Goal: Information Seeking & Learning: Find specific fact

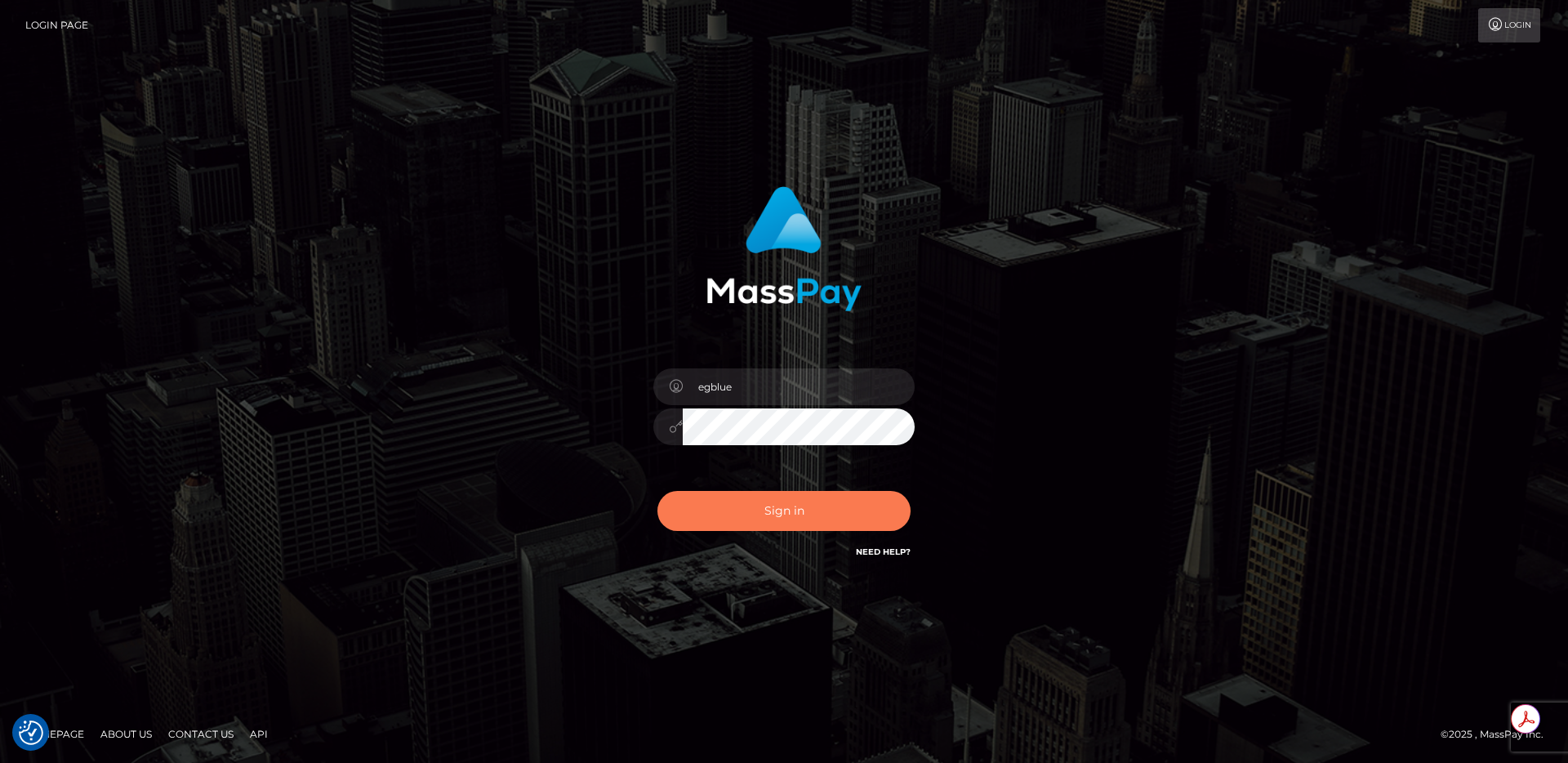
click at [735, 501] on button "Sign in" at bounding box center [784, 511] width 253 height 40
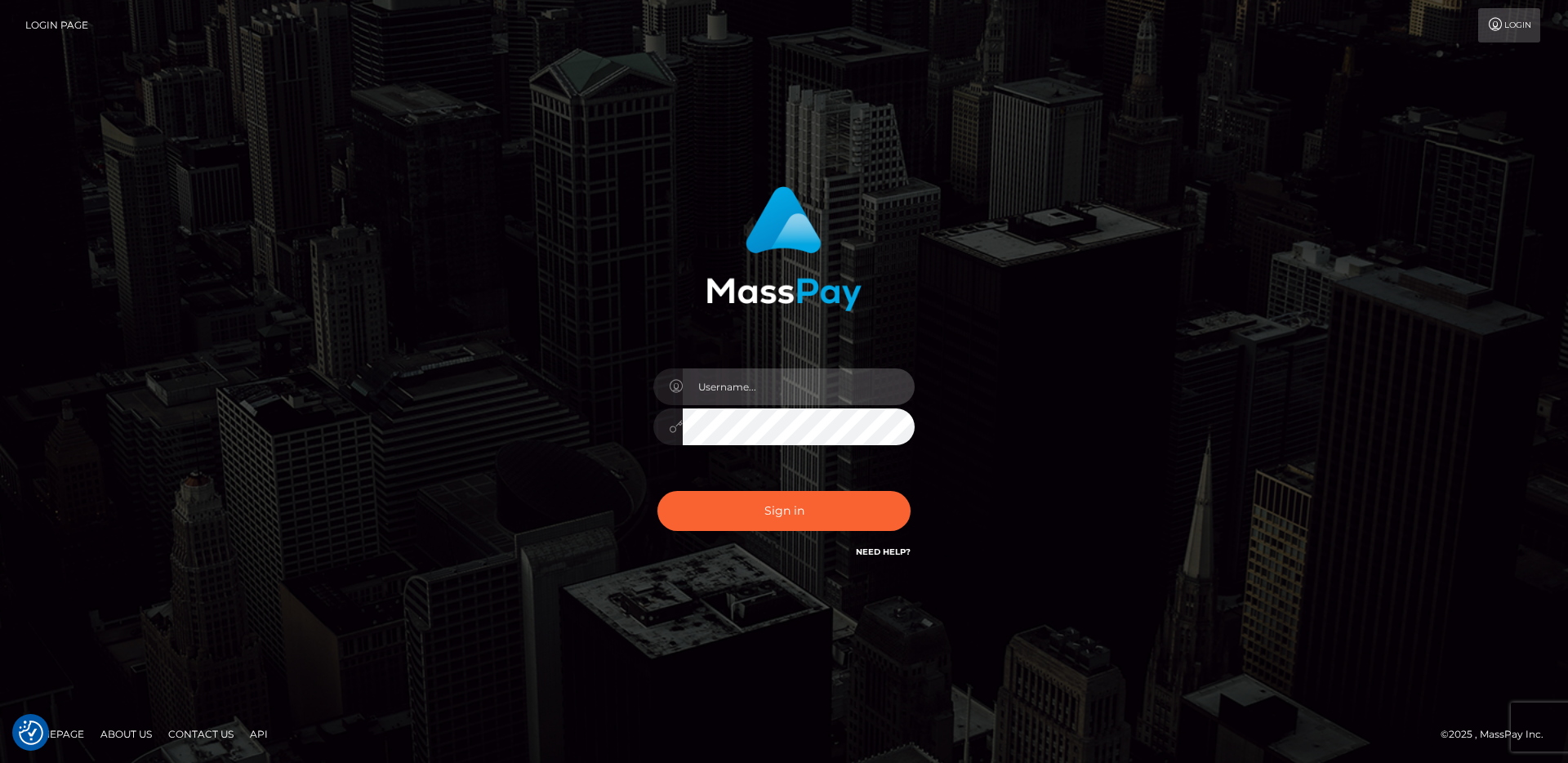
type input "egblue"
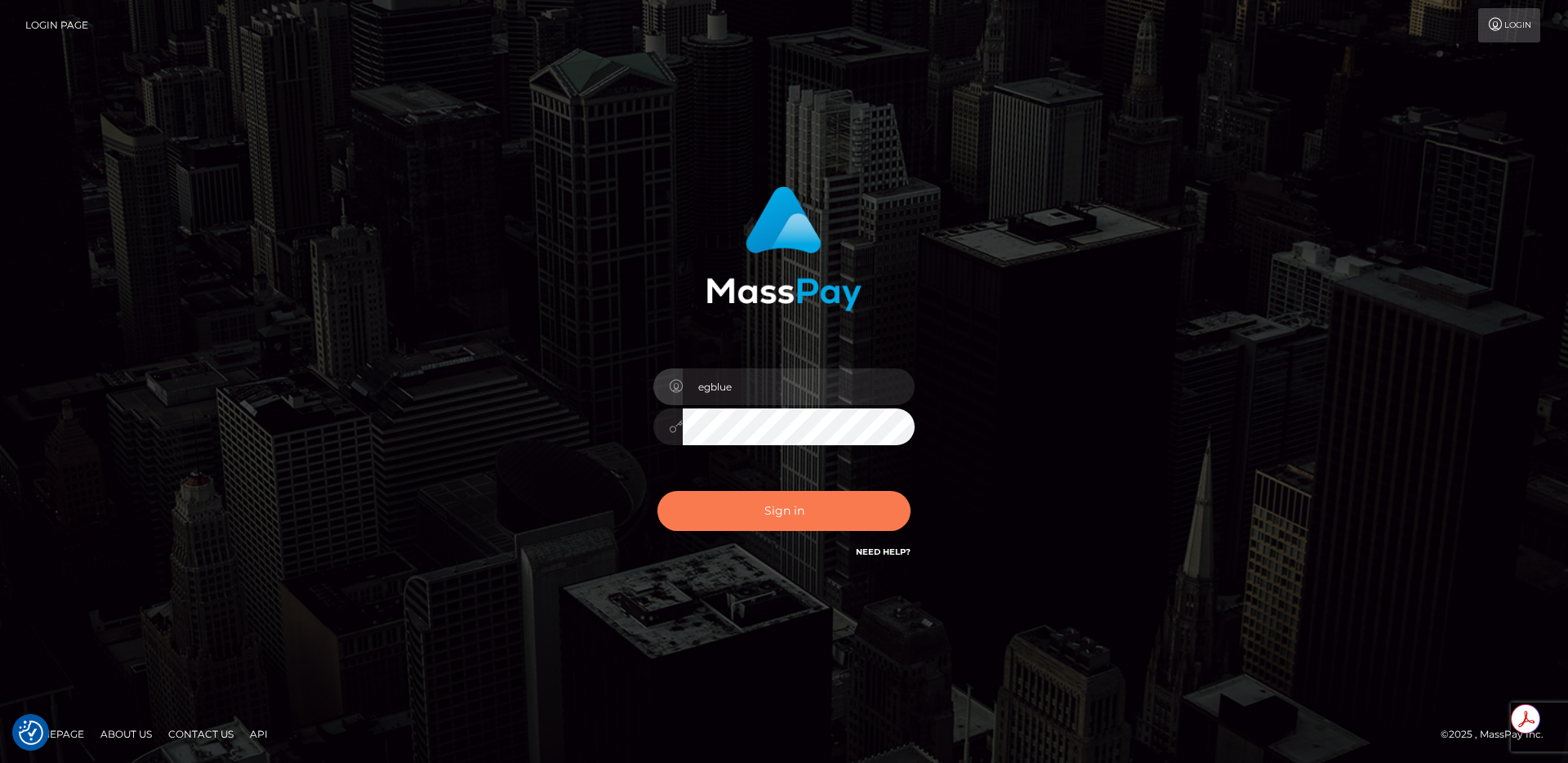
click at [728, 526] on button "Sign in" at bounding box center [784, 511] width 253 height 40
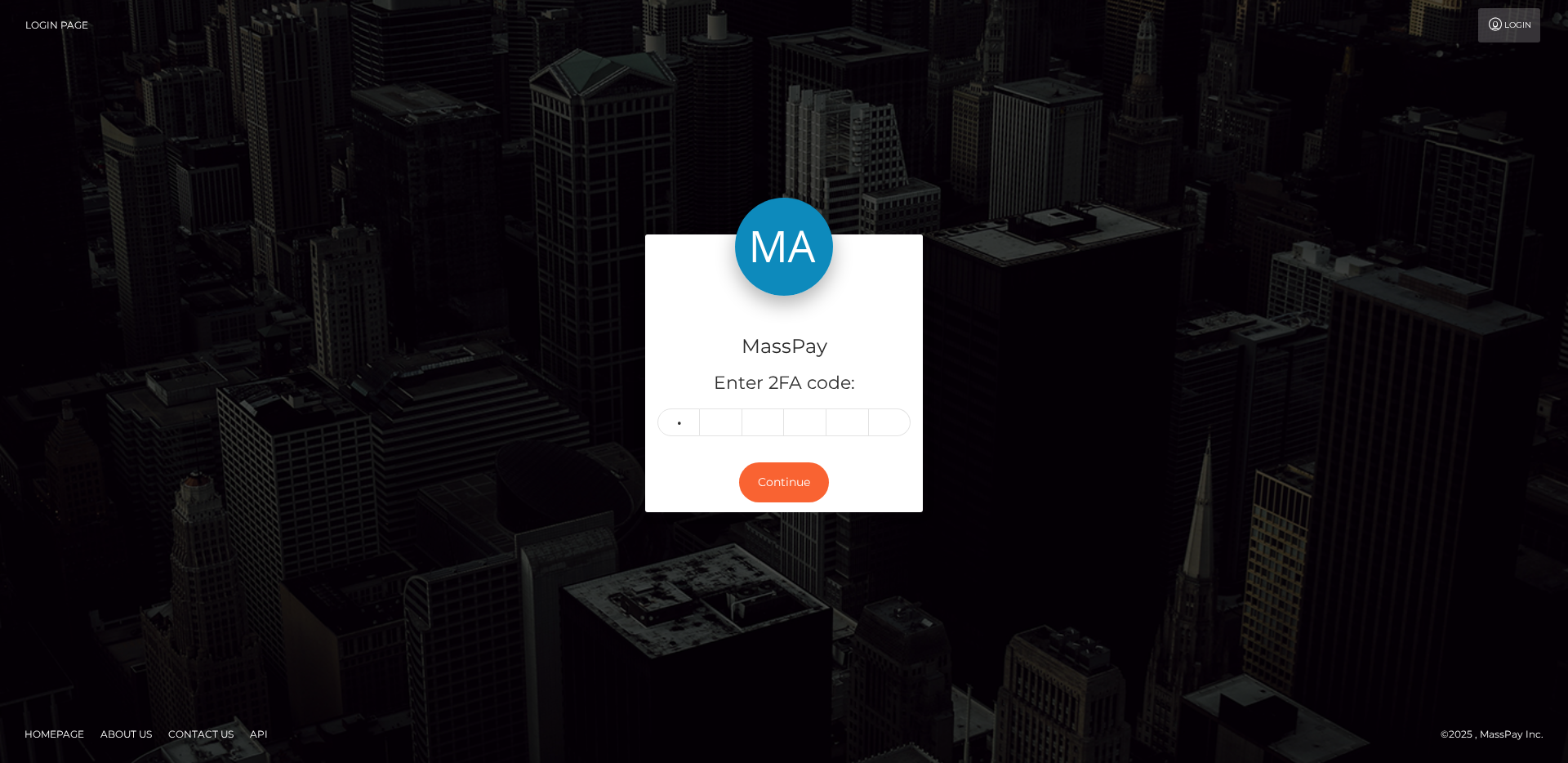
type input "7"
type input "5"
type input "1"
type input "3"
type input "2"
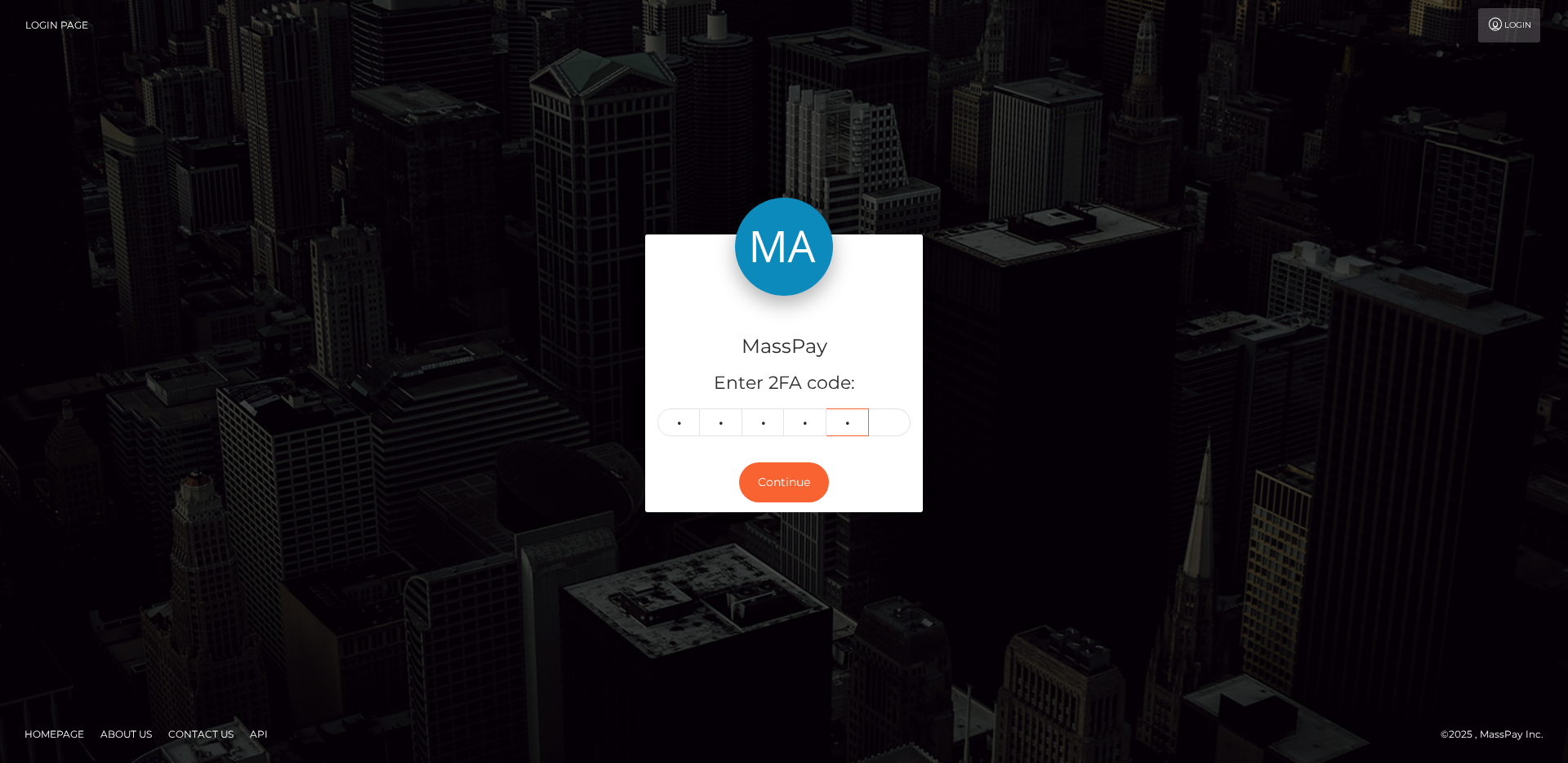
type input "7"
type input "2"
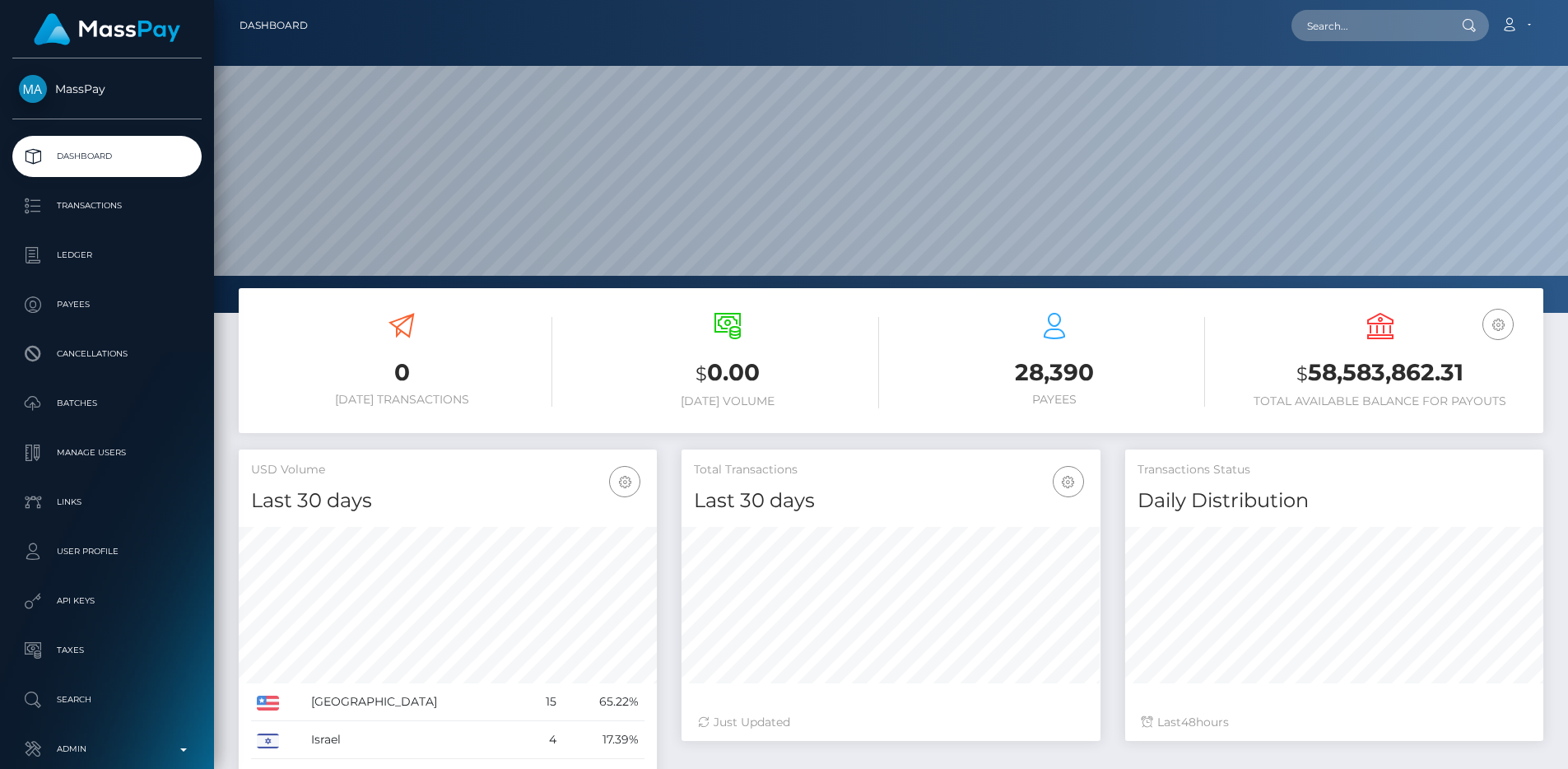
scroll to position [293, 419]
click at [84, 732] on link "Admin" at bounding box center [107, 749] width 189 height 41
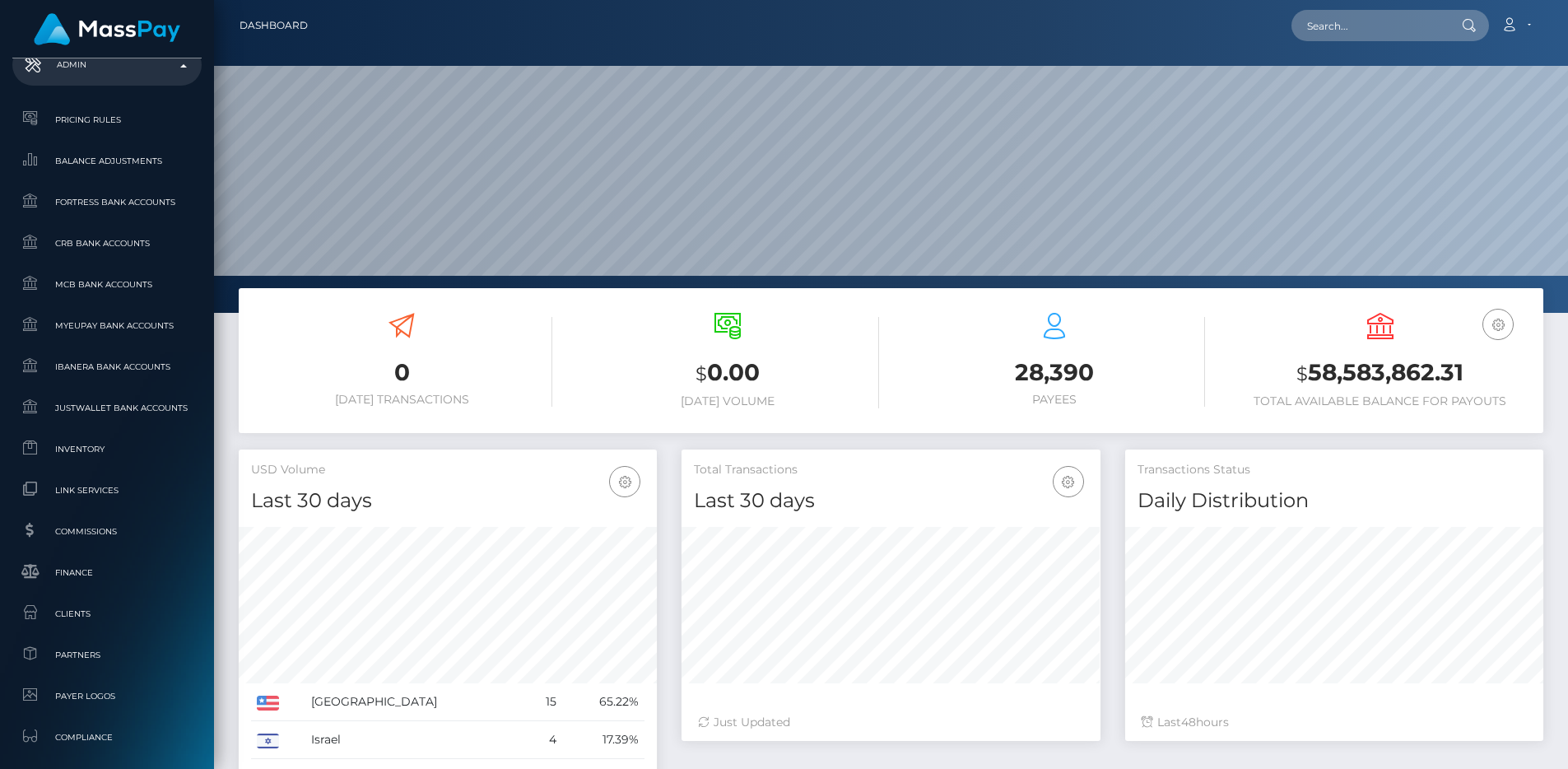
scroll to position [952, 0]
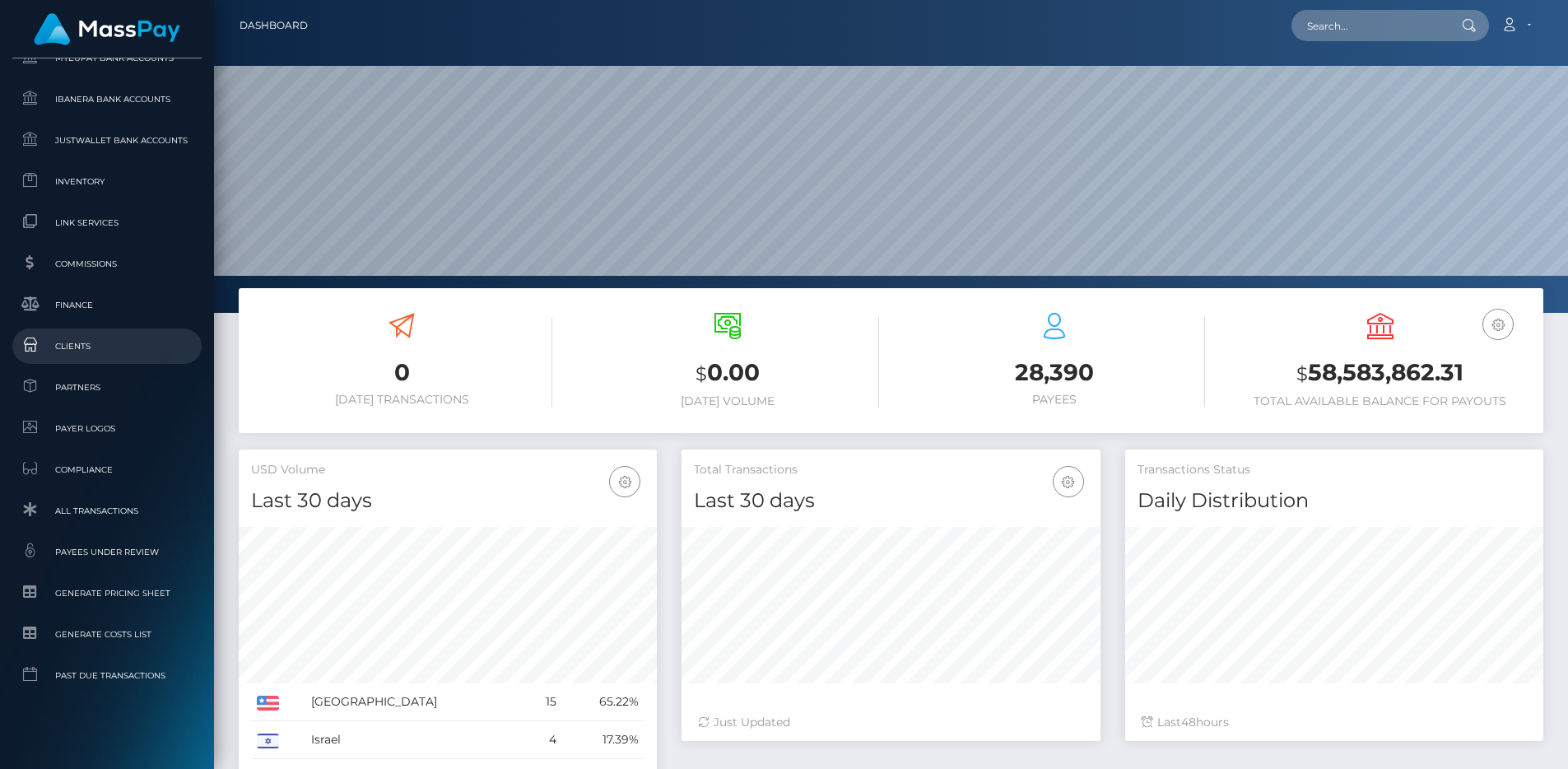
click at [91, 349] on span "Clients" at bounding box center [106, 346] width 176 height 19
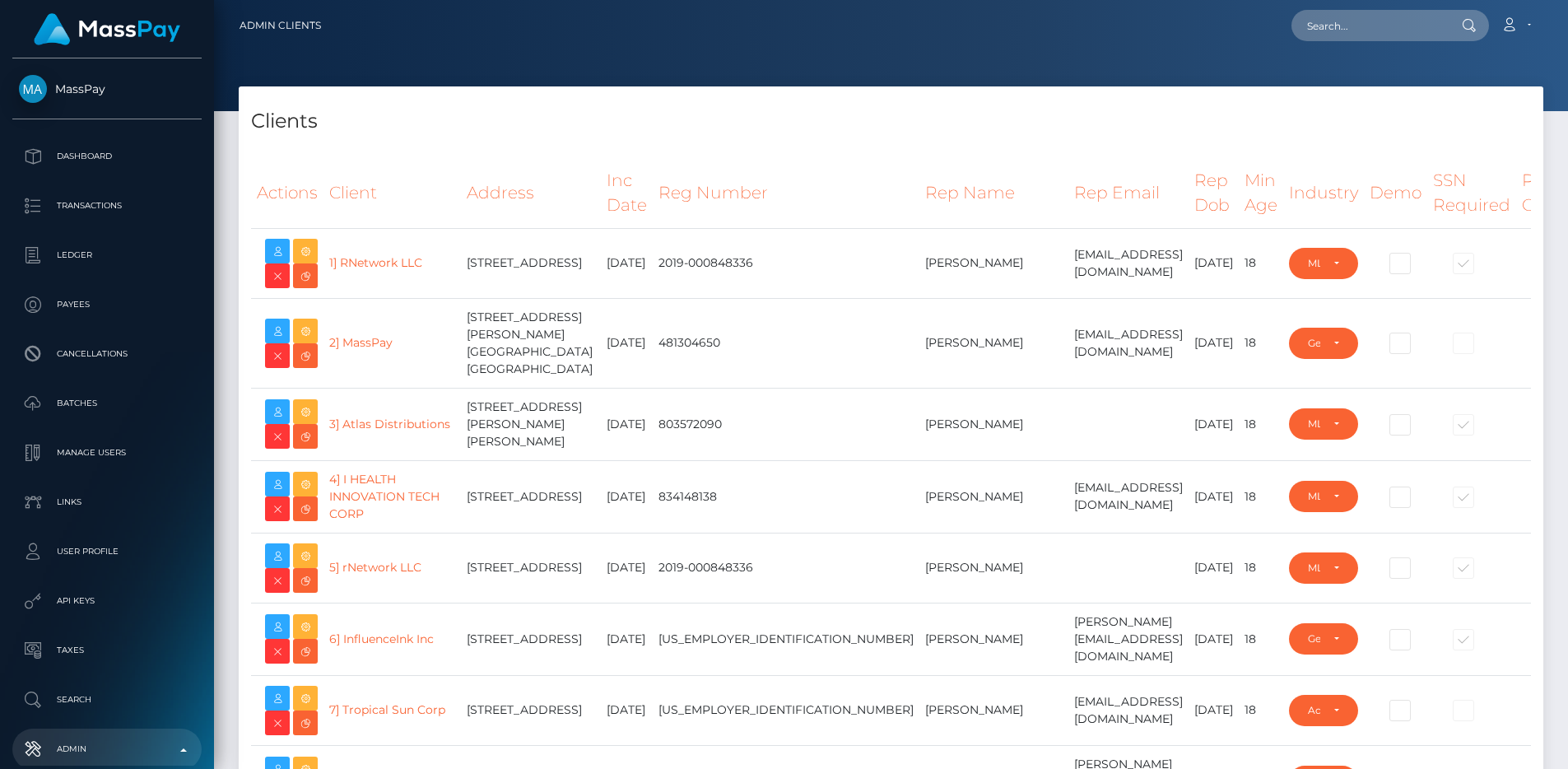
select select "223"
click at [920, 420] on td "Lindsay Scheel" at bounding box center [995, 424] width 149 height 73
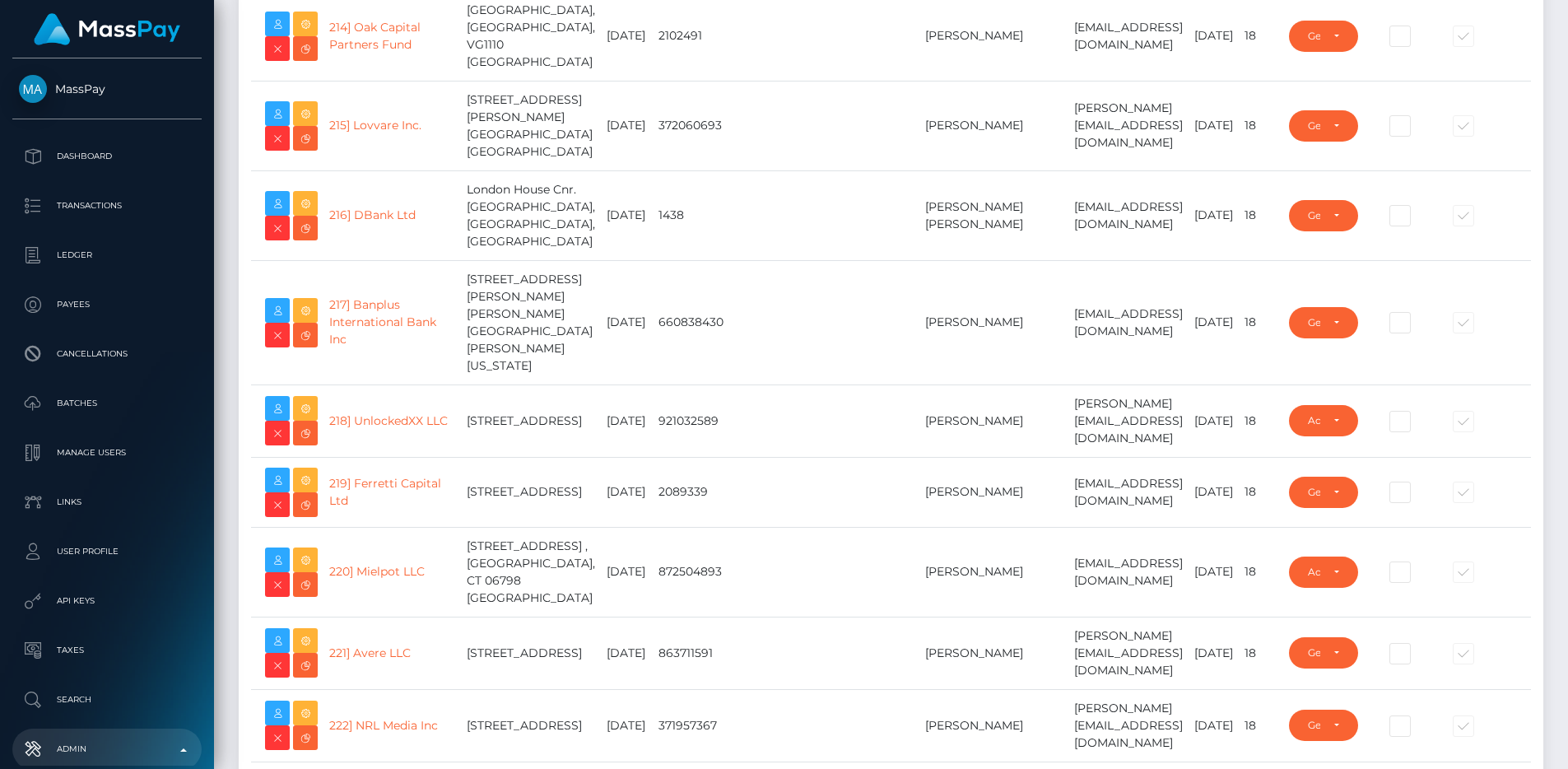
type input "egblue"
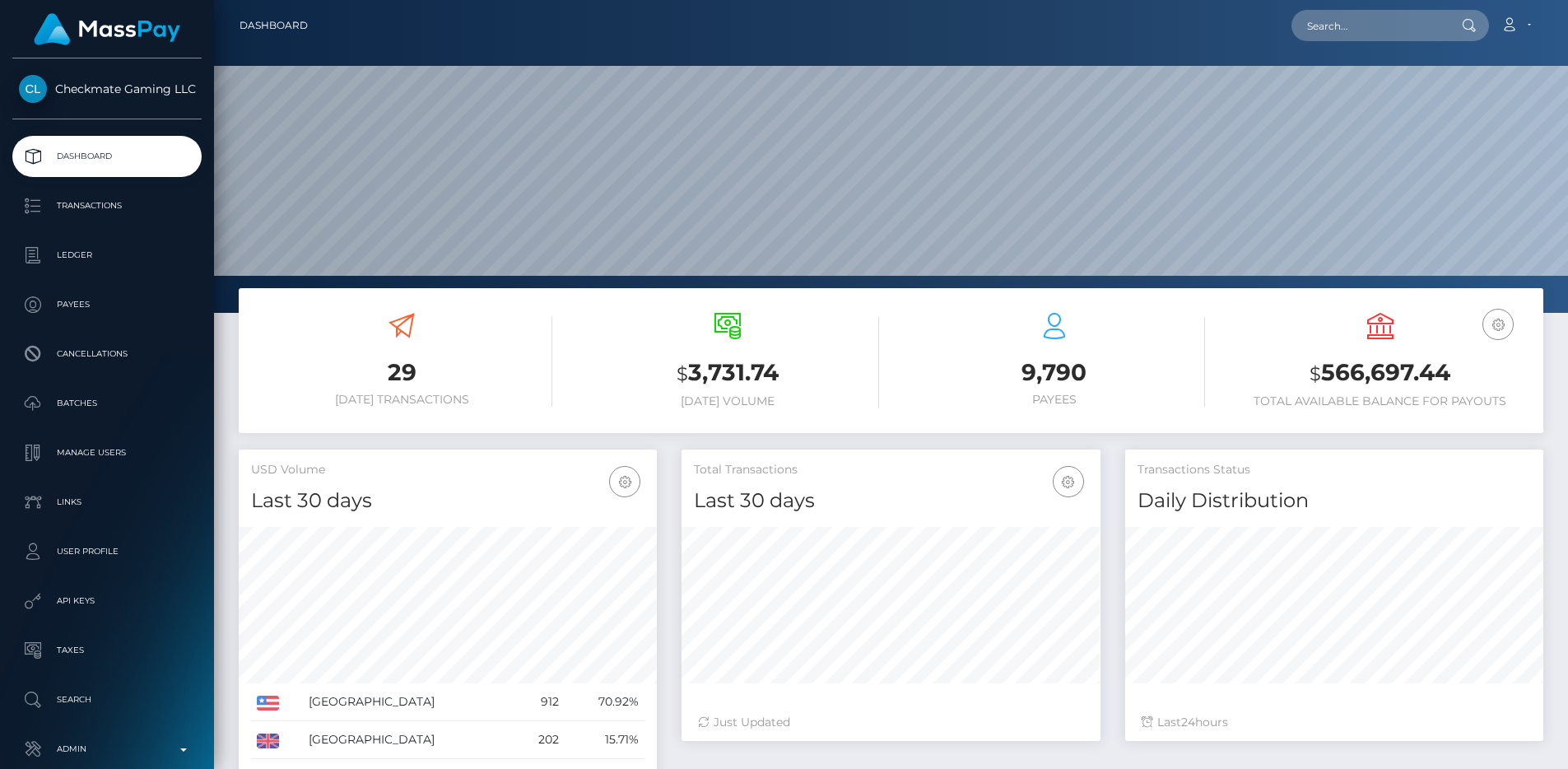
scroll to position [293, 419]
click at [625, 379] on h3 "$ 3,731.74" at bounding box center [728, 373] width 301 height 33
click at [184, 208] on link "Transactions" at bounding box center [107, 206] width 189 height 41
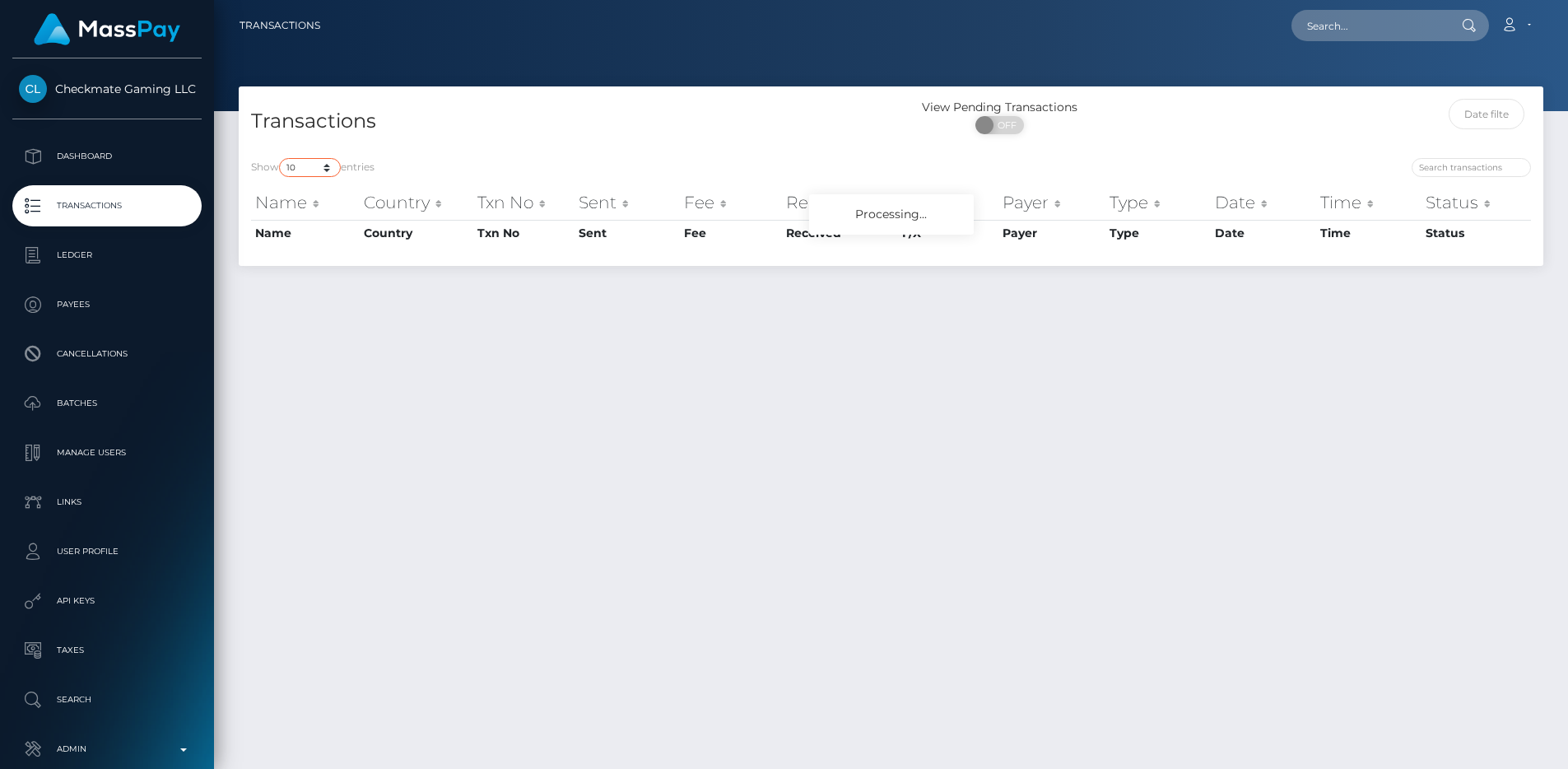
click at [297, 169] on select "10 25 50 100 250 500 1,000 3,500 All" at bounding box center [309, 167] width 62 height 19
select select "100"
click at [281, 158] on select "10 25 50 100 250 500 1,000 3,500 All" at bounding box center [309, 167] width 62 height 19
click at [463, 99] on div "Transactions" at bounding box center [565, 123] width 653 height 47
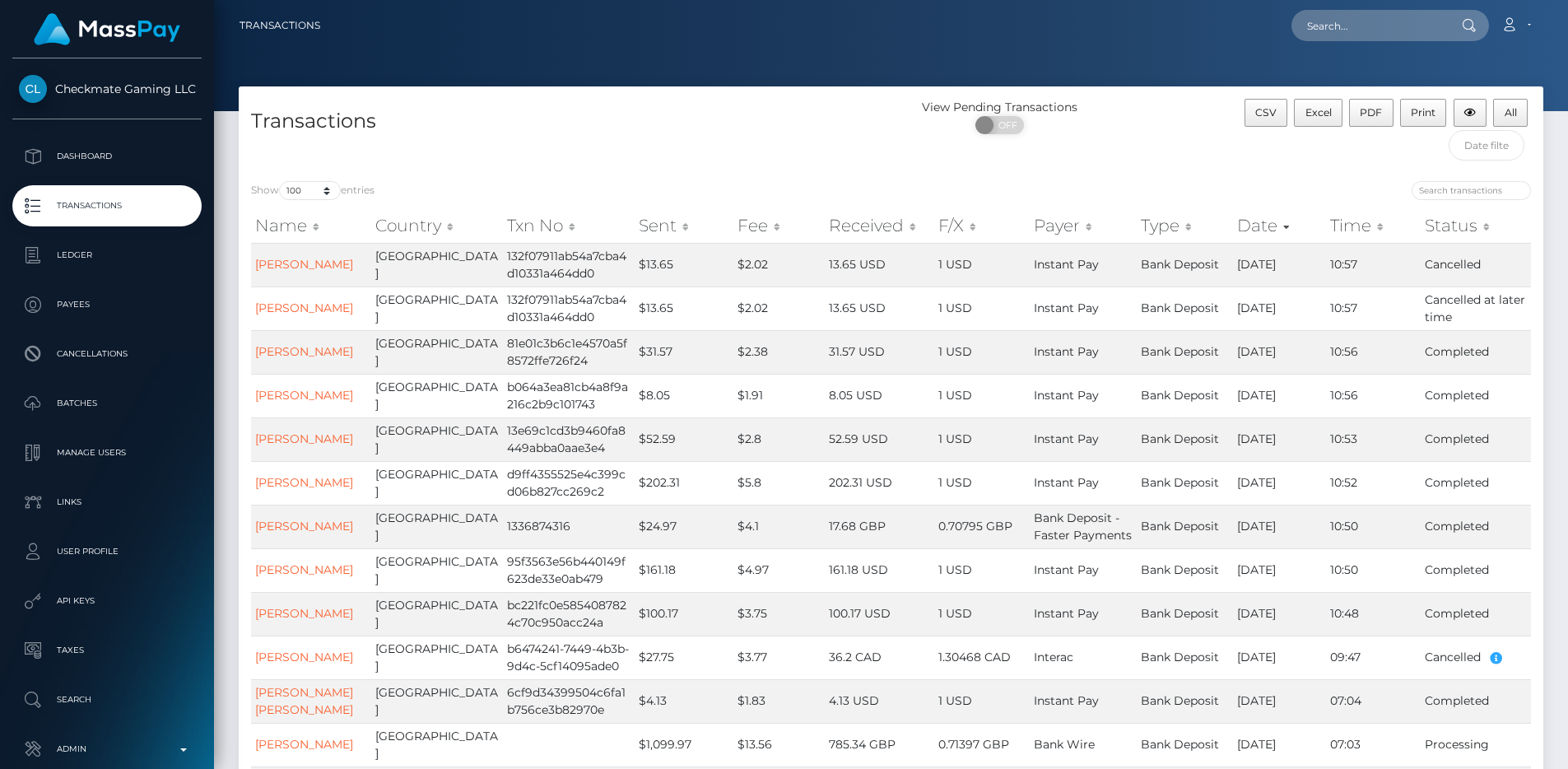
click at [488, 111] on h4 "Transactions" at bounding box center [566, 121] width 628 height 28
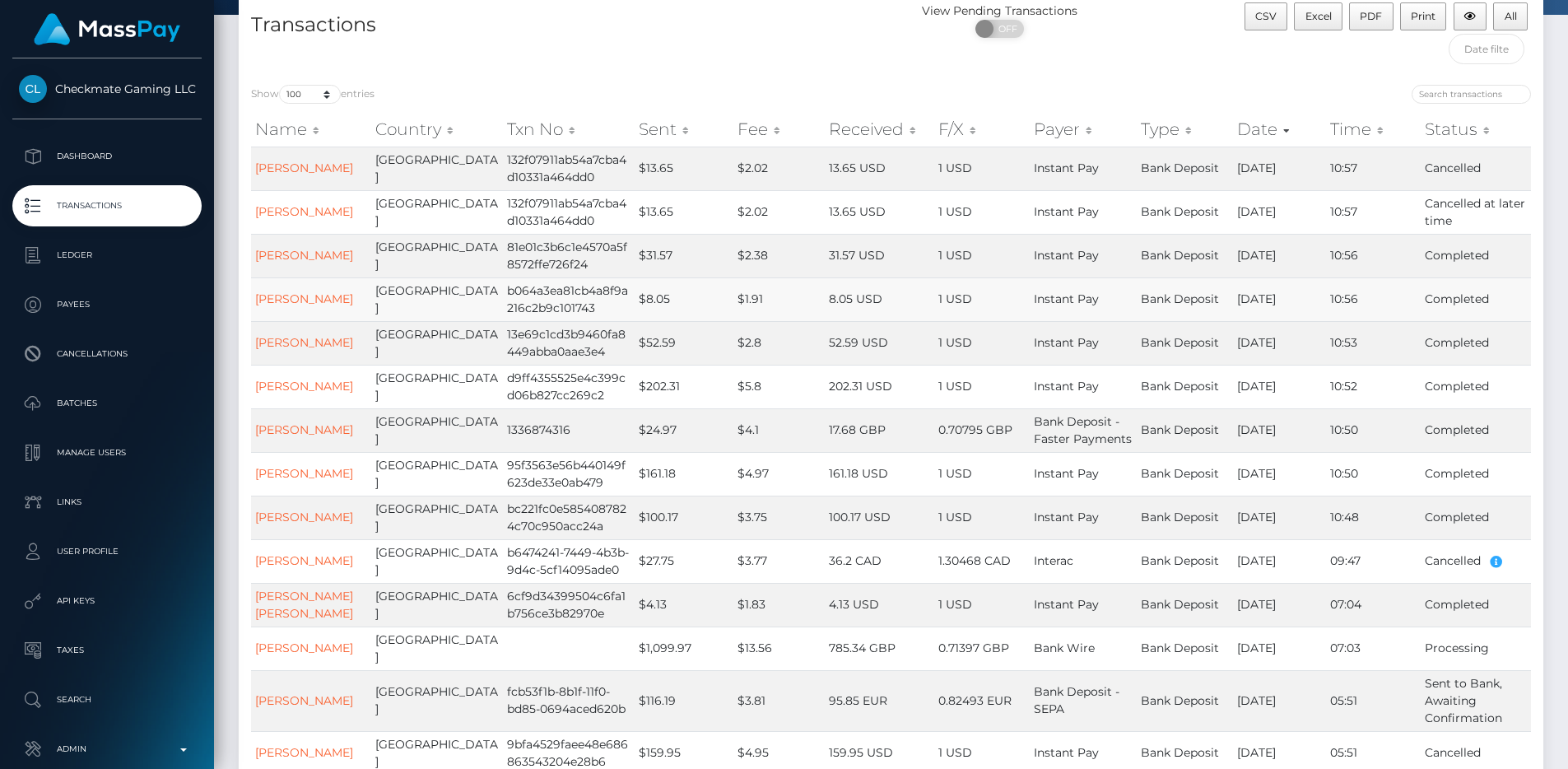
scroll to position [106, 0]
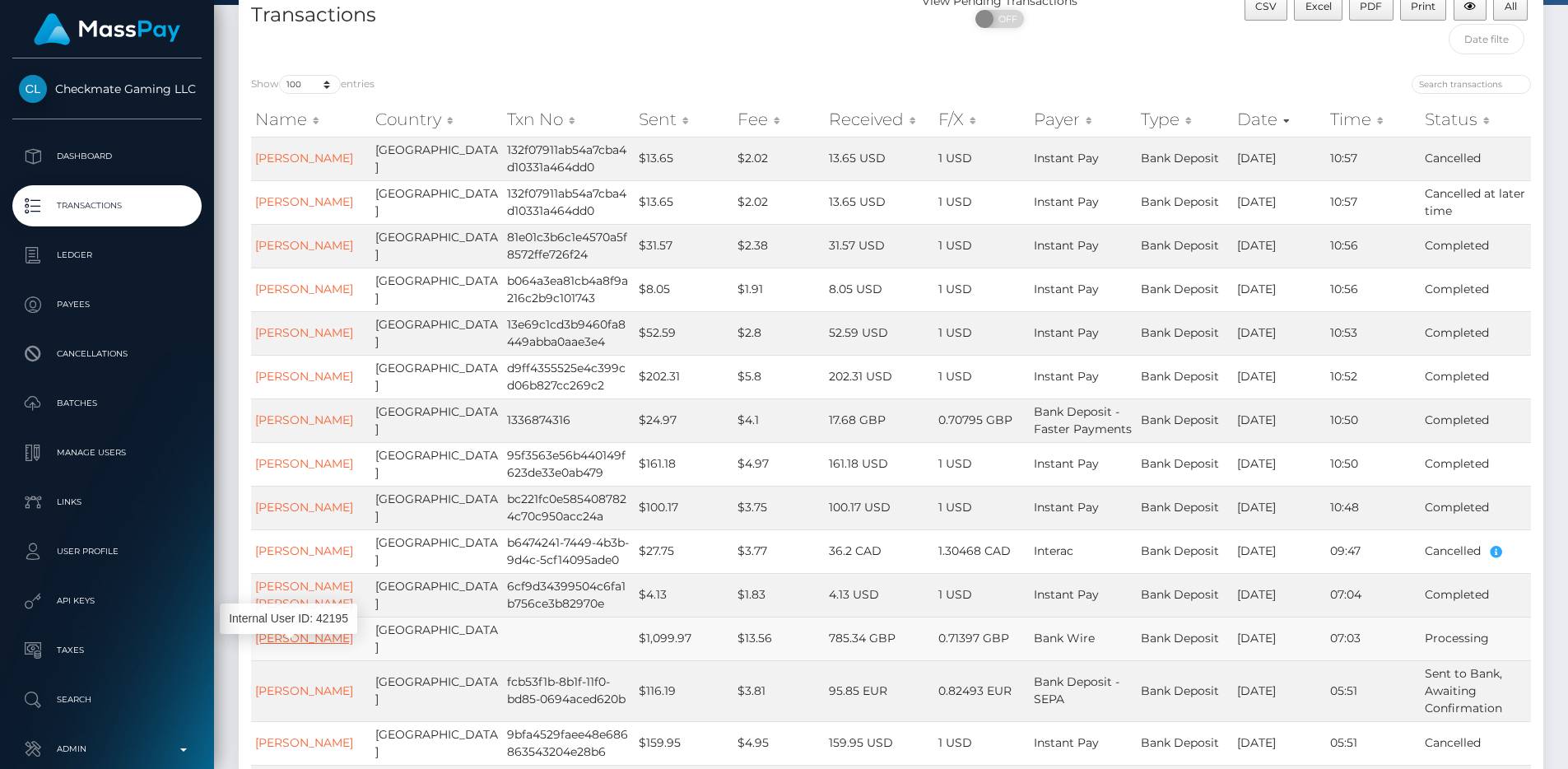
click at [278, 645] on link "[PERSON_NAME]" at bounding box center [304, 637] width 98 height 15
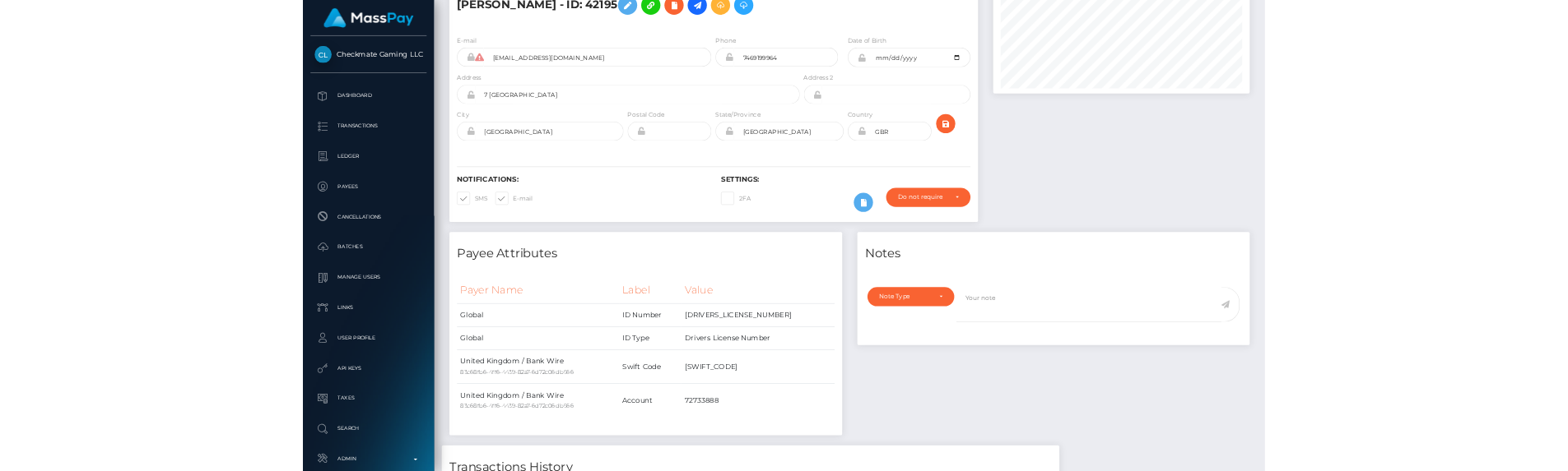
scroll to position [448, 0]
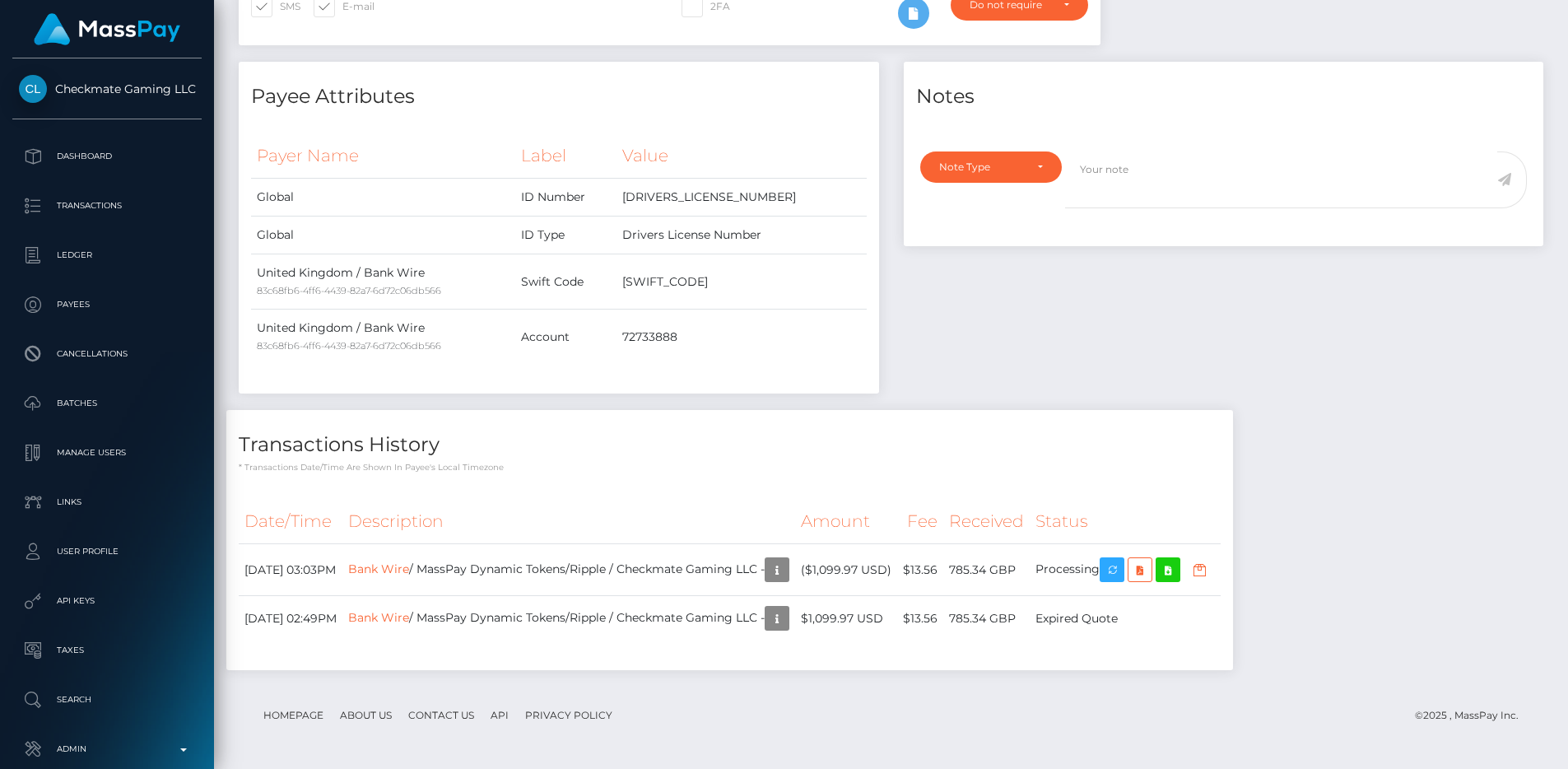
click at [695, 467] on p "* Transactions date/time are shown in payee's local timezone" at bounding box center [730, 467] width 982 height 13
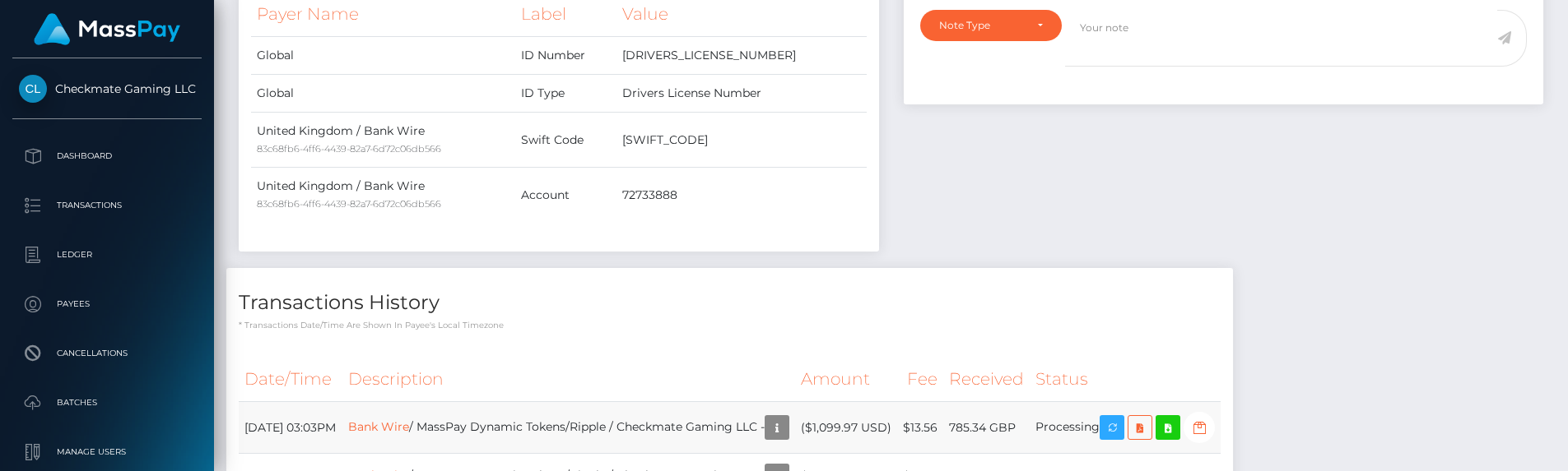
scroll to position [634, 0]
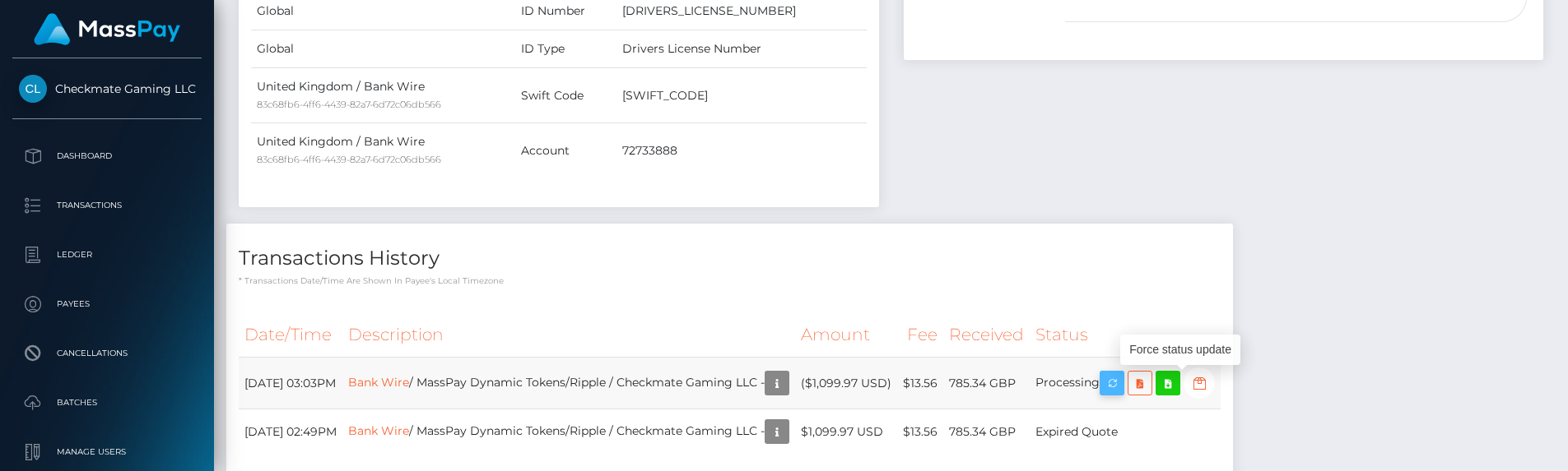
click at [1122, 375] on icon "button" at bounding box center [1112, 384] width 20 height 21
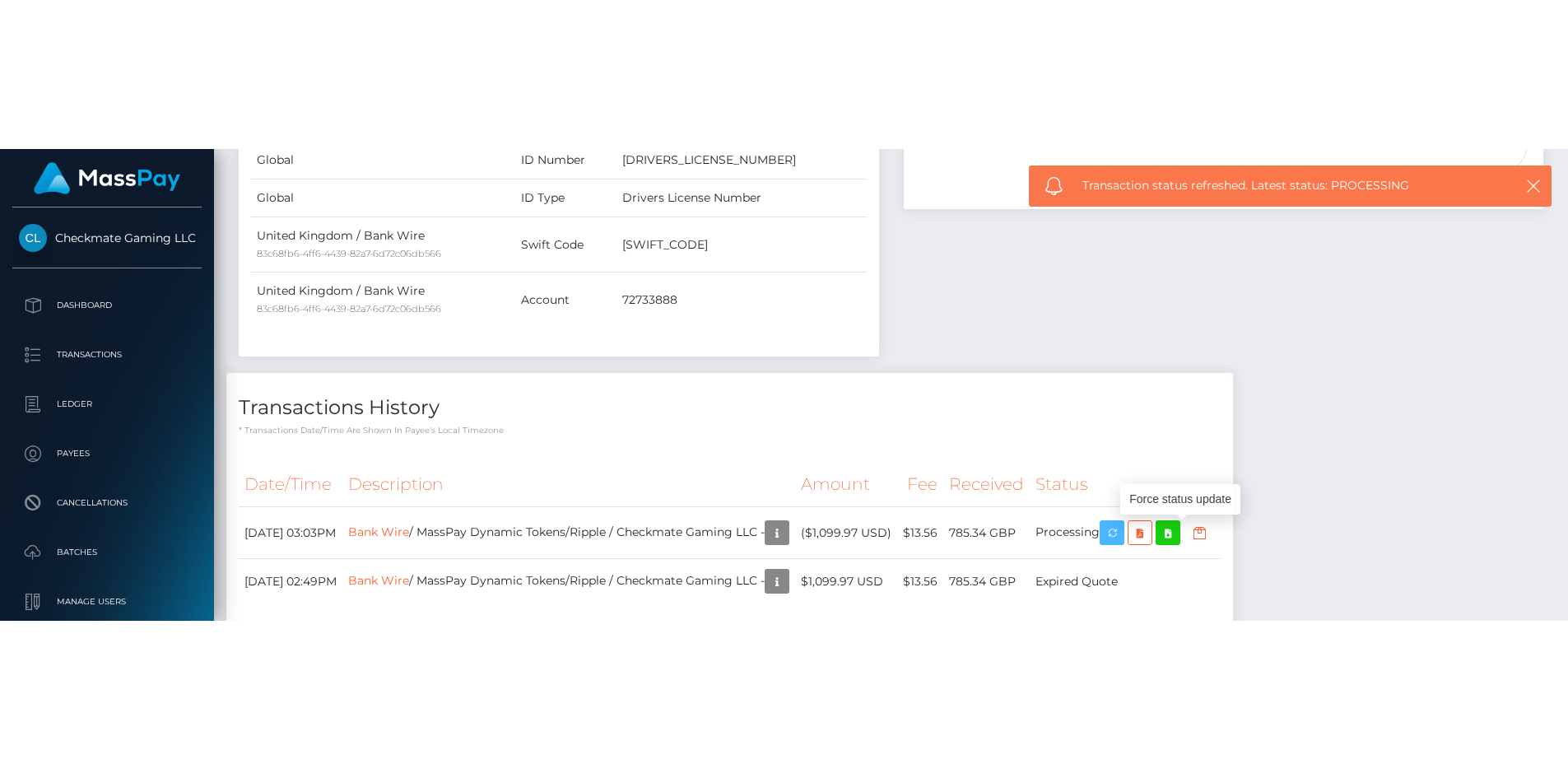
scroll to position [449, 0]
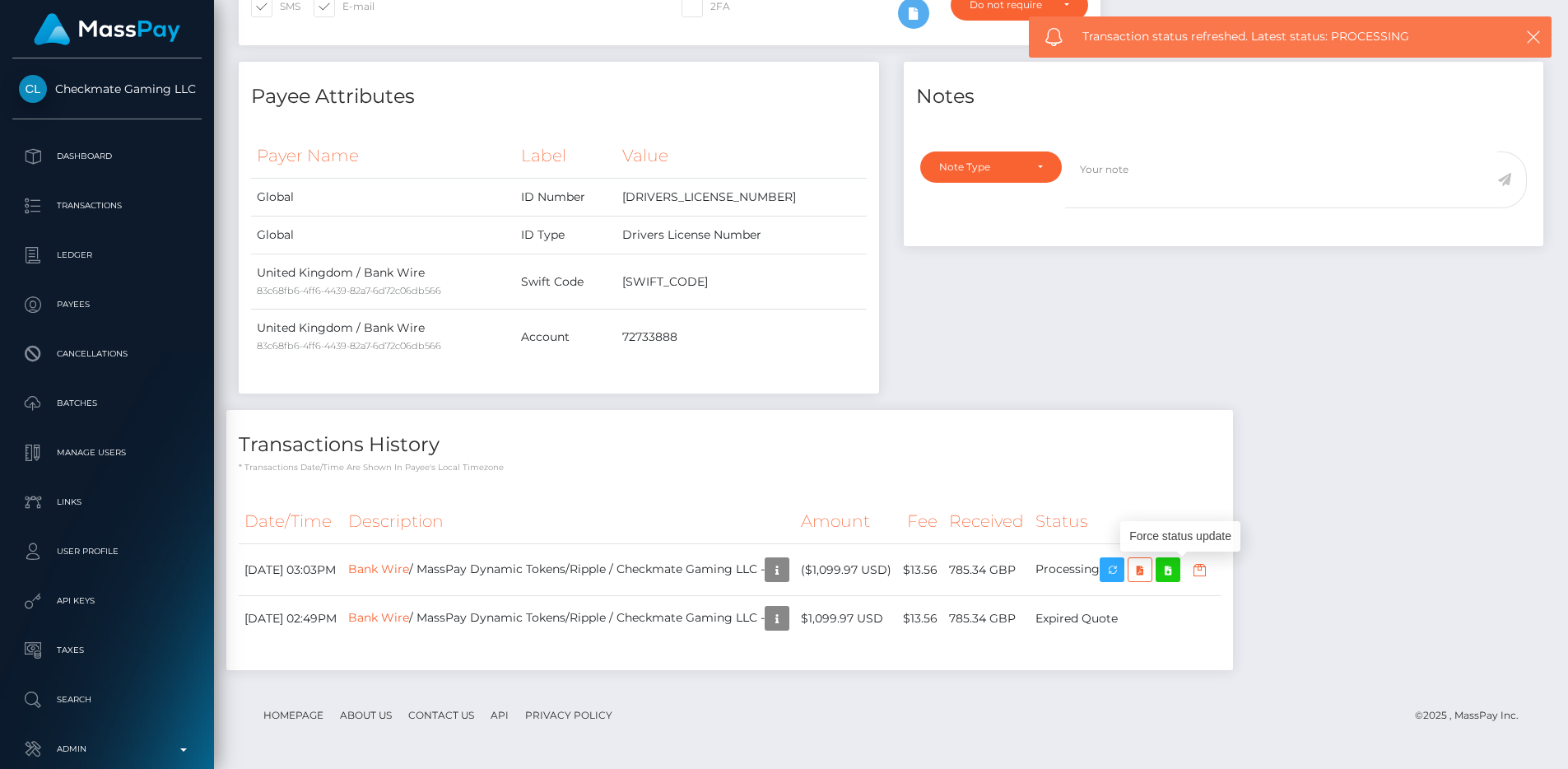
click at [1139, 304] on div "Notes Note Type Compliance Clear Compliance General Note Type" at bounding box center [1223, 236] width 665 height 349
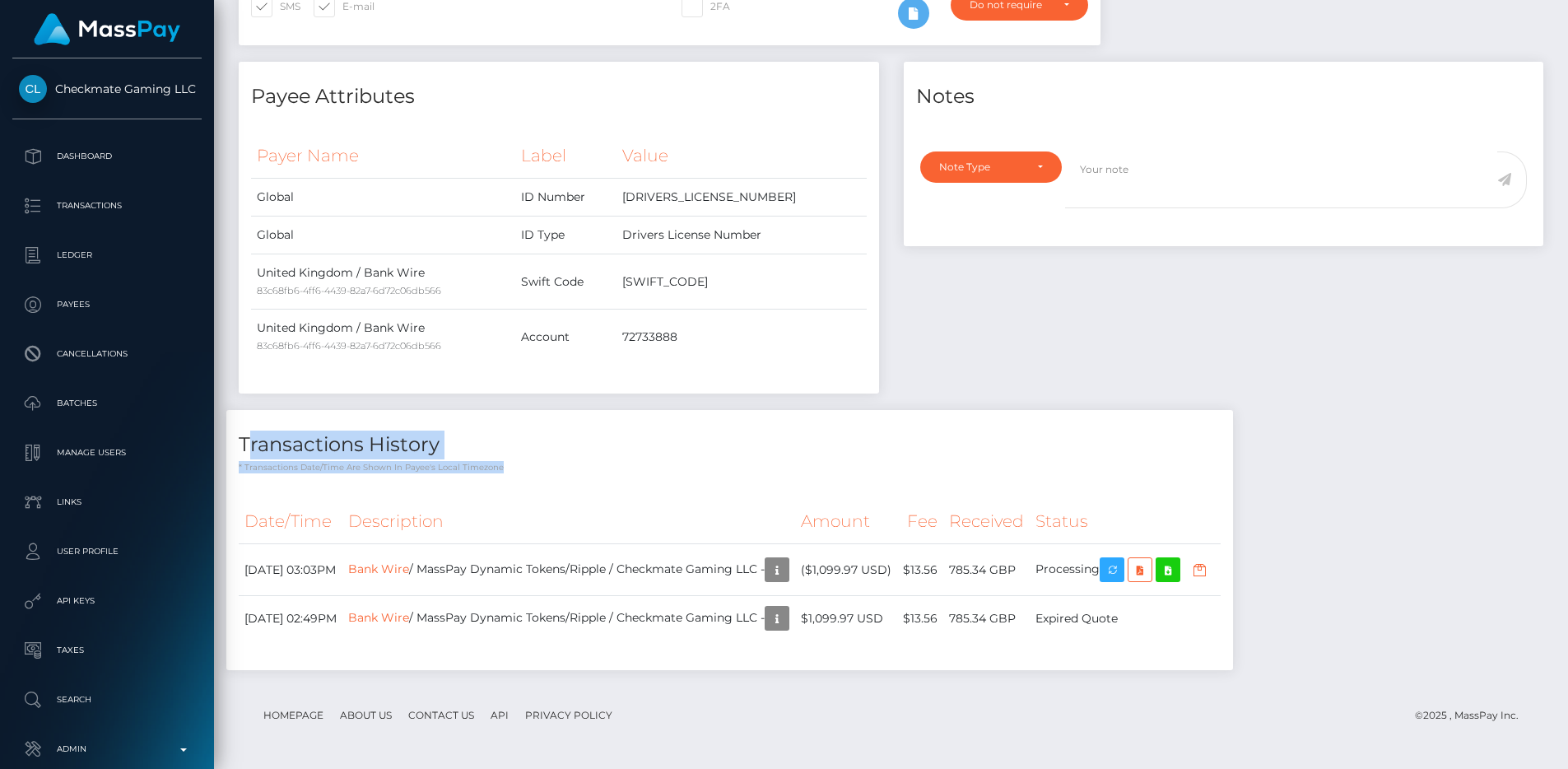
drag, startPoint x: 241, startPoint y: 440, endPoint x: 529, endPoint y: 476, distance: 290.2
click at [529, 476] on div "Transactions History * Transactions date/time are shown in payee's local timezo…" at bounding box center [730, 540] width 1006 height 260
drag, startPoint x: 530, startPoint y: 469, endPoint x: 239, endPoint y: 441, distance: 292.3
click at [239, 441] on div "Transactions History * Transactions date/time are shown in payee's local timezo…" at bounding box center [730, 442] width 1006 height 64
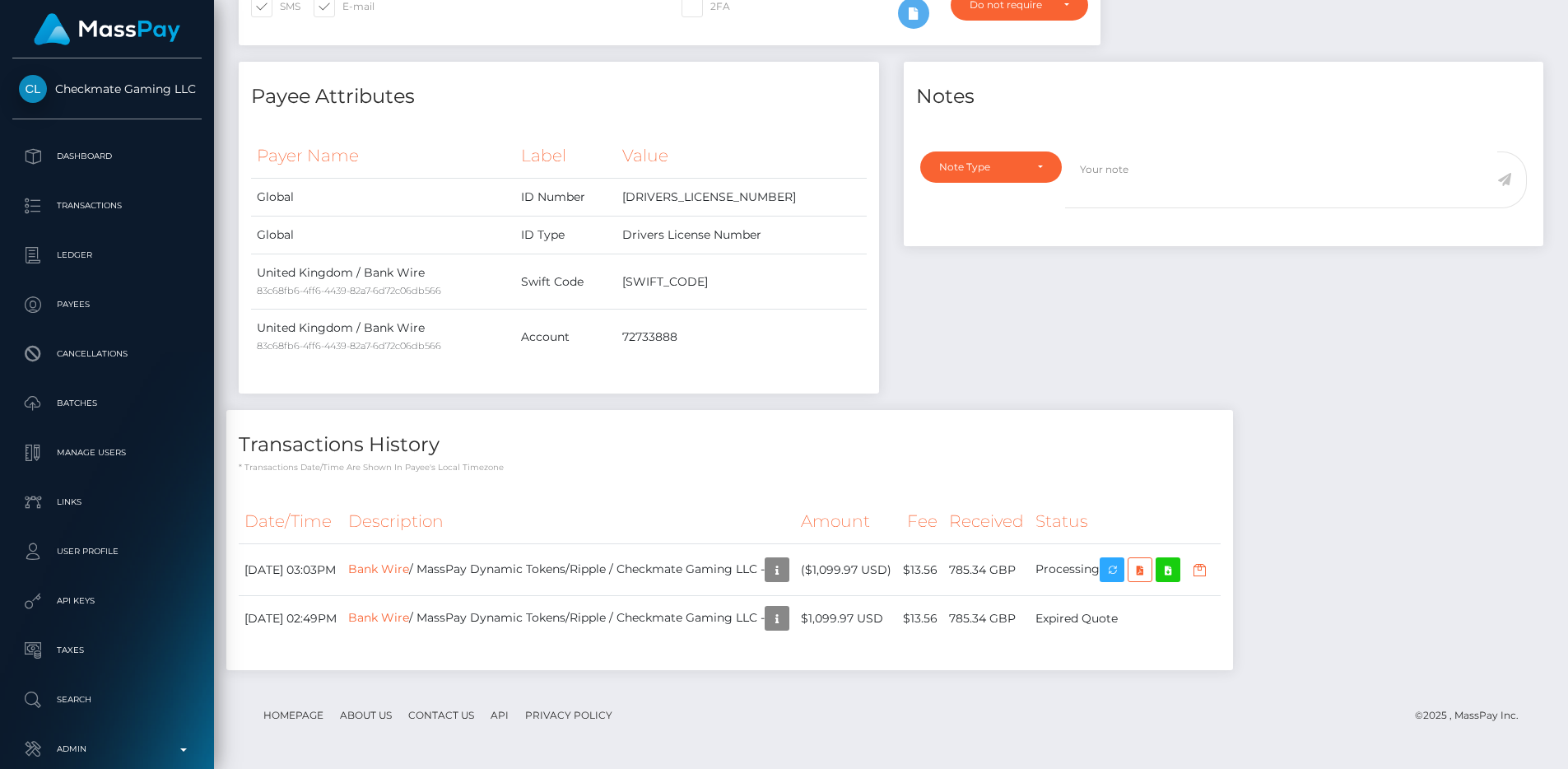
click at [239, 441] on h4 "Transactions History" at bounding box center [730, 445] width 982 height 28
drag, startPoint x: 239, startPoint y: 441, endPoint x: 541, endPoint y: 471, distance: 303.5
click at [541, 471] on div "Transactions History * Transactions date/time are shown in payee's local timezo…" at bounding box center [730, 442] width 1006 height 64
click at [541, 471] on p "* Transactions date/time are shown in payee's local timezone" at bounding box center [730, 467] width 982 height 13
drag, startPoint x: 541, startPoint y: 471, endPoint x: 243, endPoint y: 444, distance: 299.2
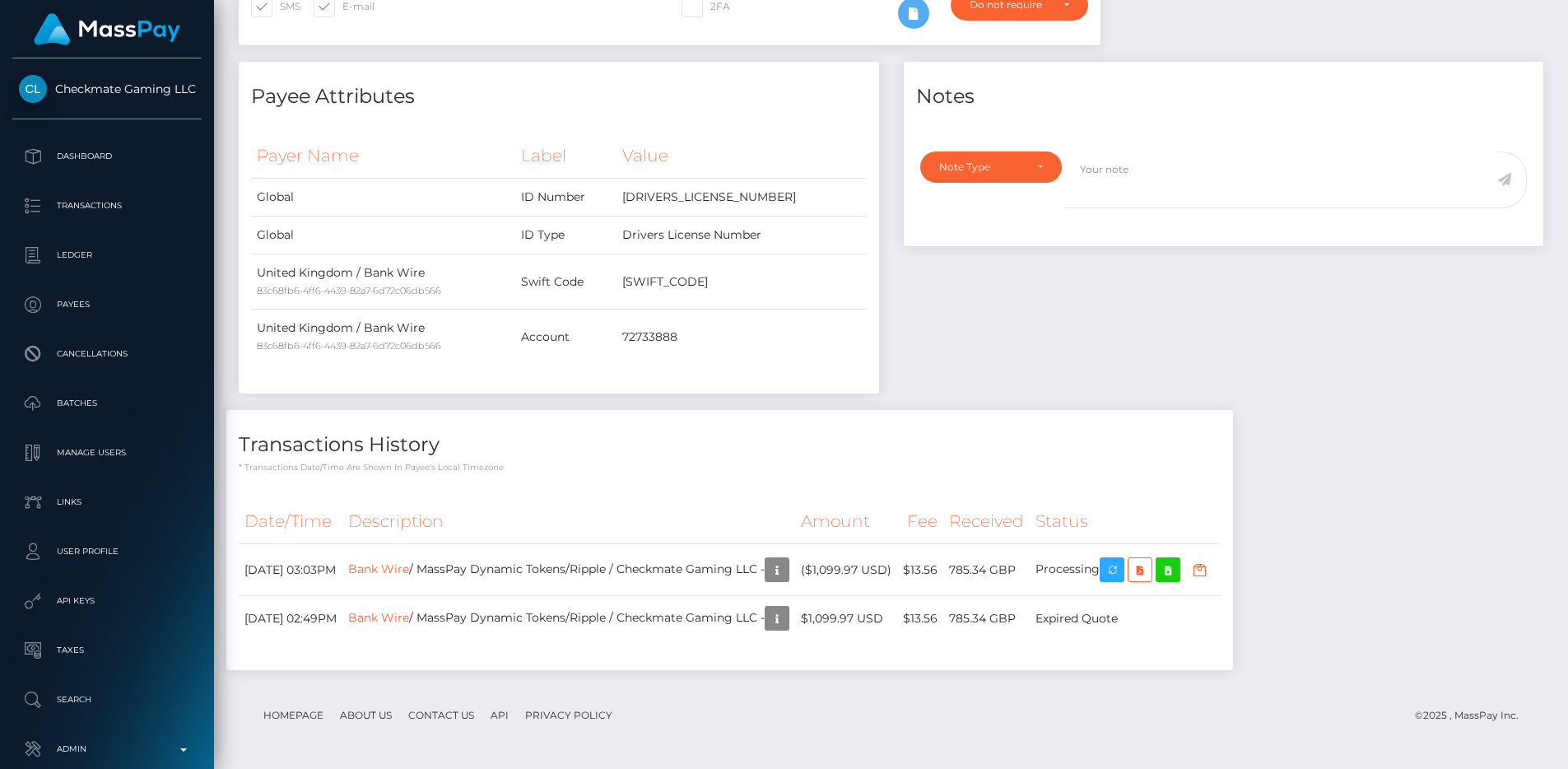
click at [243, 444] on div "Transactions History * Transactions date/time are shown in payee's local timezo…" at bounding box center [730, 442] width 1006 height 64
click at [243, 444] on h4 "Transactions History" at bounding box center [730, 445] width 982 height 28
drag, startPoint x: 242, startPoint y: 442, endPoint x: 587, endPoint y: 475, distance: 346.6
click at [587, 475] on div "Transactions History * Transactions date/time are shown in payee's local timezo…" at bounding box center [730, 540] width 1006 height 260
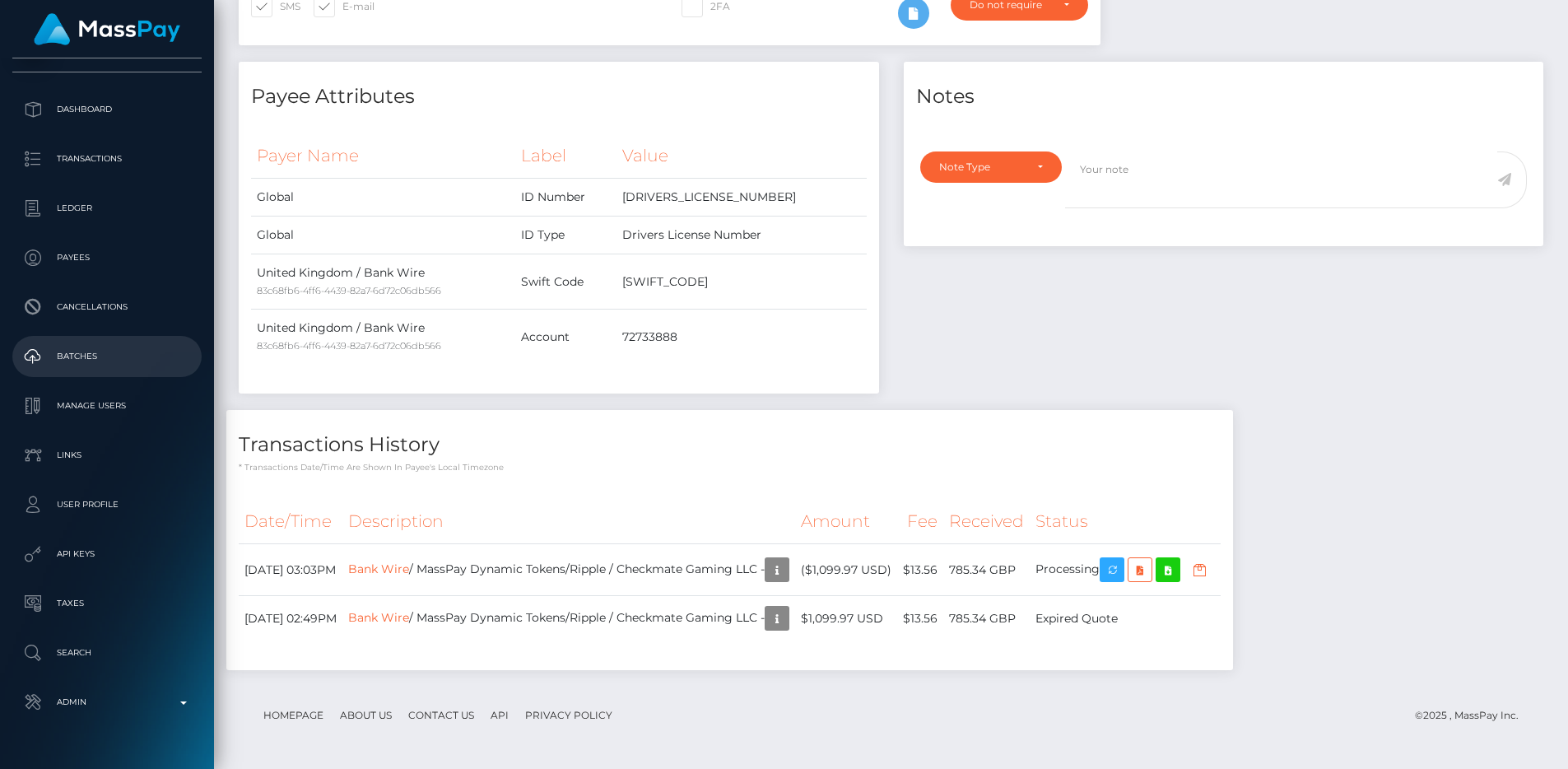
scroll to position [86, 0]
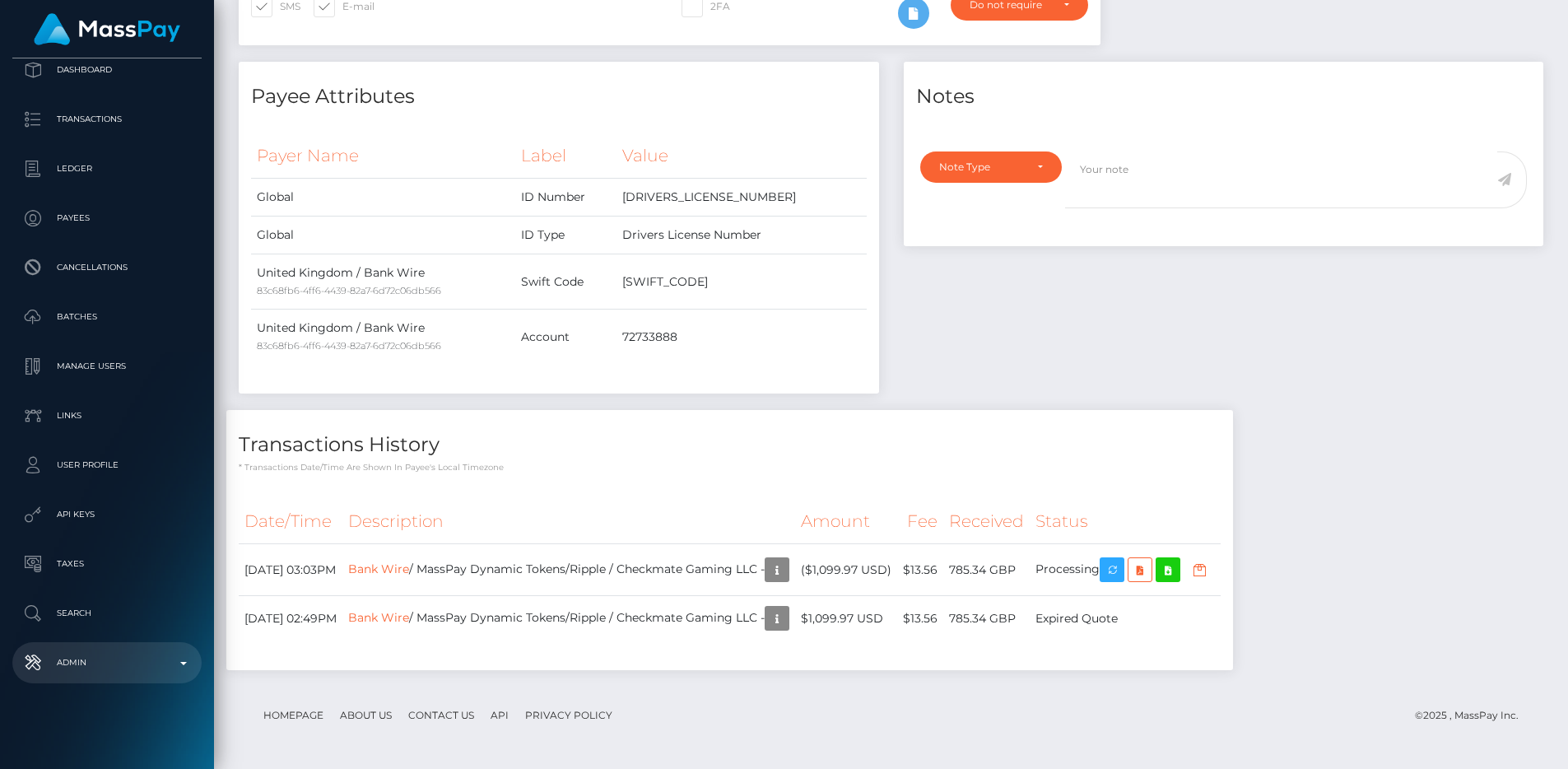
click at [99, 664] on p "Admin" at bounding box center [106, 662] width 176 height 25
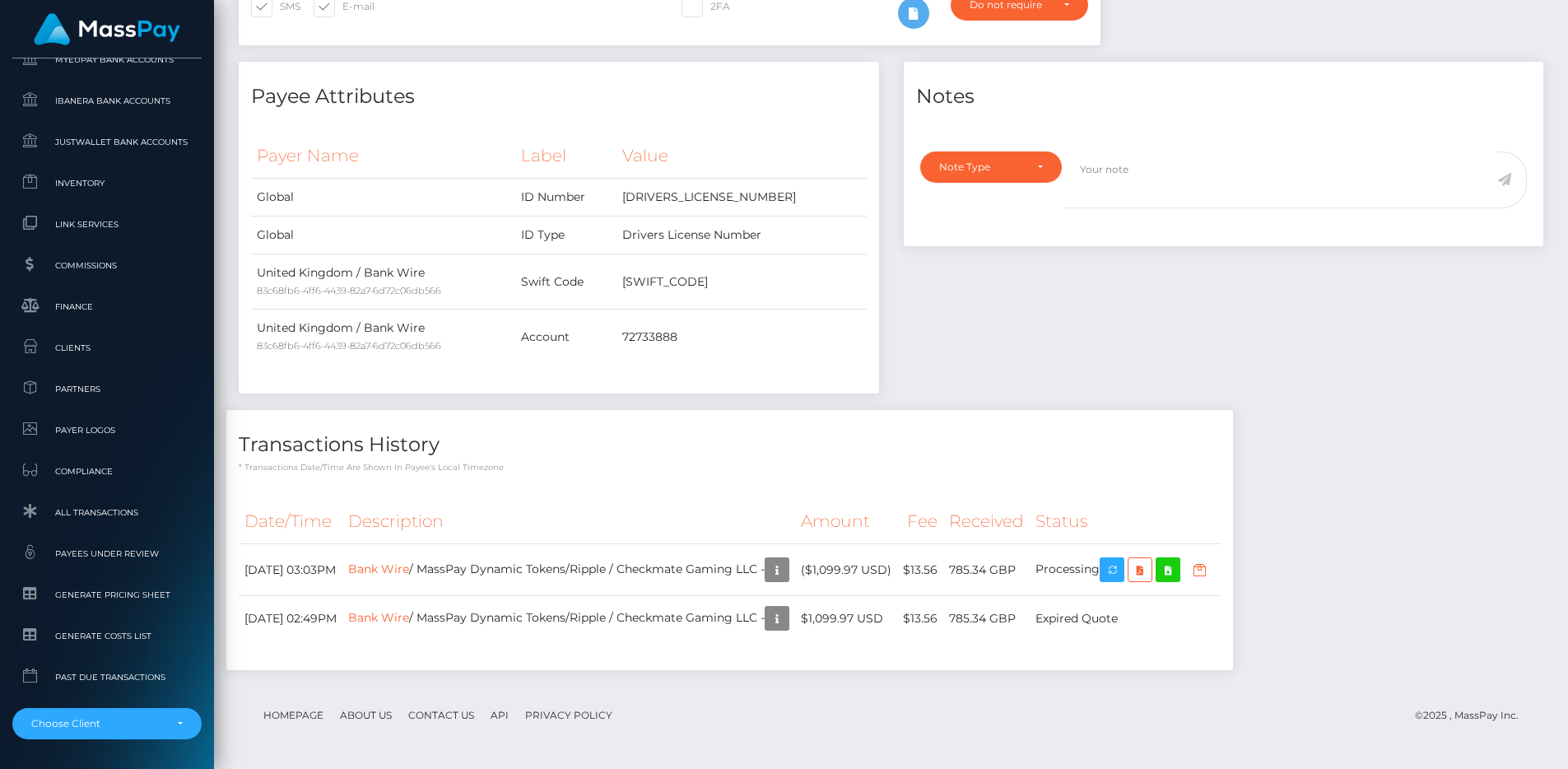
scroll to position [985, 0]
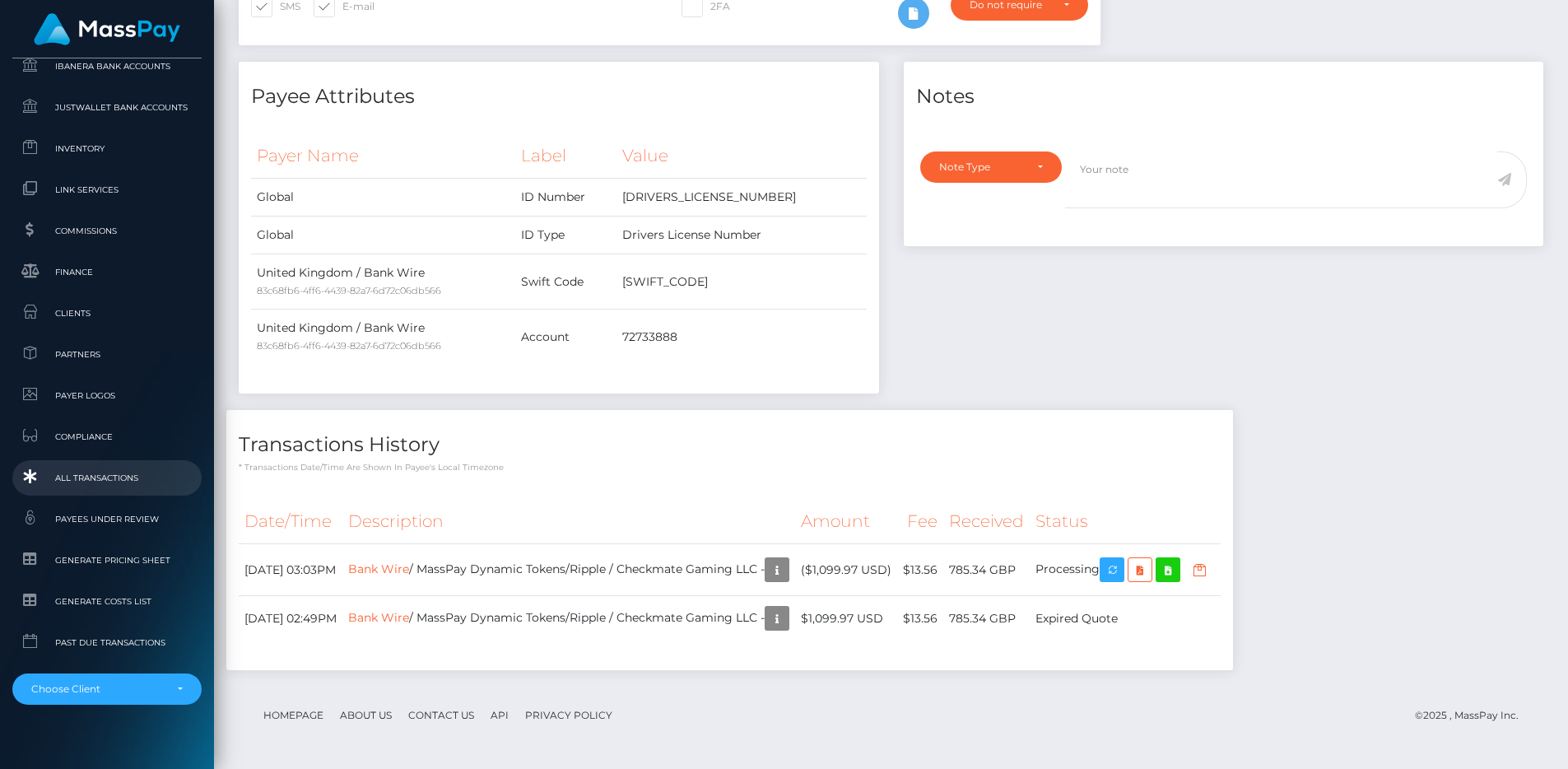
click at [108, 476] on span "All Transactions" at bounding box center [106, 477] width 176 height 19
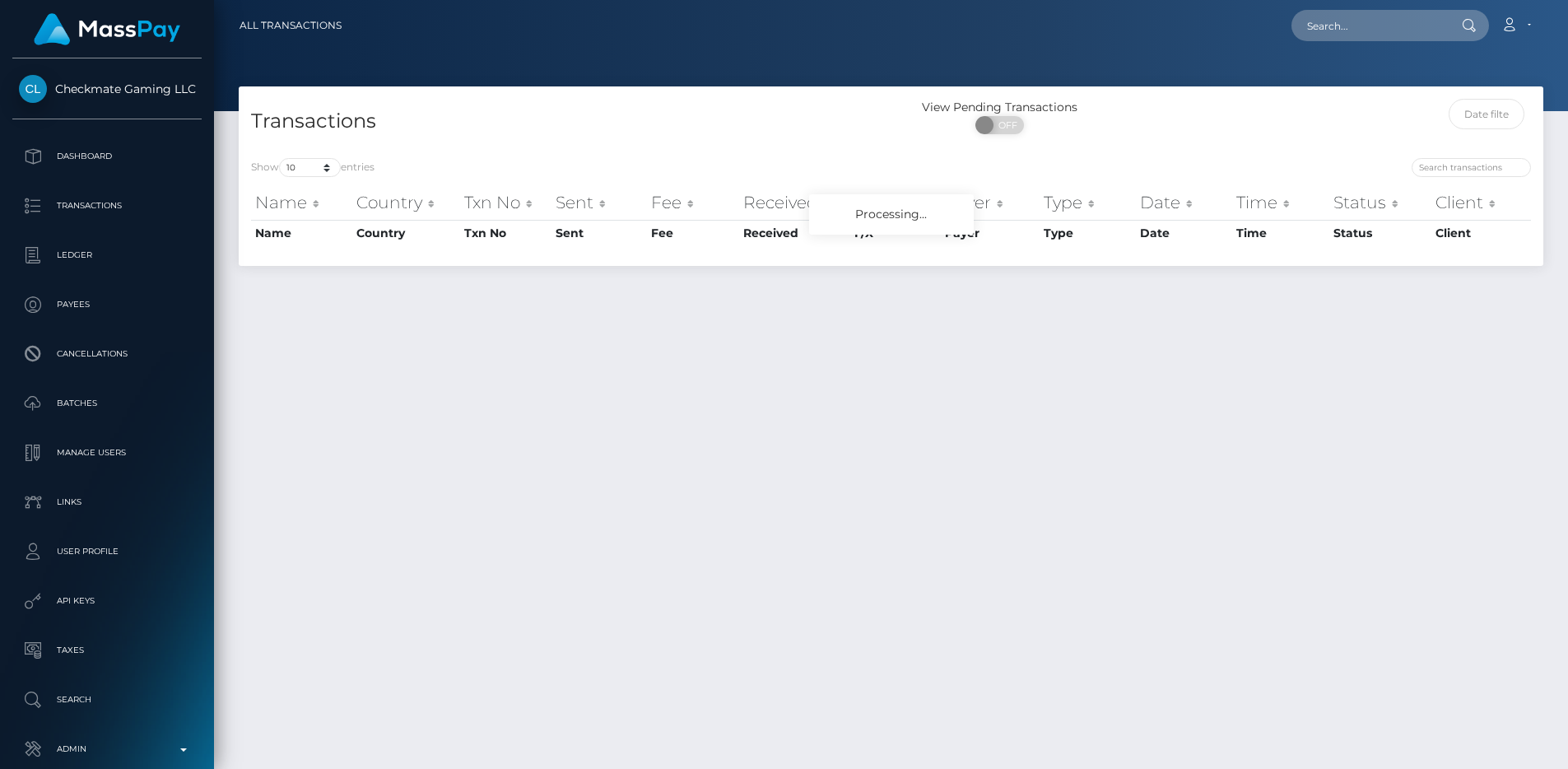
click at [298, 155] on div "Show 10 25 50 100 250 500 1,000 3,500 All entries Name Country Txn No Sent Fee …" at bounding box center [891, 205] width 1305 height 120
click at [298, 166] on select "10 25 50 100 250 500 1,000 3,500 All" at bounding box center [309, 167] width 62 height 19
select select "250"
click at [281, 158] on select "10 25 50 100 250 500 1,000 3,500 All" at bounding box center [309, 167] width 62 height 19
click at [548, 115] on h4 "Transactions" at bounding box center [566, 121] width 628 height 28
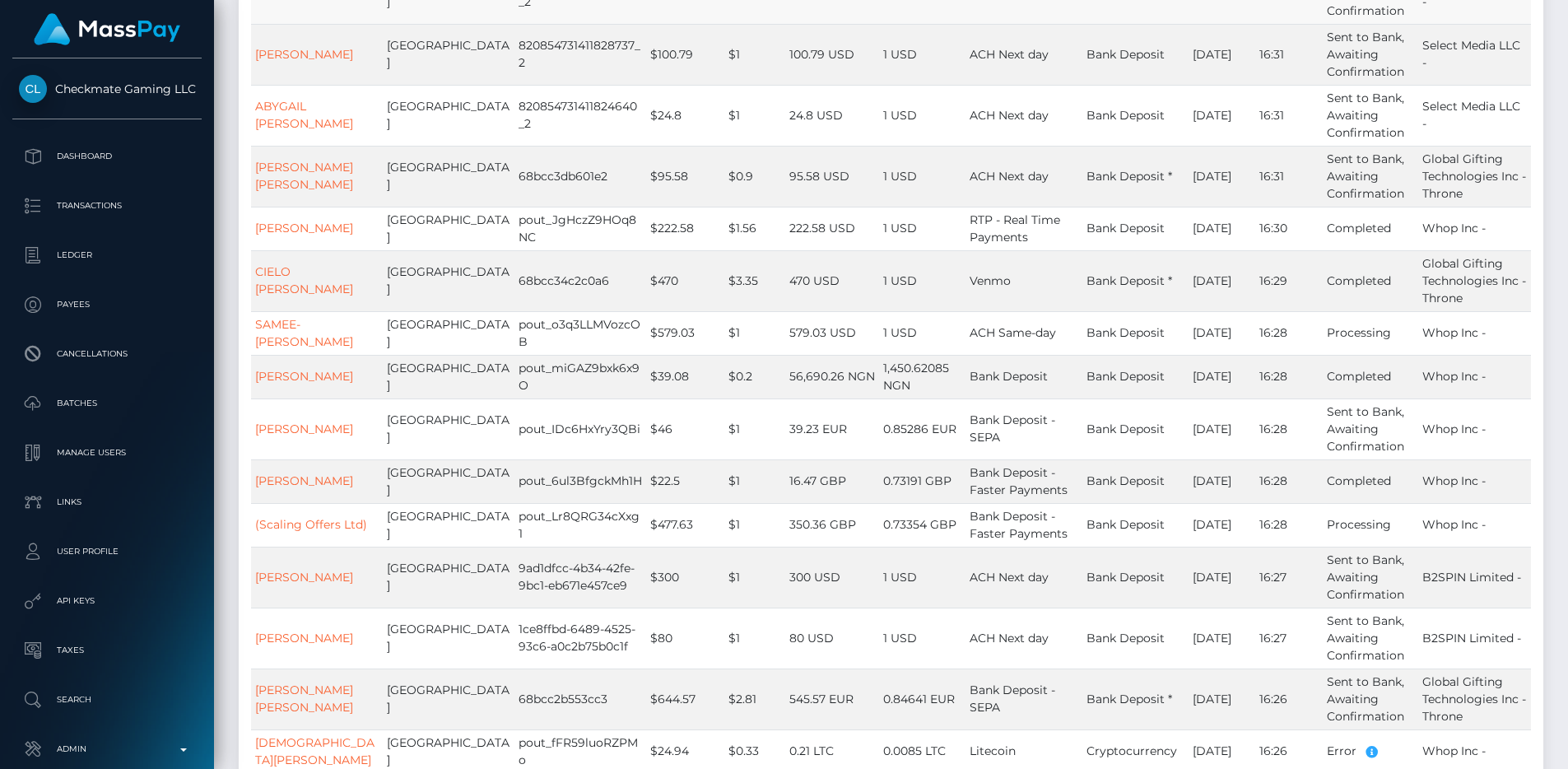
scroll to position [6101, 0]
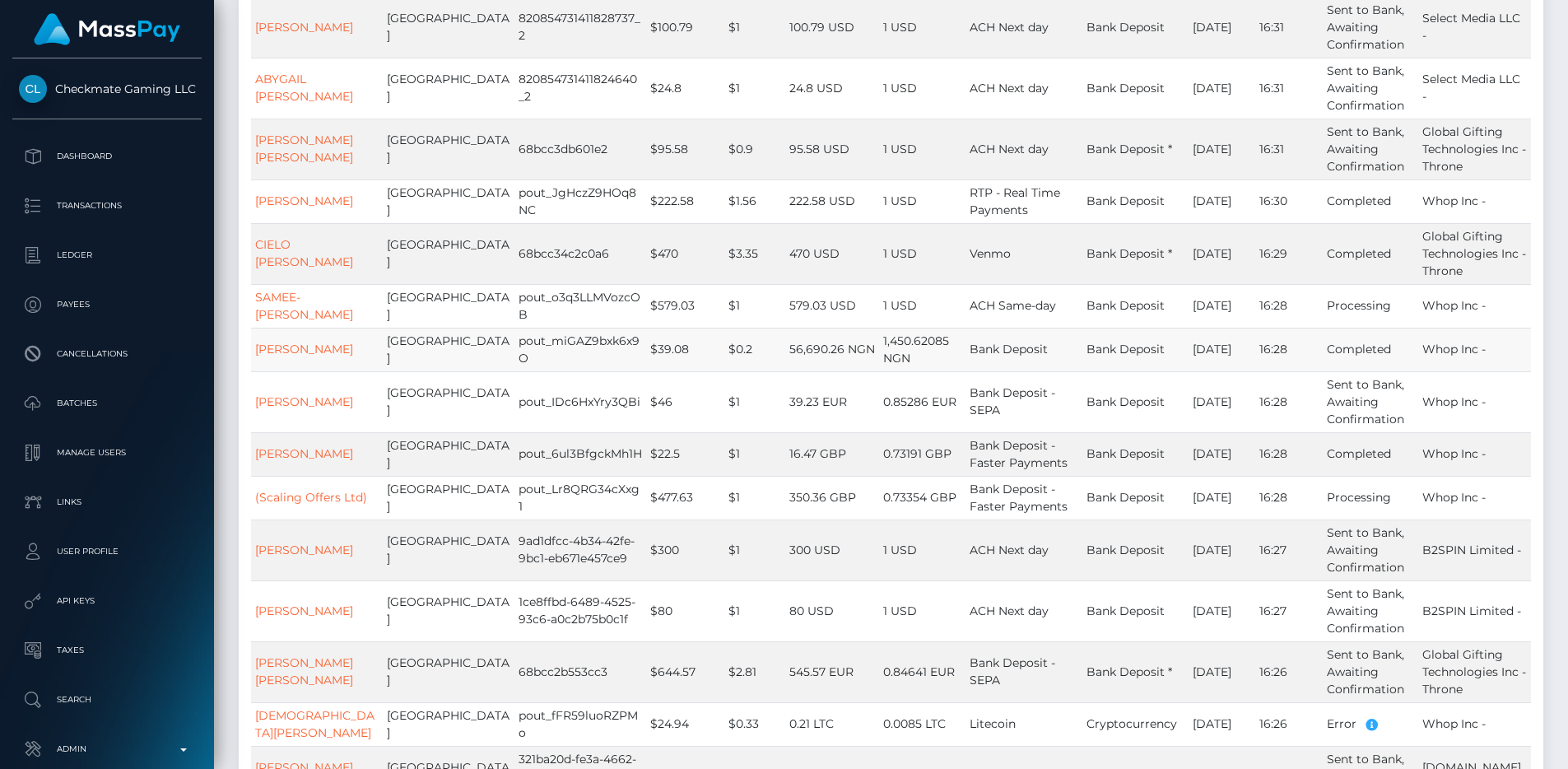
click at [946, 371] on td "1,450.62085 NGN" at bounding box center [923, 350] width 86 height 43
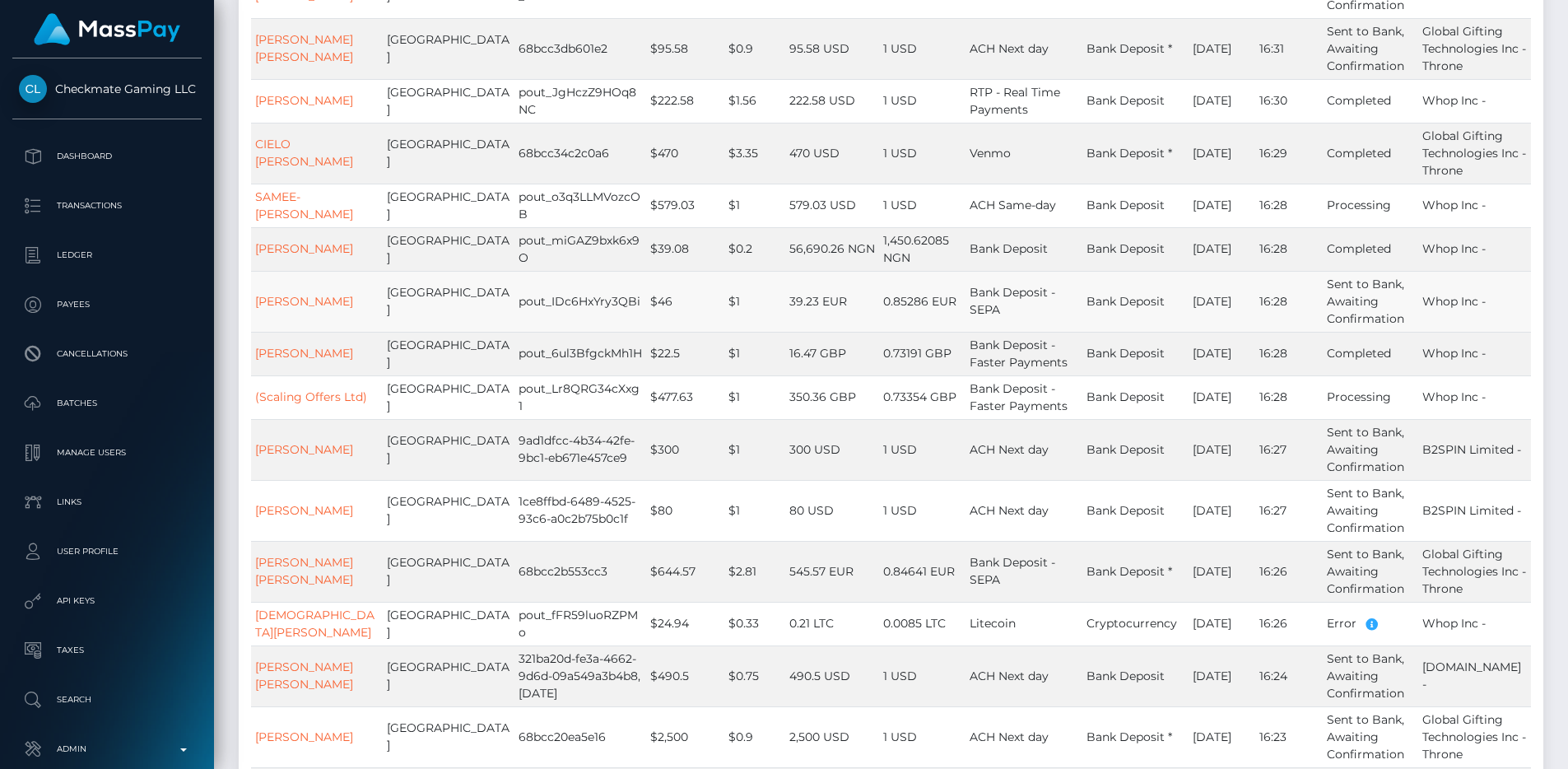
scroll to position [6219, 0]
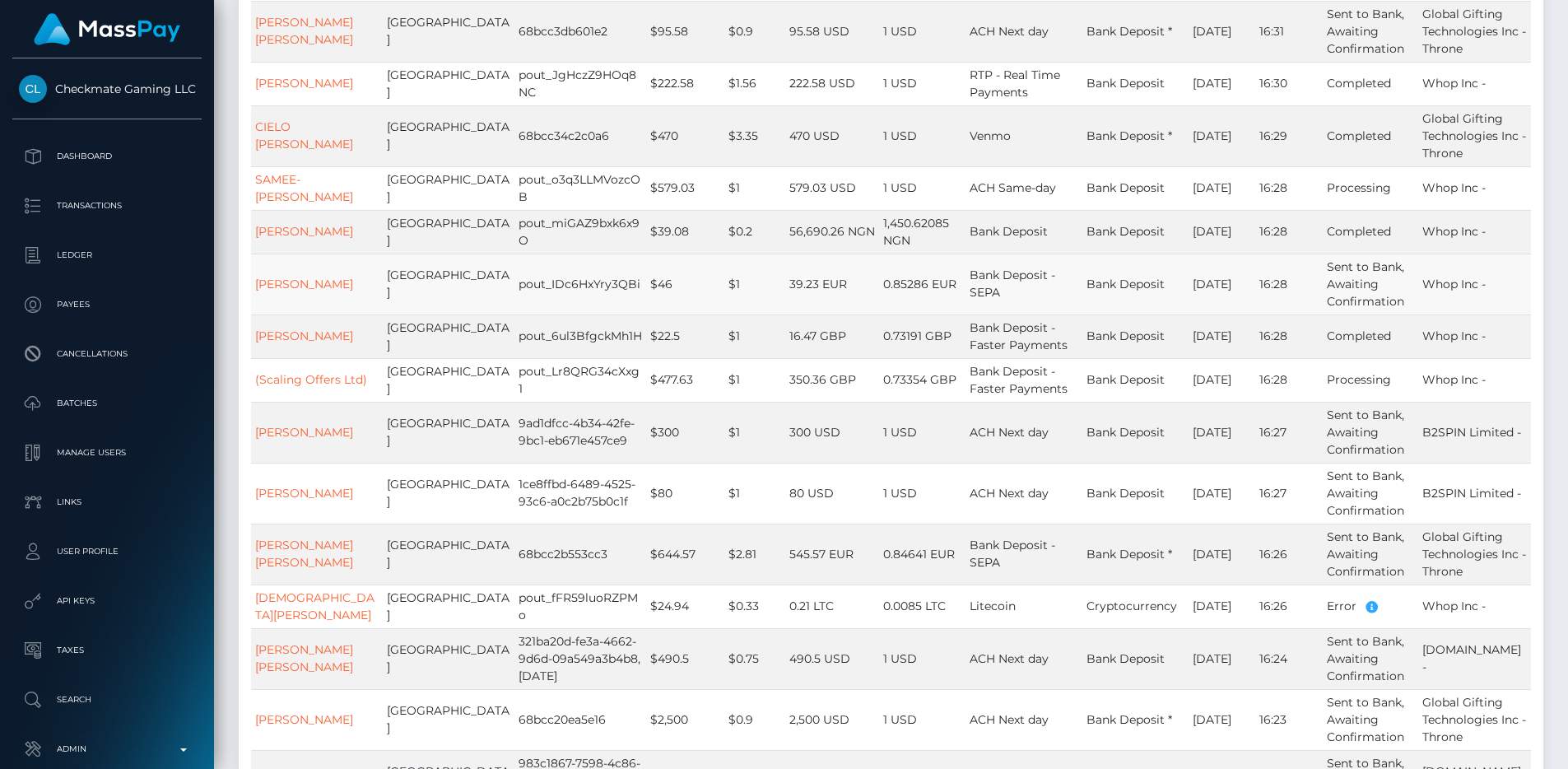
click at [939, 402] on td "0.73354 GBP" at bounding box center [923, 380] width 86 height 43
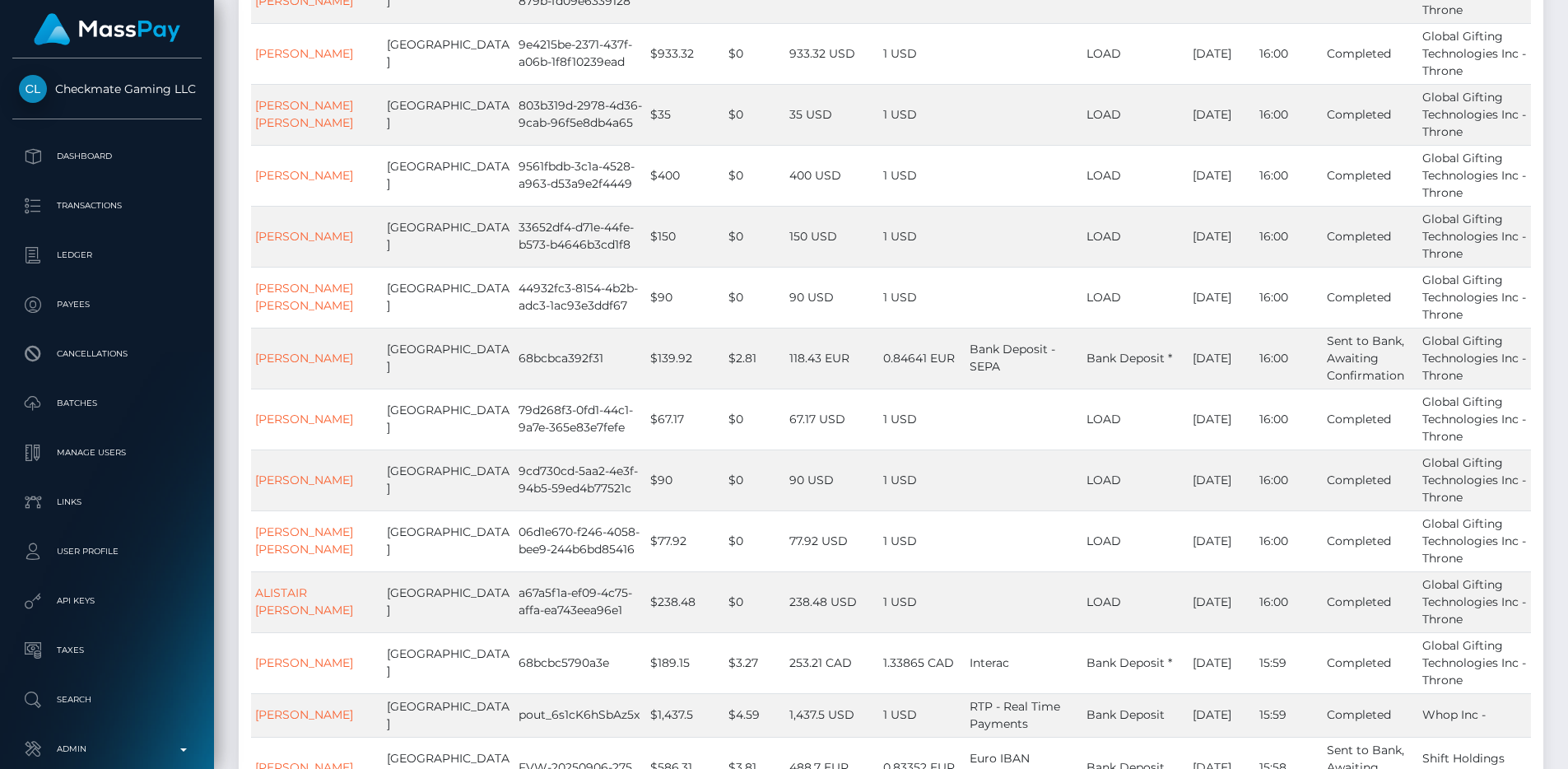
scroll to position [10703, 0]
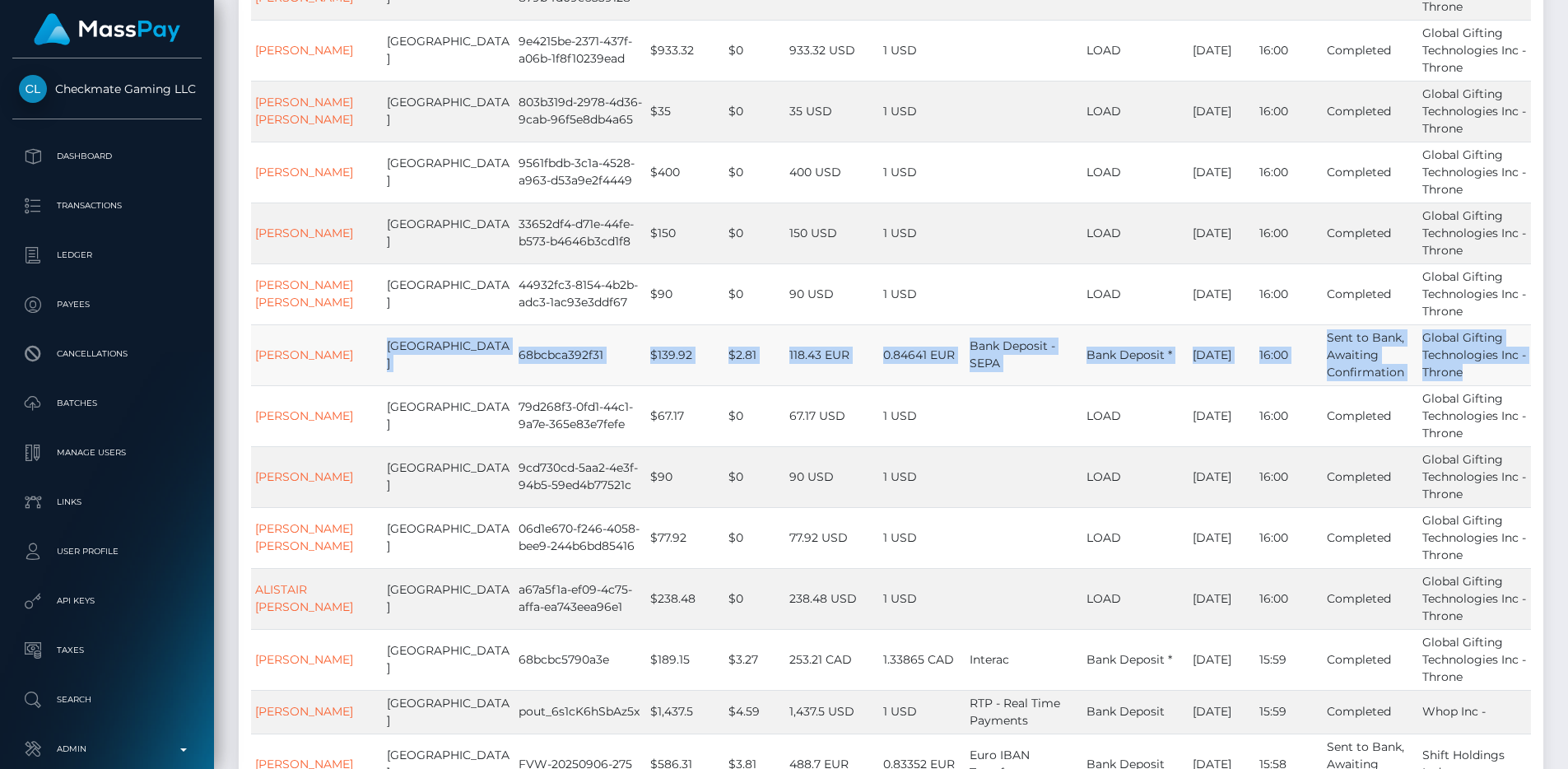
drag, startPoint x: 1525, startPoint y: 527, endPoint x: 380, endPoint y: 515, distance: 1145.1
click at [380, 385] on tr "CHRISTINE WERNER Germany 68bcbca392f31 $139.92 $2.81 118.43 EUR 0.84641 EUR Ban…" at bounding box center [892, 355] width 1280 height 61
click at [383, 385] on td "[GEOGRAPHIC_DATA]" at bounding box center [449, 355] width 132 height 61
drag, startPoint x: 383, startPoint y: 508, endPoint x: 1524, endPoint y: 533, distance: 1141.3
click at [1524, 385] on tr "CHRISTINE WERNER Germany 68bcbca392f31 $139.92 $2.81 118.43 EUR 0.84641 EUR Ban…" at bounding box center [892, 355] width 1280 height 61
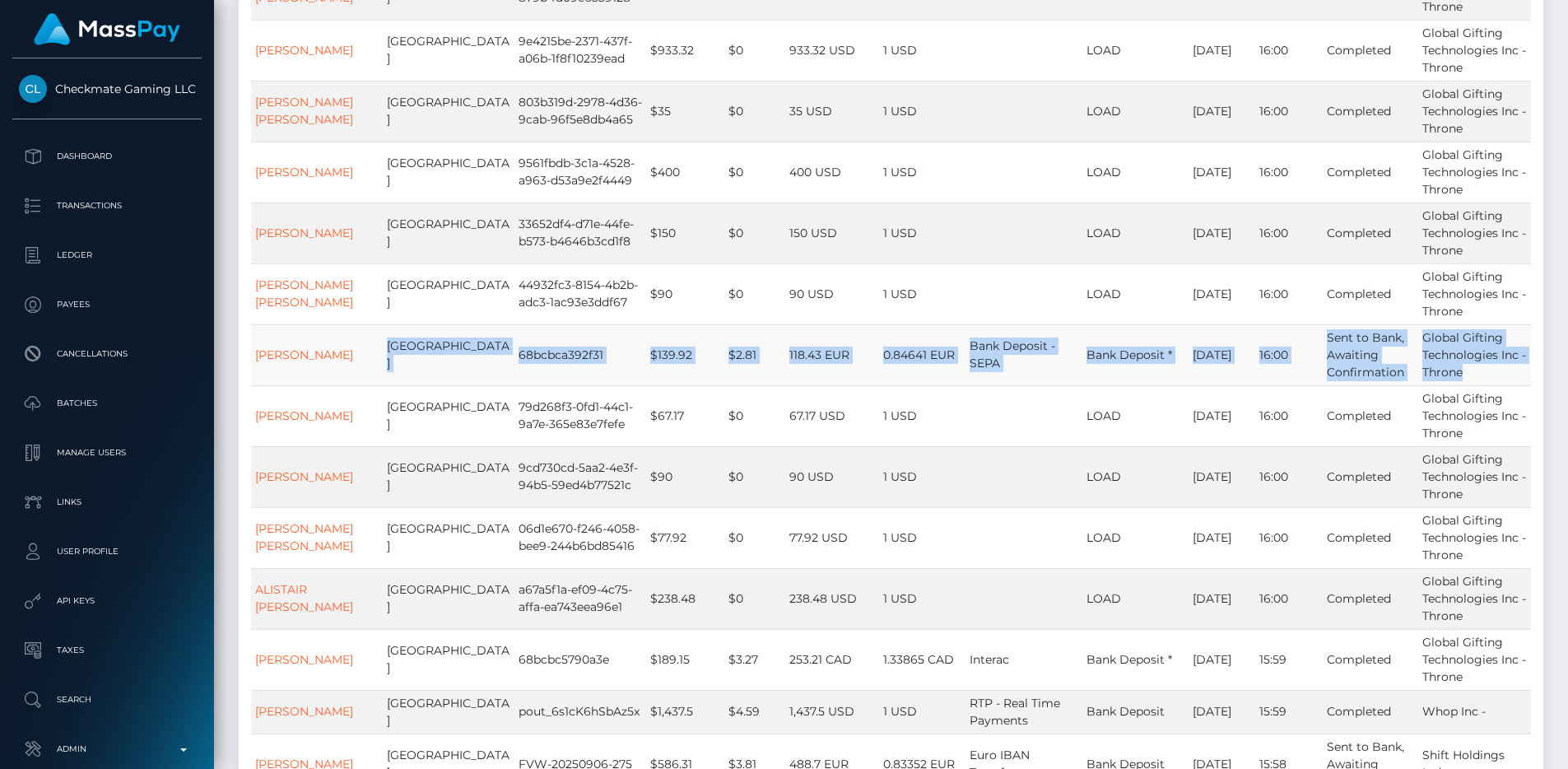
click at [1524, 385] on td "Global Gifting Technologies Inc - Throne" at bounding box center [1475, 355] width 113 height 61
drag, startPoint x: 1524, startPoint y: 533, endPoint x: 386, endPoint y: 513, distance: 1138.2
click at [386, 385] on tr "CHRISTINE WERNER Germany 68bcbca392f31 $139.92 $2.81 118.43 EUR 0.84641 EUR Ban…" at bounding box center [892, 355] width 1280 height 61
click at [386, 385] on td "[GEOGRAPHIC_DATA]" at bounding box center [449, 355] width 132 height 61
drag, startPoint x: 383, startPoint y: 496, endPoint x: 1522, endPoint y: 528, distance: 1139.4
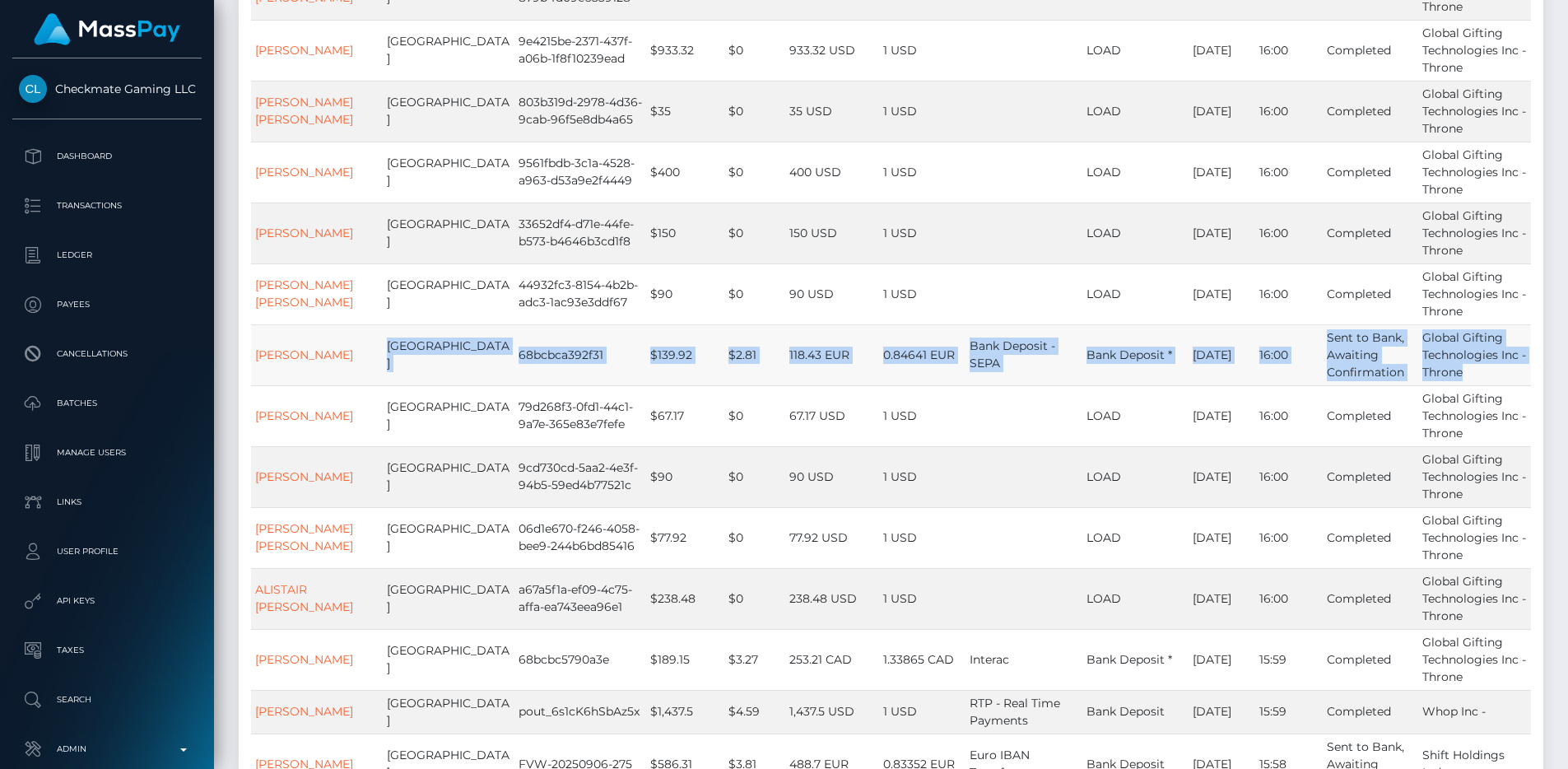
click at [1522, 385] on tr "CHRISTINE WERNER Germany 68bcbca392f31 $139.92 $2.81 118.43 EUR 0.84641 EUR Ban…" at bounding box center [892, 355] width 1280 height 61
click at [1522, 385] on td "Global Gifting Technologies Inc - Throne" at bounding box center [1475, 355] width 113 height 61
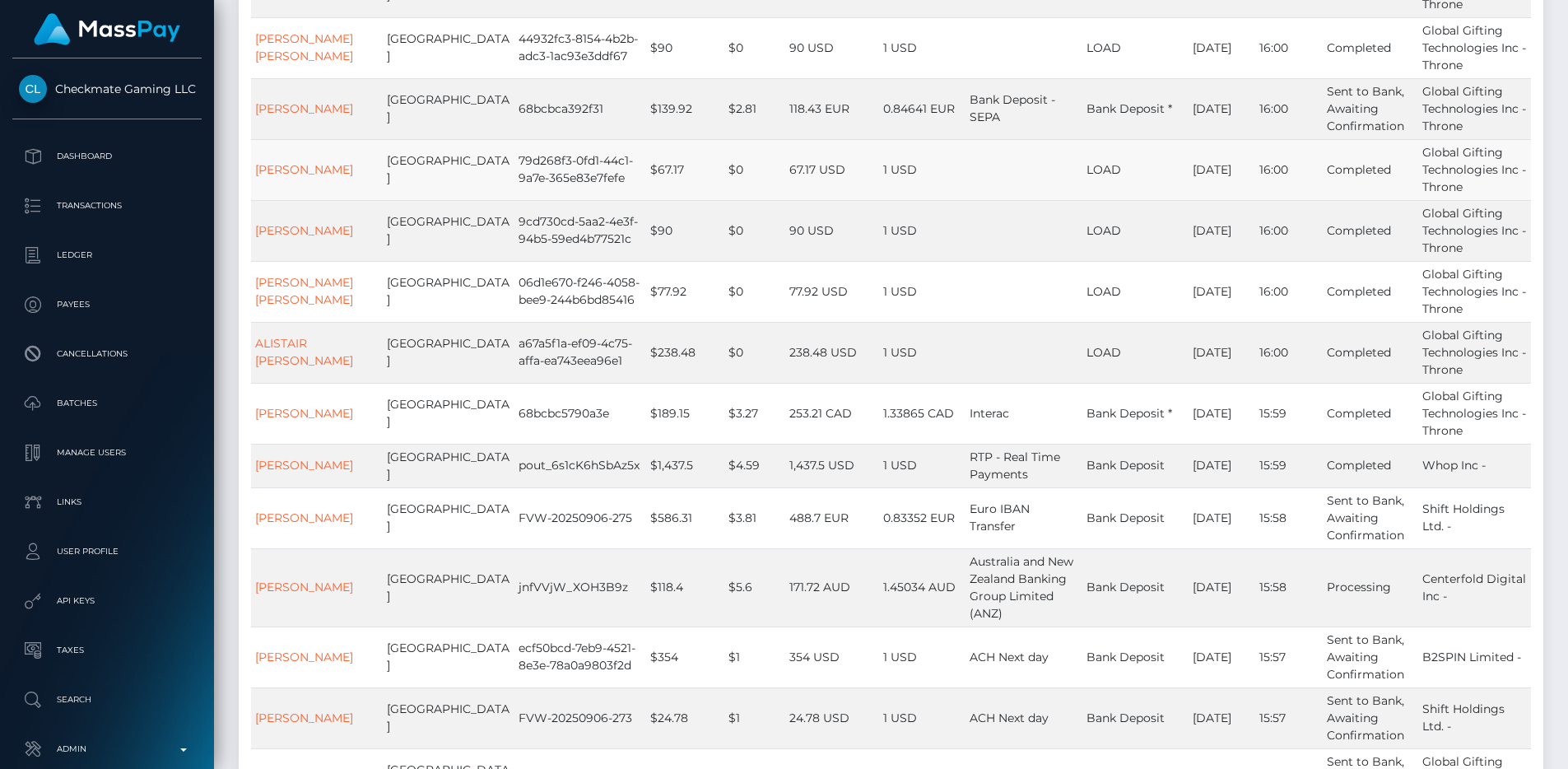
scroll to position [11096, 0]
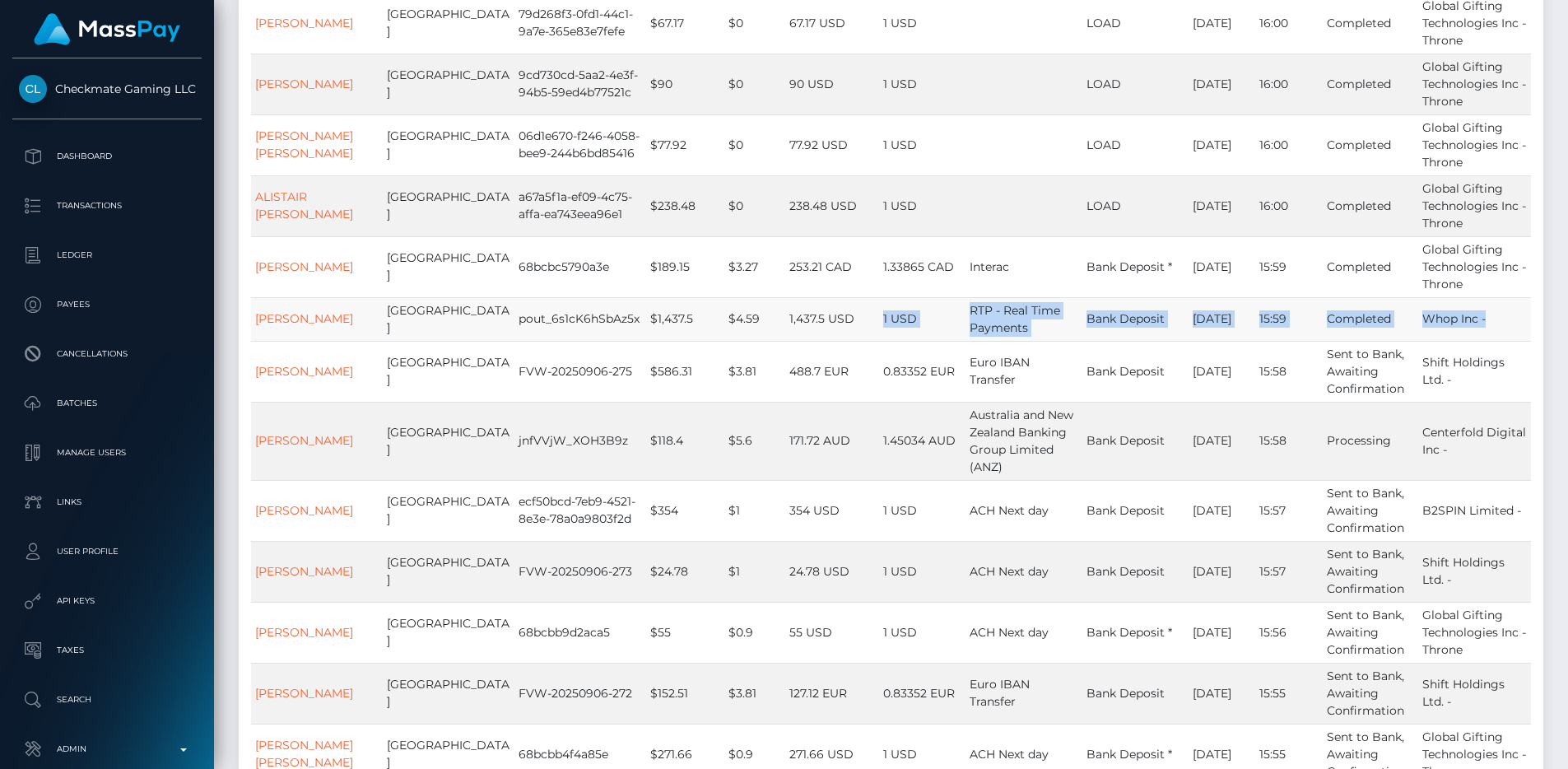
drag, startPoint x: 947, startPoint y: 465, endPoint x: 1524, endPoint y: 478, distance: 577.1
click at [1525, 341] on tr "JUSTIN LUCIANO KING United States pout_6s1cK6hSbAz5x $1,437.5 $4.59 1,437.5 USD…" at bounding box center [892, 319] width 1280 height 43
click at [1524, 341] on td "Whop Inc -" at bounding box center [1475, 319] width 113 height 43
drag, startPoint x: 1524, startPoint y: 478, endPoint x: 377, endPoint y: 477, distance: 1147.0
click at [377, 341] on tr "JUSTIN LUCIANO KING United States pout_6s1cK6hSbAz5x $1,437.5 $4.59 1,437.5 USD…" at bounding box center [892, 319] width 1280 height 43
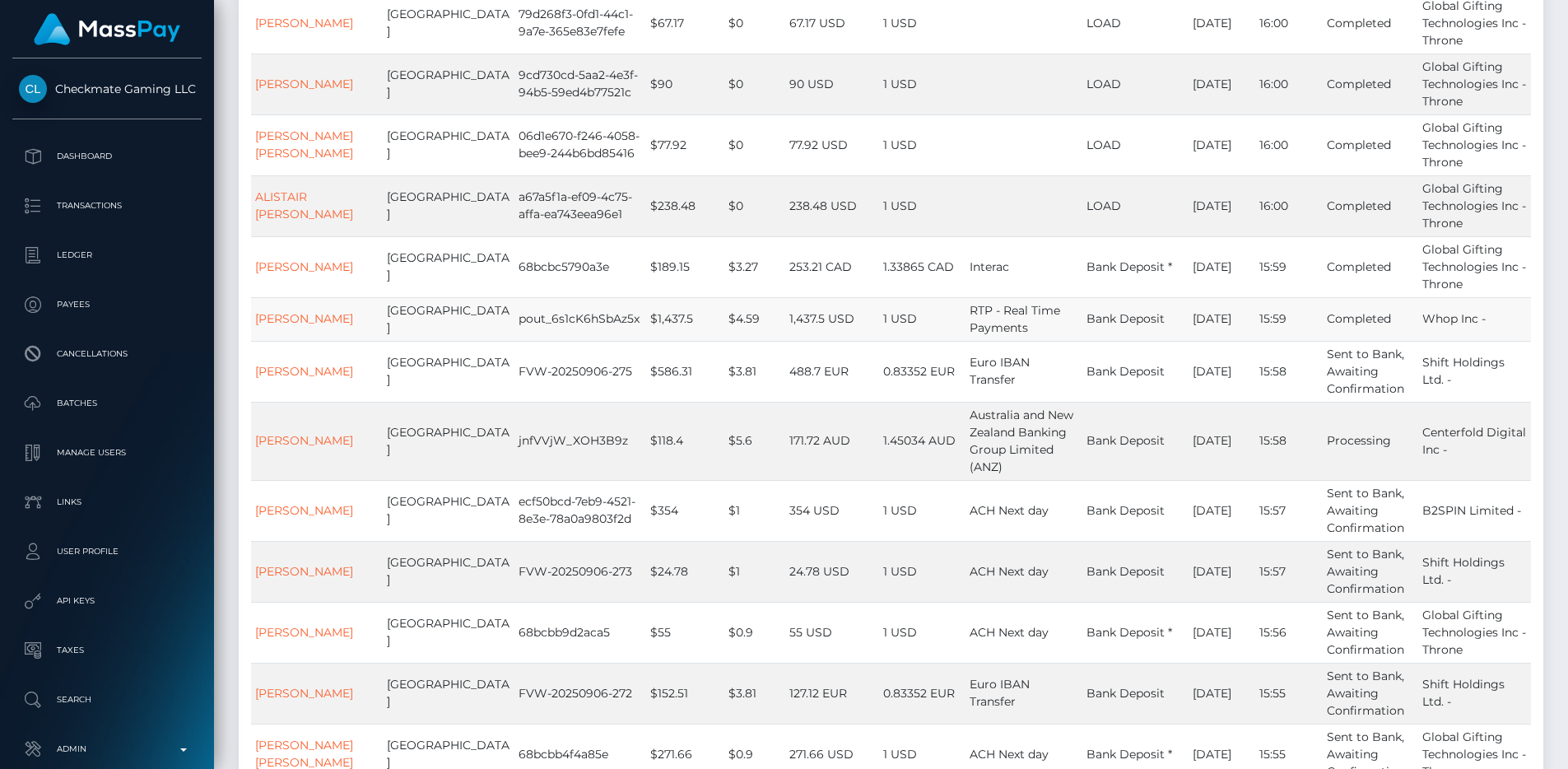
click at [383, 341] on td "[GEOGRAPHIC_DATA]" at bounding box center [449, 319] width 132 height 43
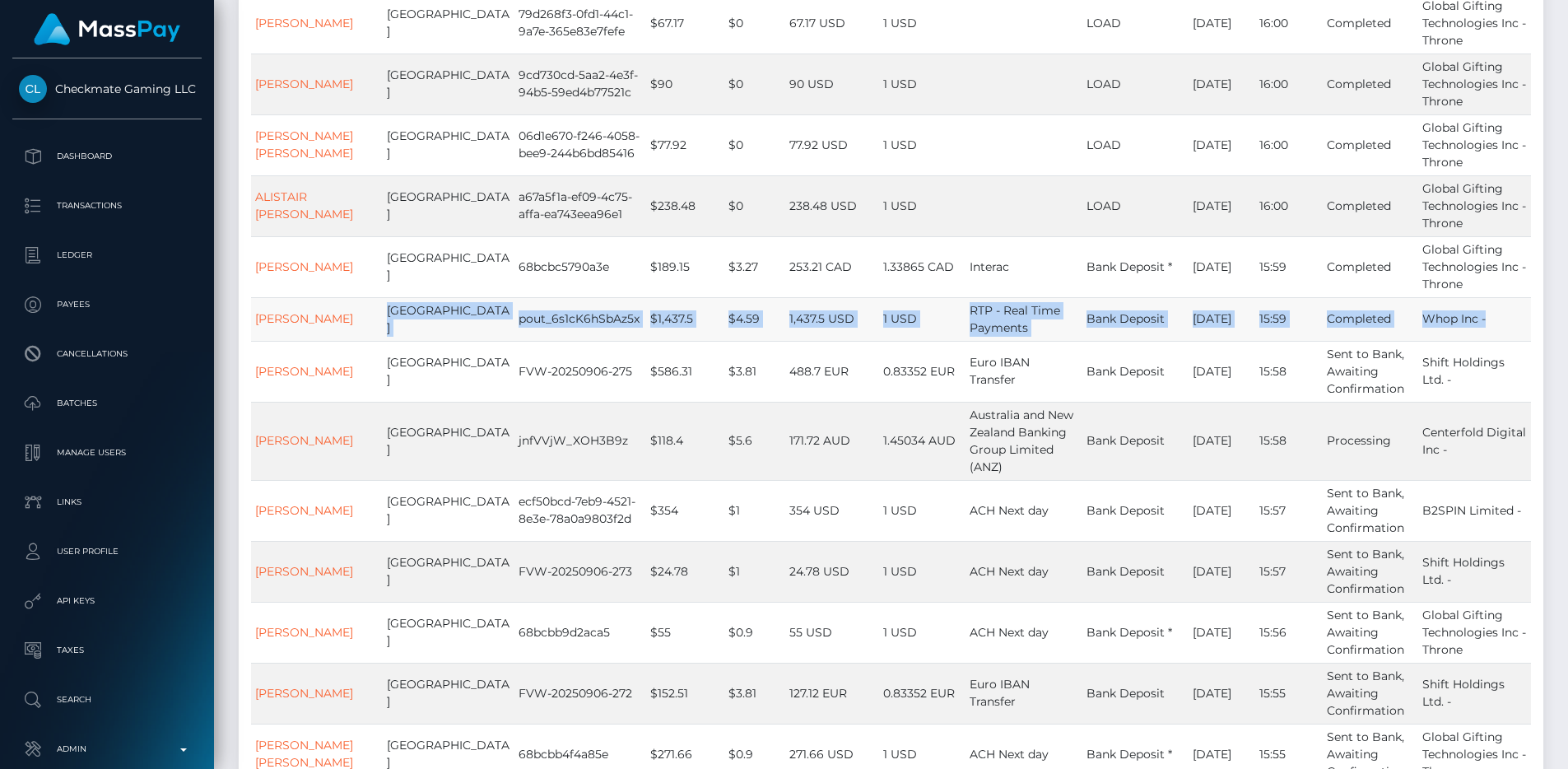
drag, startPoint x: 380, startPoint y: 471, endPoint x: 1525, endPoint y: 482, distance: 1145.1
click at [1525, 341] on tr "JUSTIN LUCIANO KING United States pout_6s1cK6hSbAz5x $1,437.5 $4.59 1,437.5 USD…" at bounding box center [892, 319] width 1280 height 43
click at [1525, 341] on td "Whop Inc -" at bounding box center [1475, 319] width 113 height 43
drag, startPoint x: 1528, startPoint y: 479, endPoint x: 383, endPoint y: 473, distance: 1145.0
click at [383, 341] on tr "JUSTIN LUCIANO KING United States pout_6s1cK6hSbAz5x $1,437.5 $4.59 1,437.5 USD…" at bounding box center [892, 319] width 1280 height 43
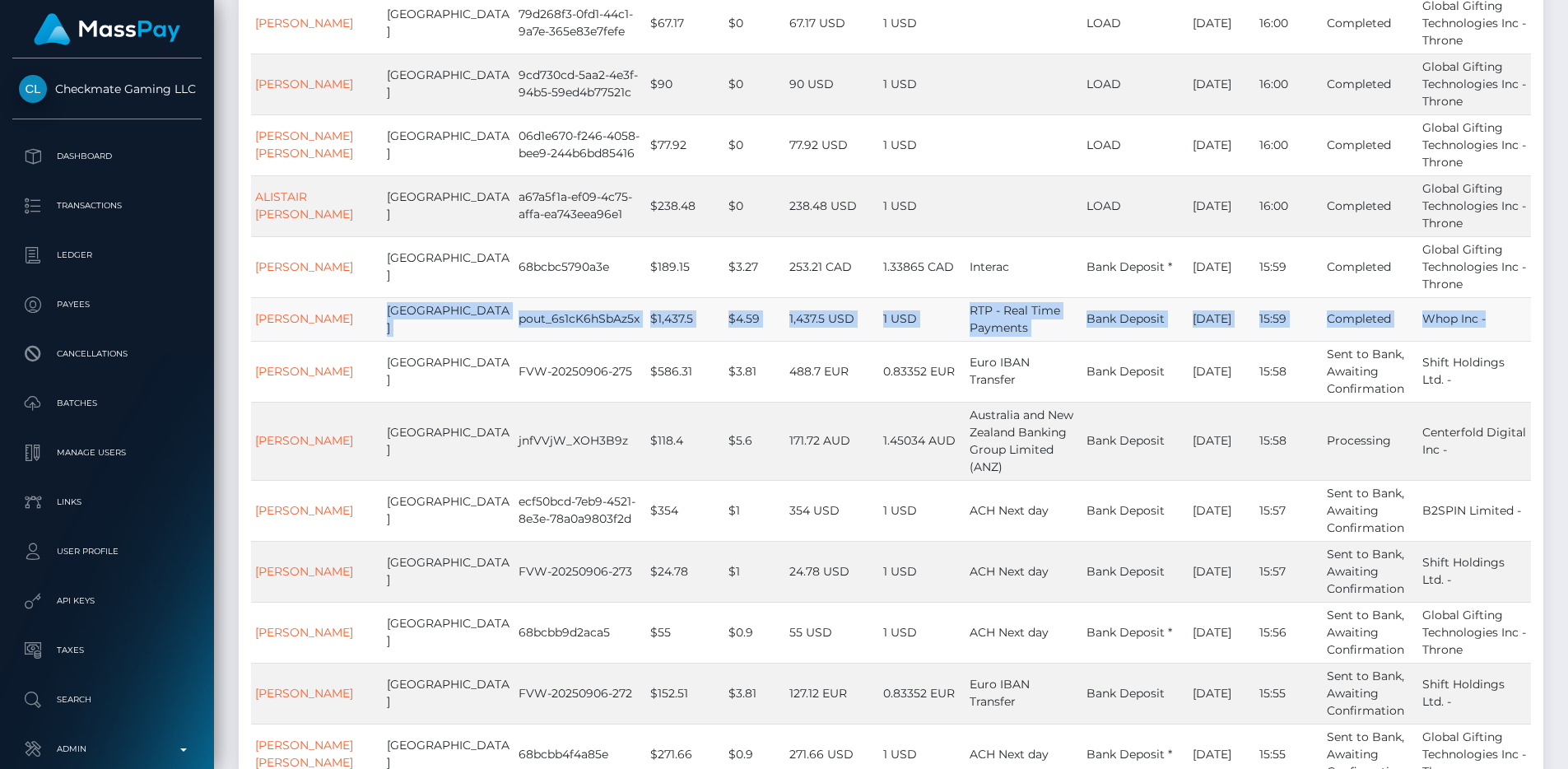
click at [383, 341] on td "[GEOGRAPHIC_DATA]" at bounding box center [449, 319] width 132 height 43
drag, startPoint x: 383, startPoint y: 472, endPoint x: 1523, endPoint y: 469, distance: 1140.0
click at [1523, 341] on tr "JUSTIN LUCIANO KING United States pout_6s1cK6hSbAz5x $1,437.5 $4.59 1,437.5 USD…" at bounding box center [892, 319] width 1280 height 43
click at [1523, 341] on td "Whop Inc -" at bounding box center [1475, 319] width 113 height 43
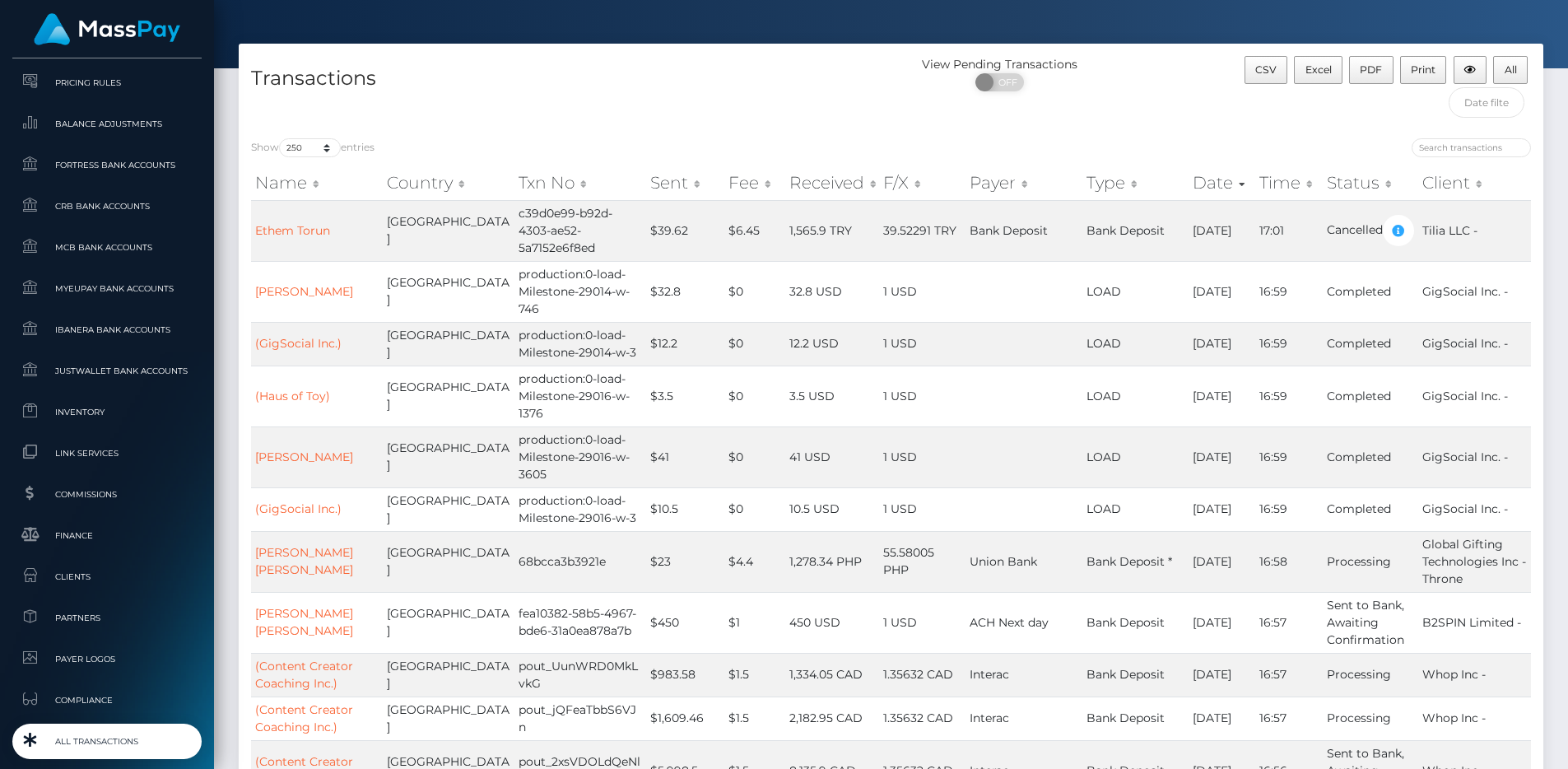
scroll to position [726, 0]
click at [137, 720] on link "All Transactions" at bounding box center [107, 738] width 189 height 35
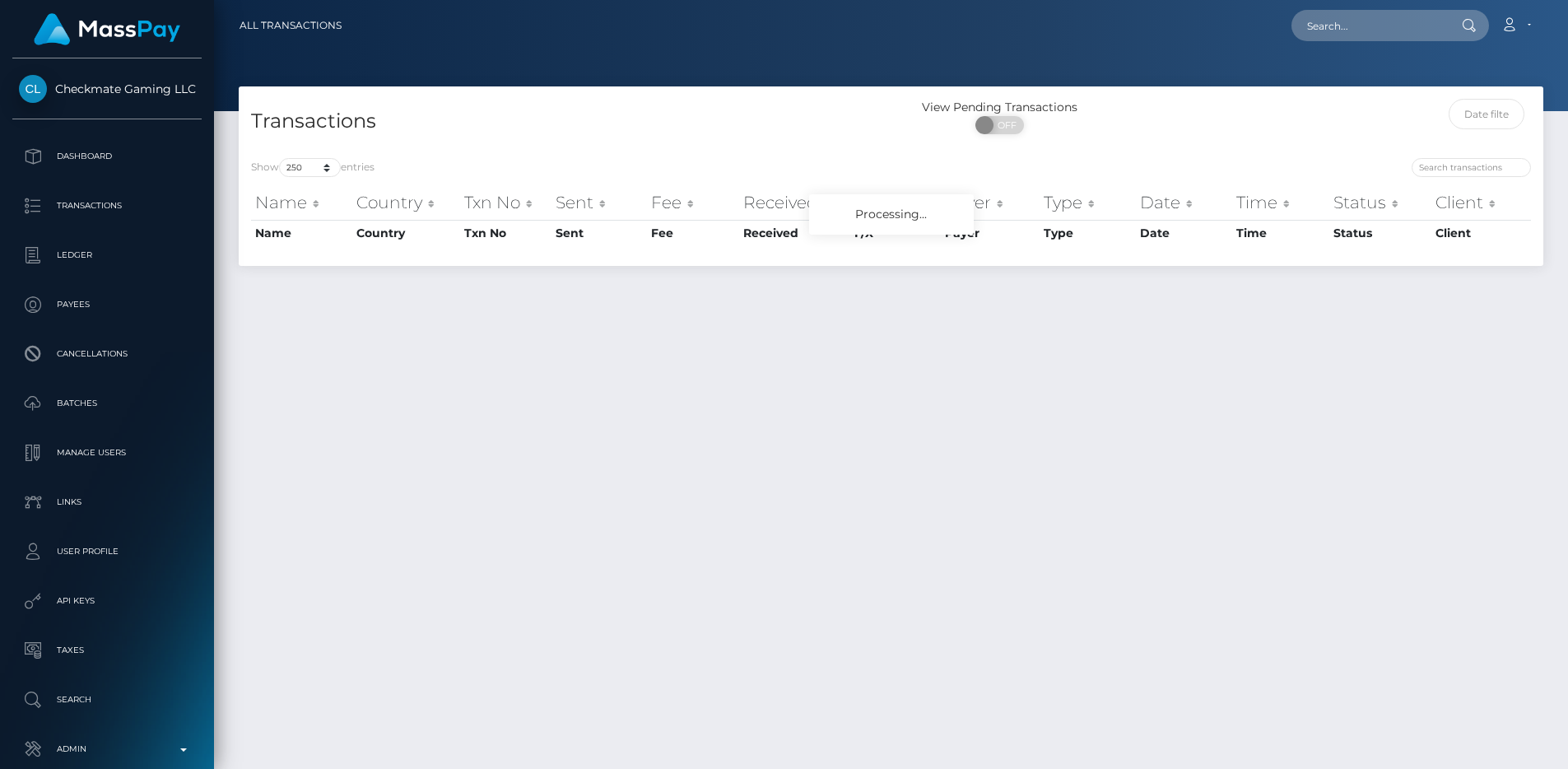
select select "250"
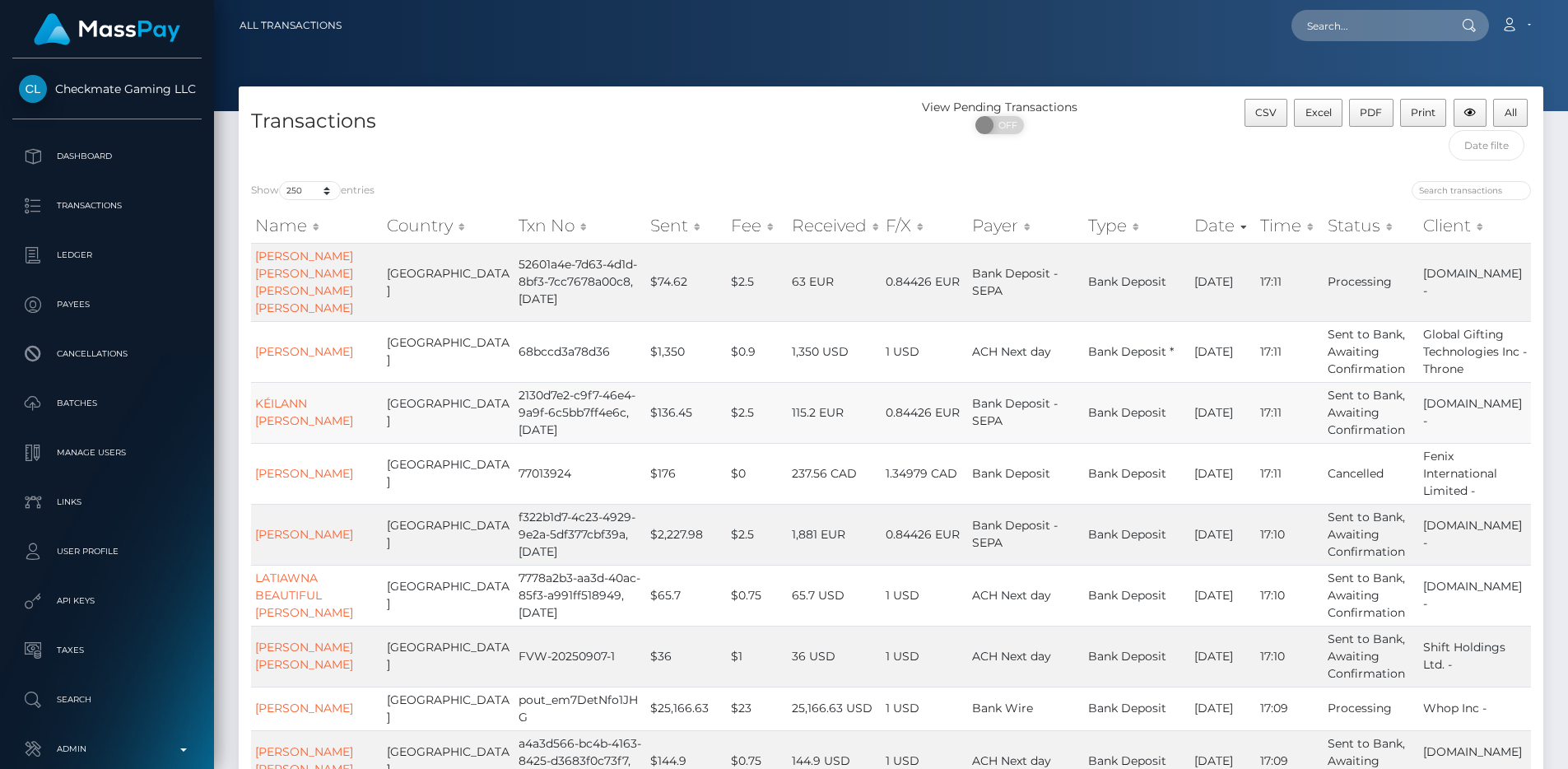
click at [727, 443] on td "$2.5" at bounding box center [757, 412] width 61 height 61
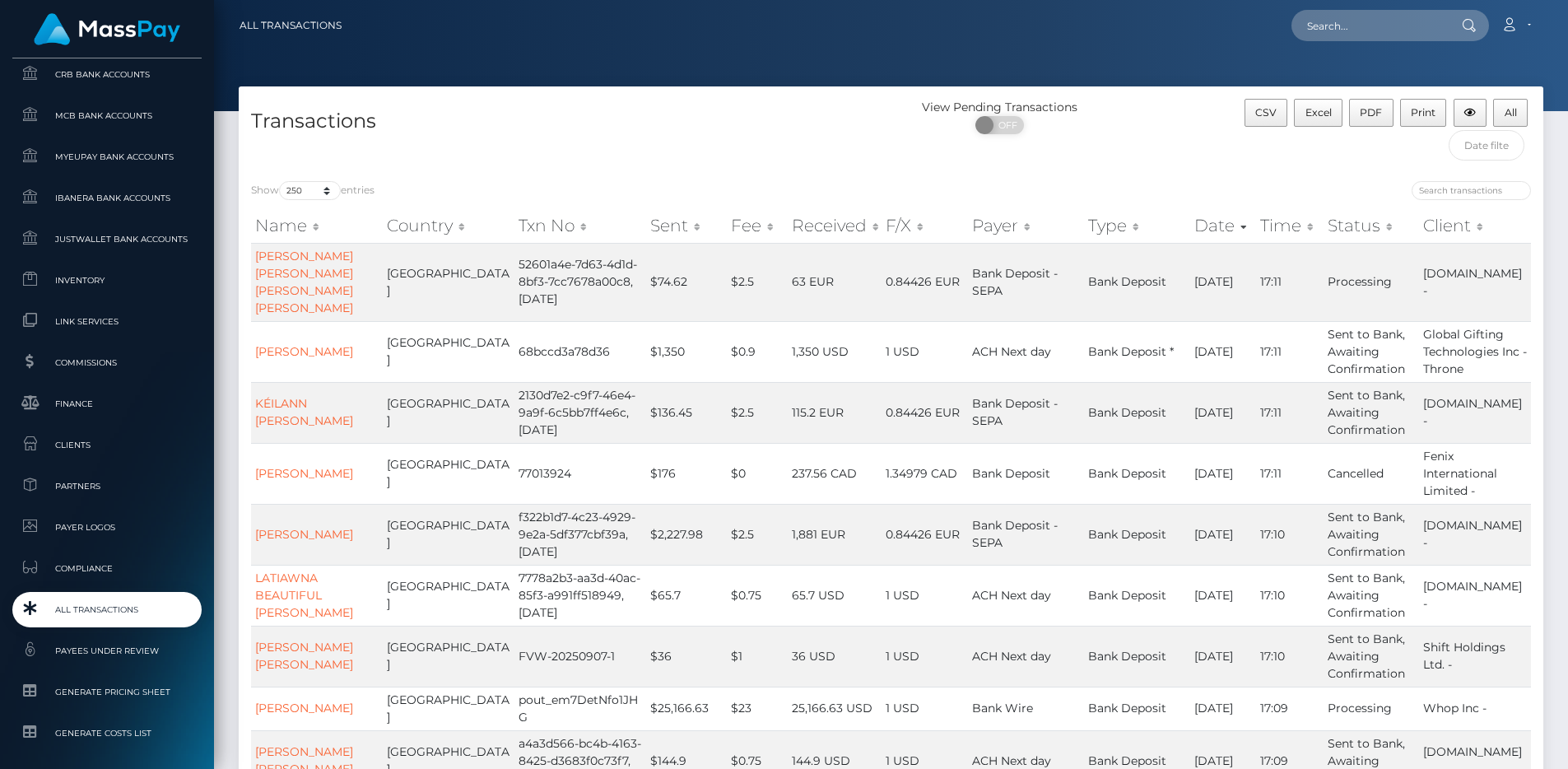
scroll to position [1007, 0]
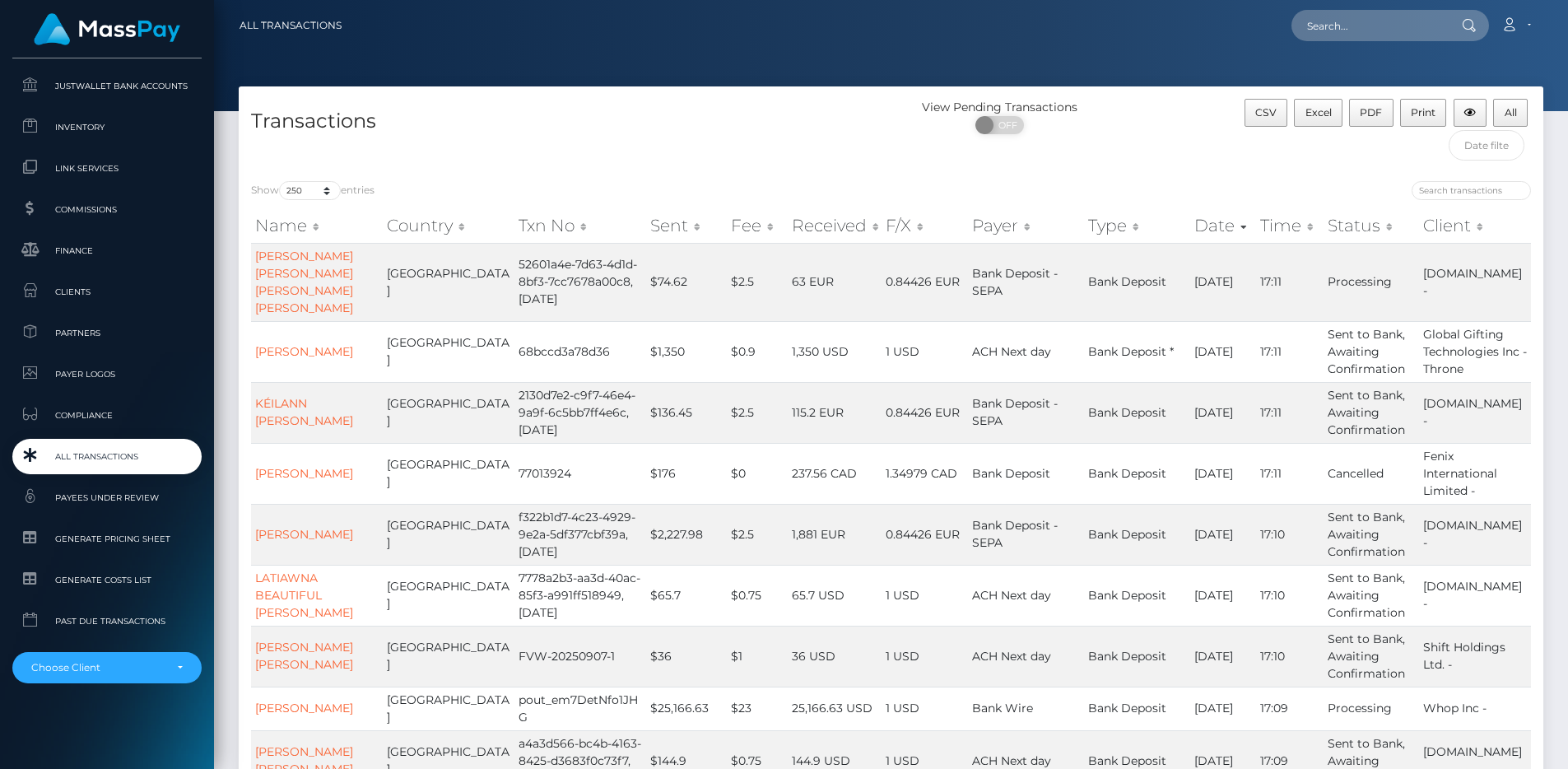
click at [93, 442] on link "All Transactions" at bounding box center [107, 457] width 189 height 35
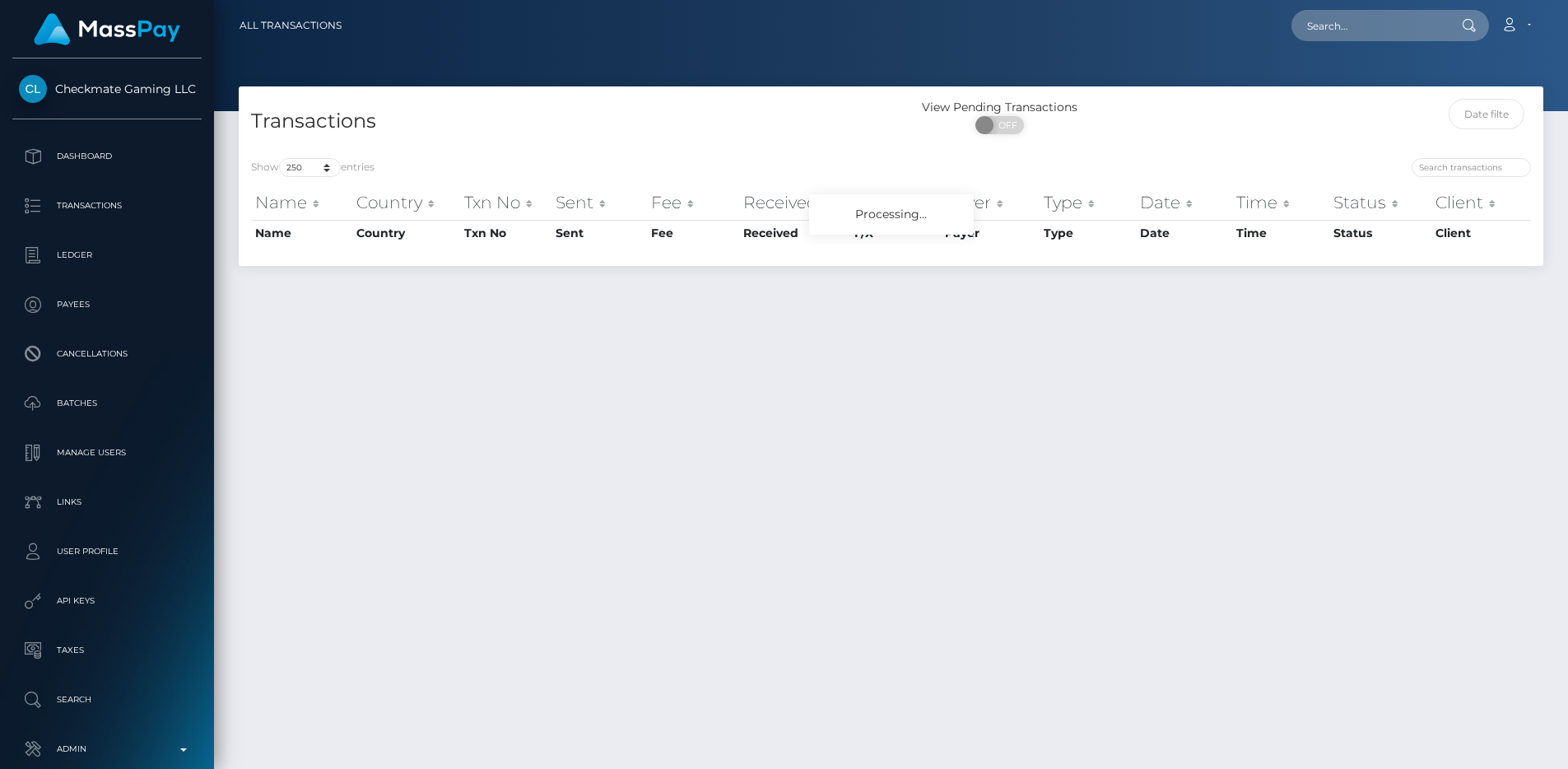
select select "250"
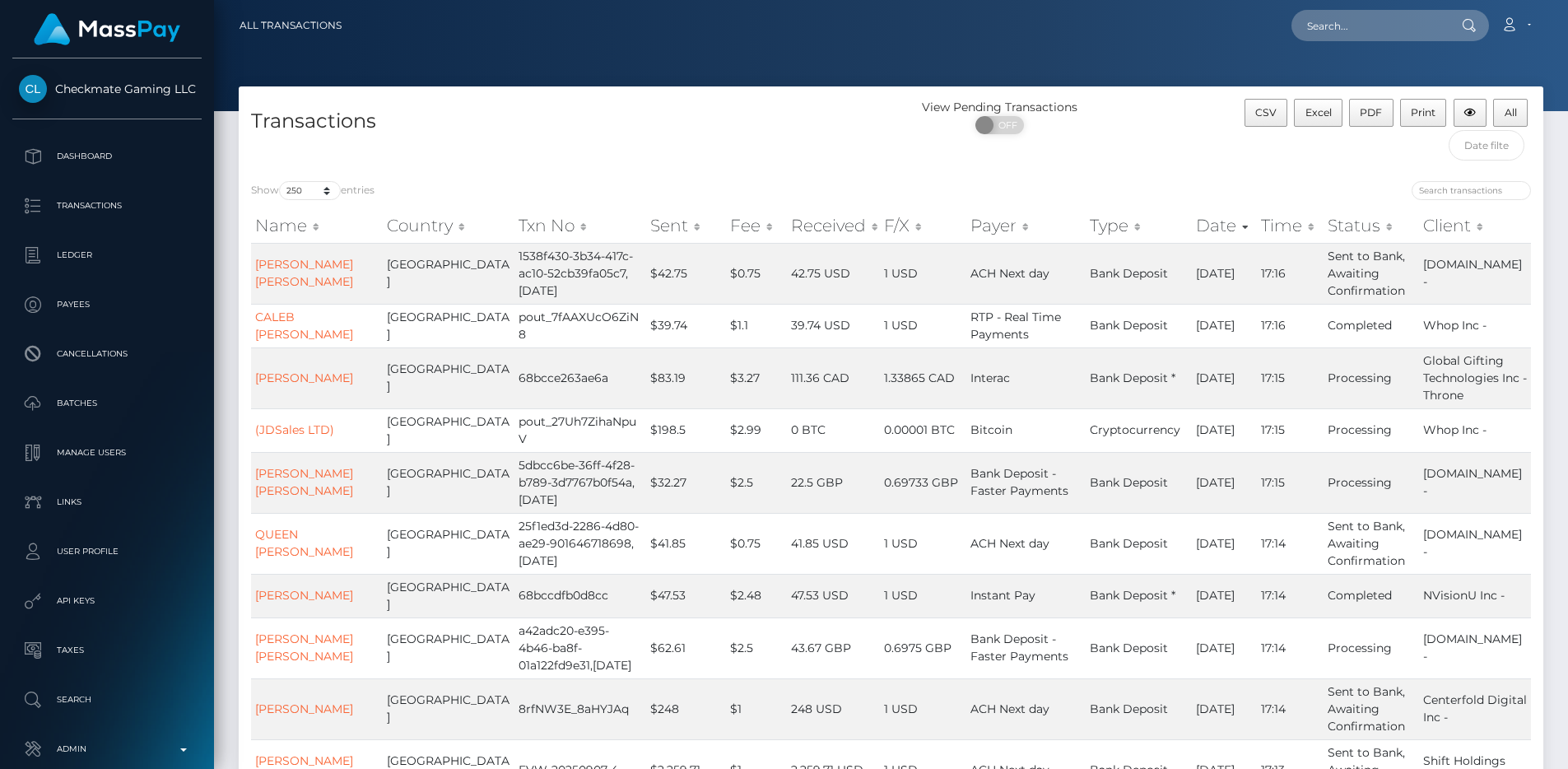
click at [704, 152] on div "Transactions" at bounding box center [565, 134] width 653 height 70
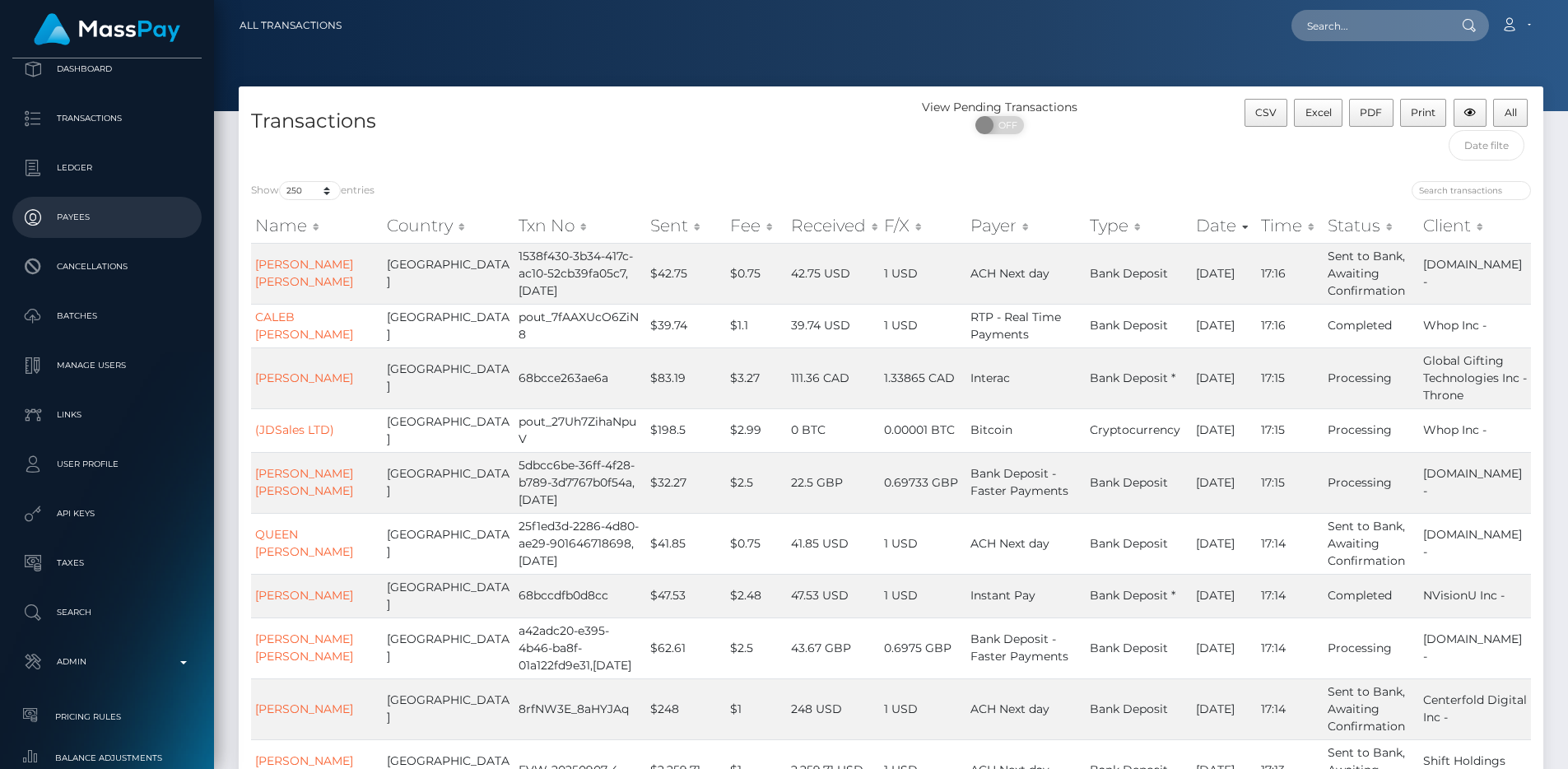
scroll to position [915, 0]
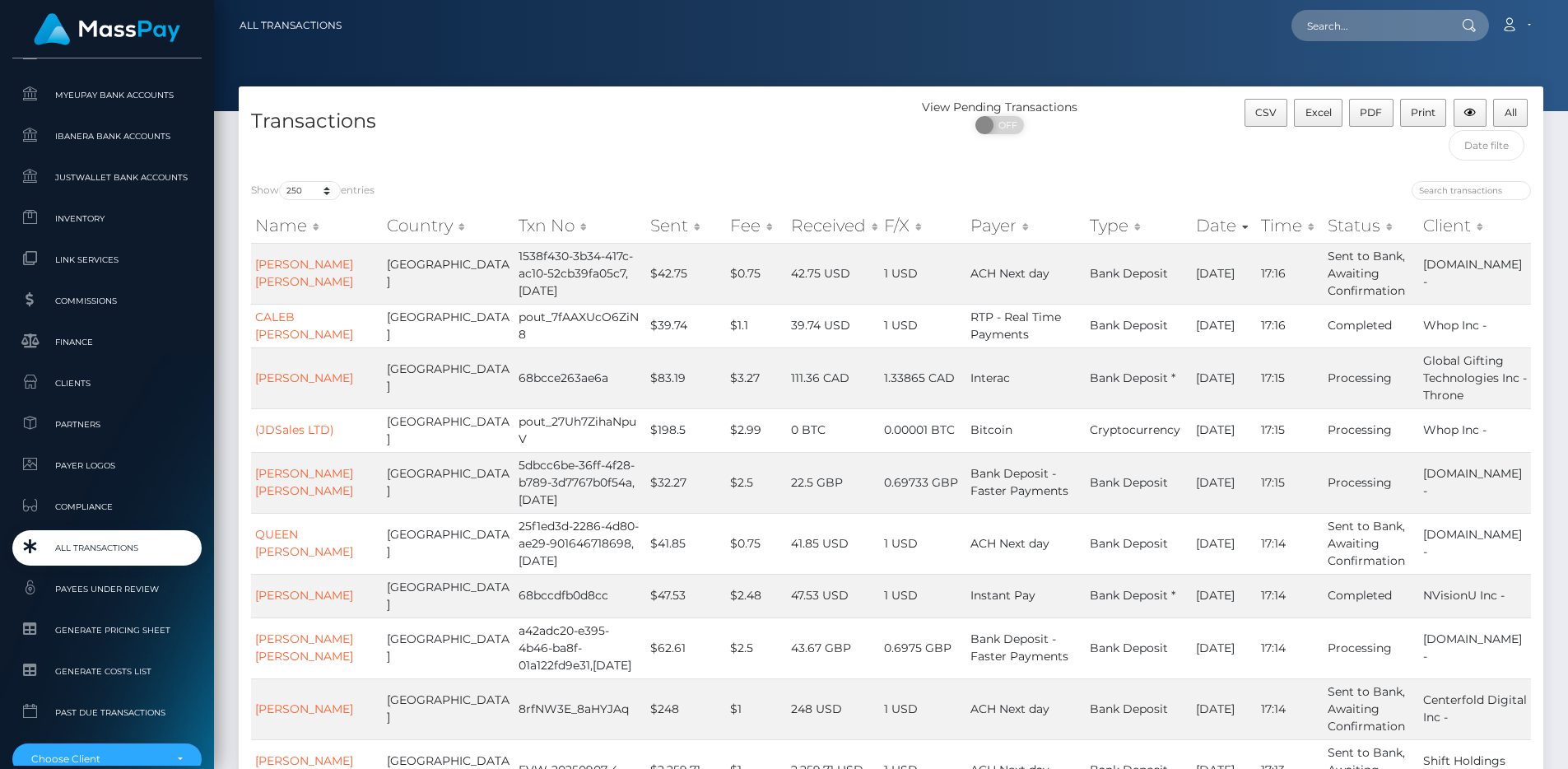
click at [134, 552] on span "All Transactions" at bounding box center [106, 547] width 176 height 19
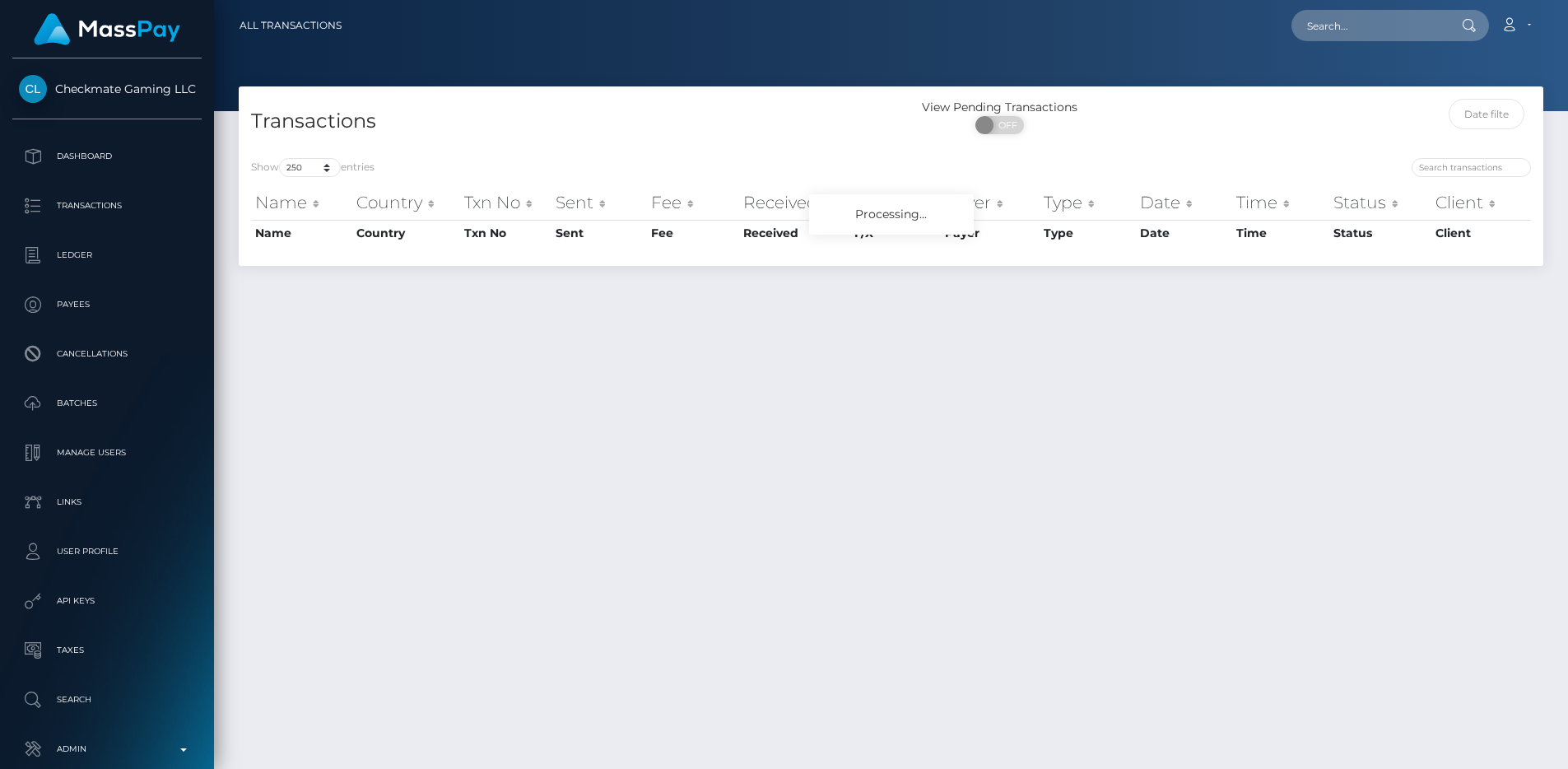
select select "250"
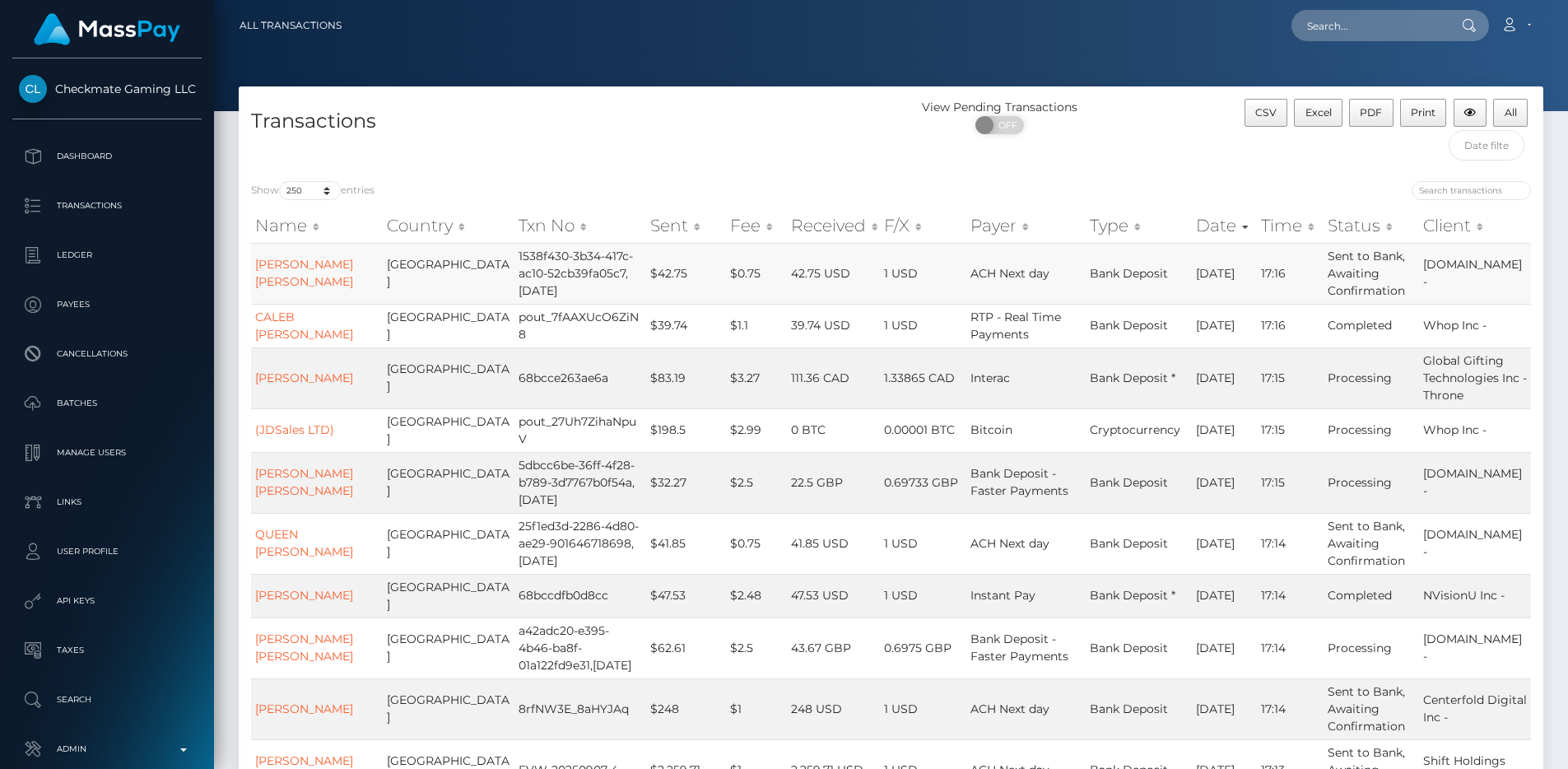
click at [646, 268] on td "$42.75" at bounding box center [685, 273] width 80 height 61
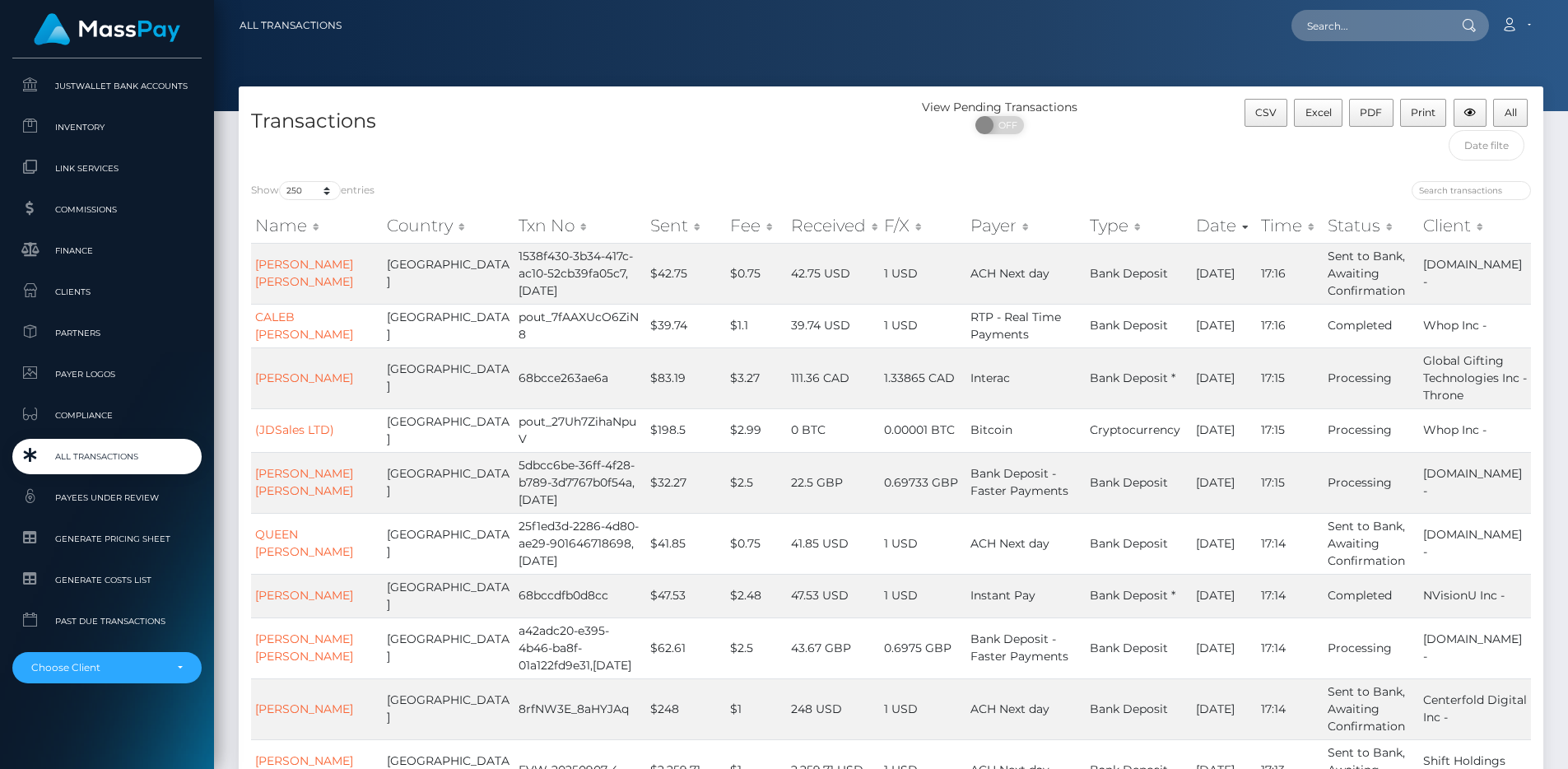
click at [110, 458] on span "All Transactions" at bounding box center [106, 456] width 176 height 19
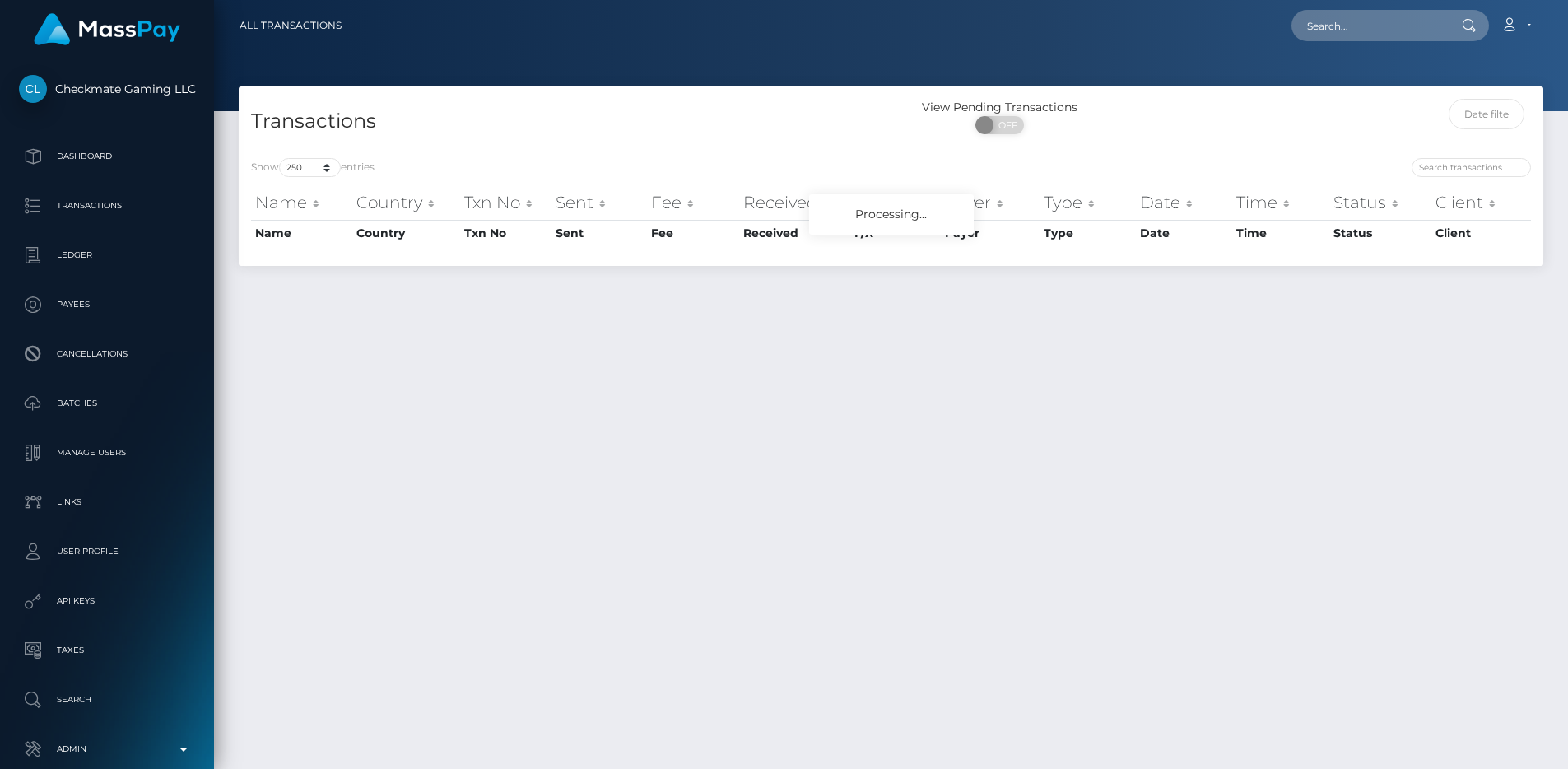
select select "250"
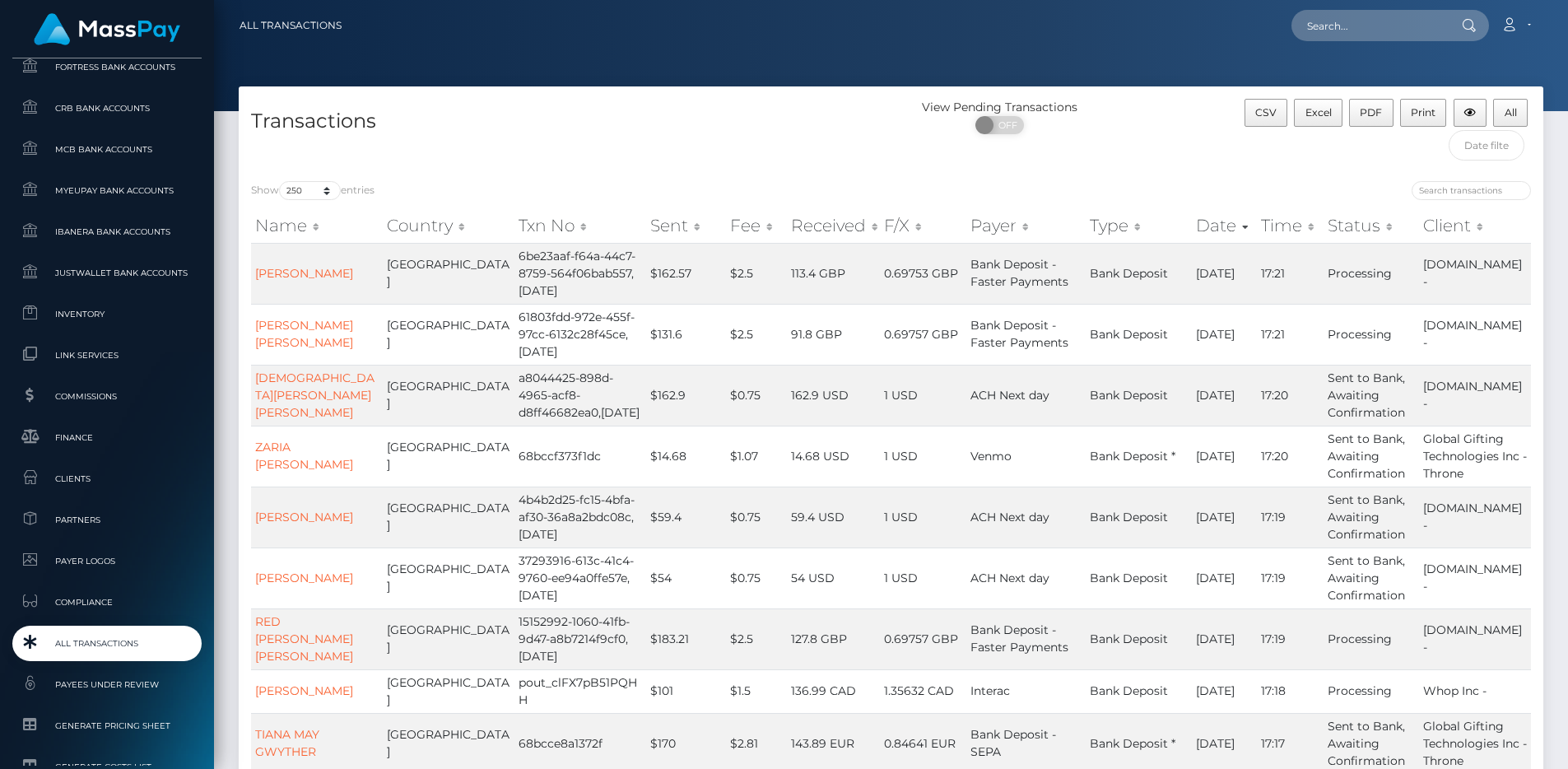
scroll to position [1007, 0]
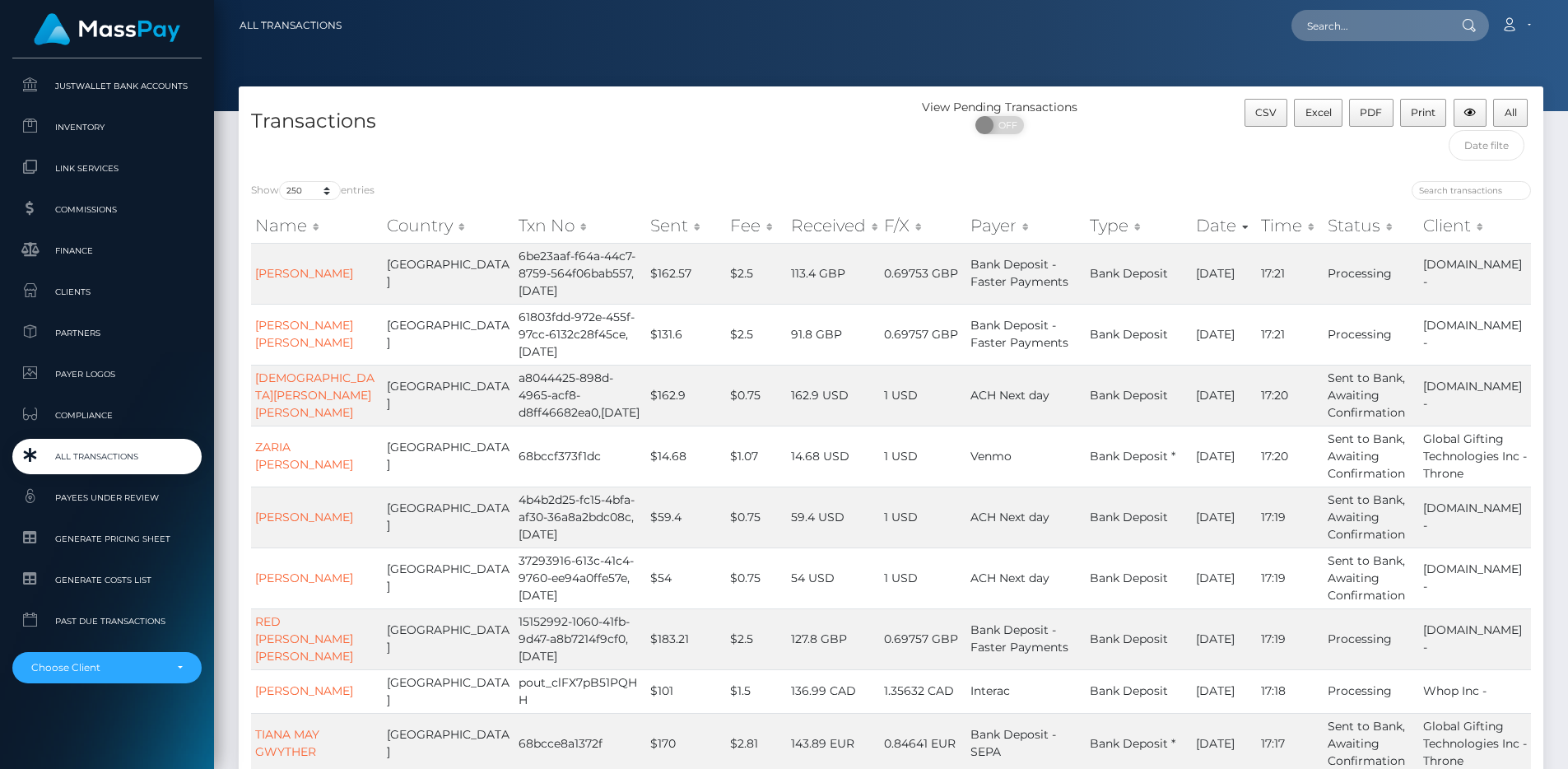
click at [104, 451] on span "All Transactions" at bounding box center [106, 456] width 176 height 19
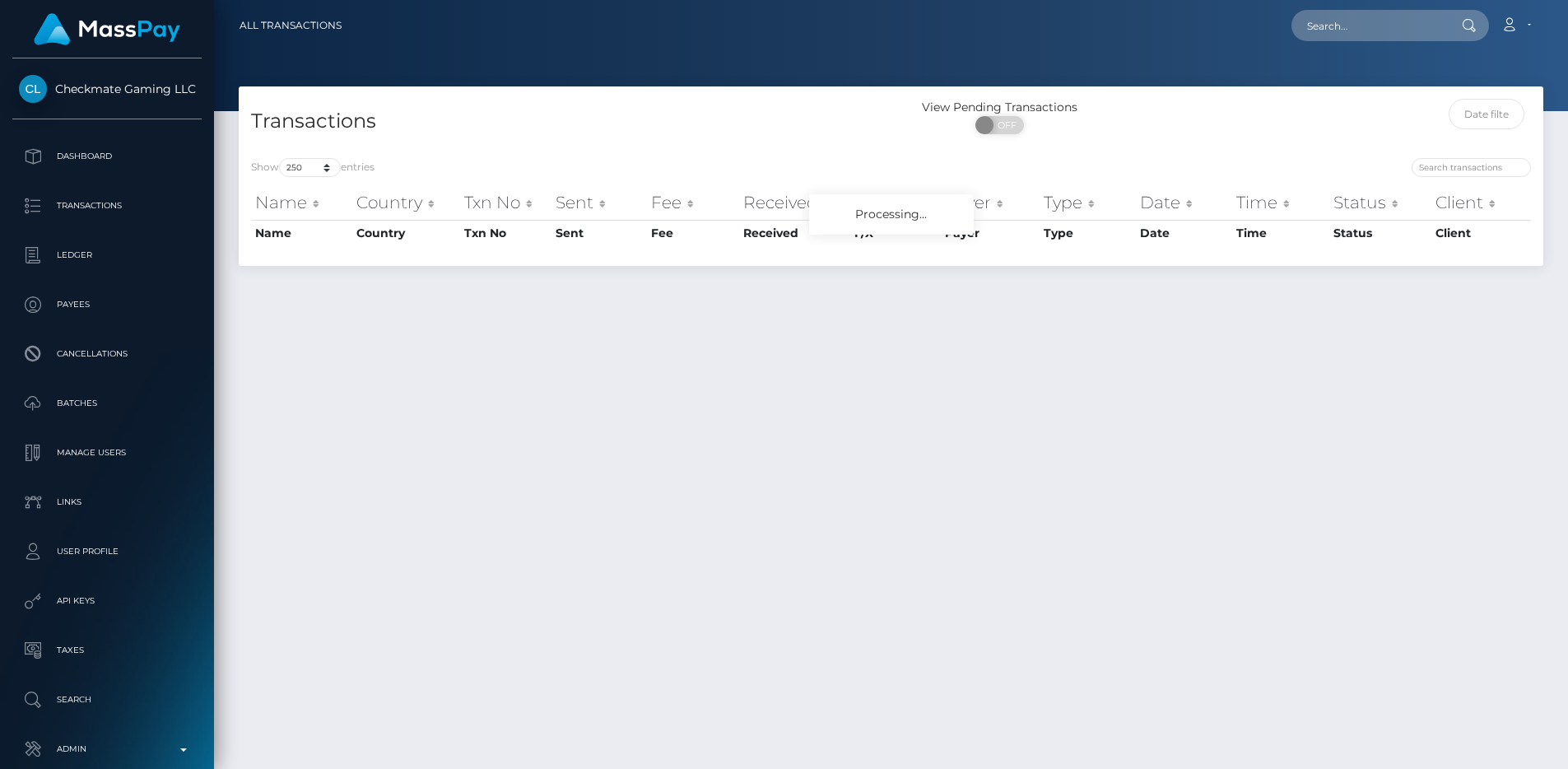
select select "250"
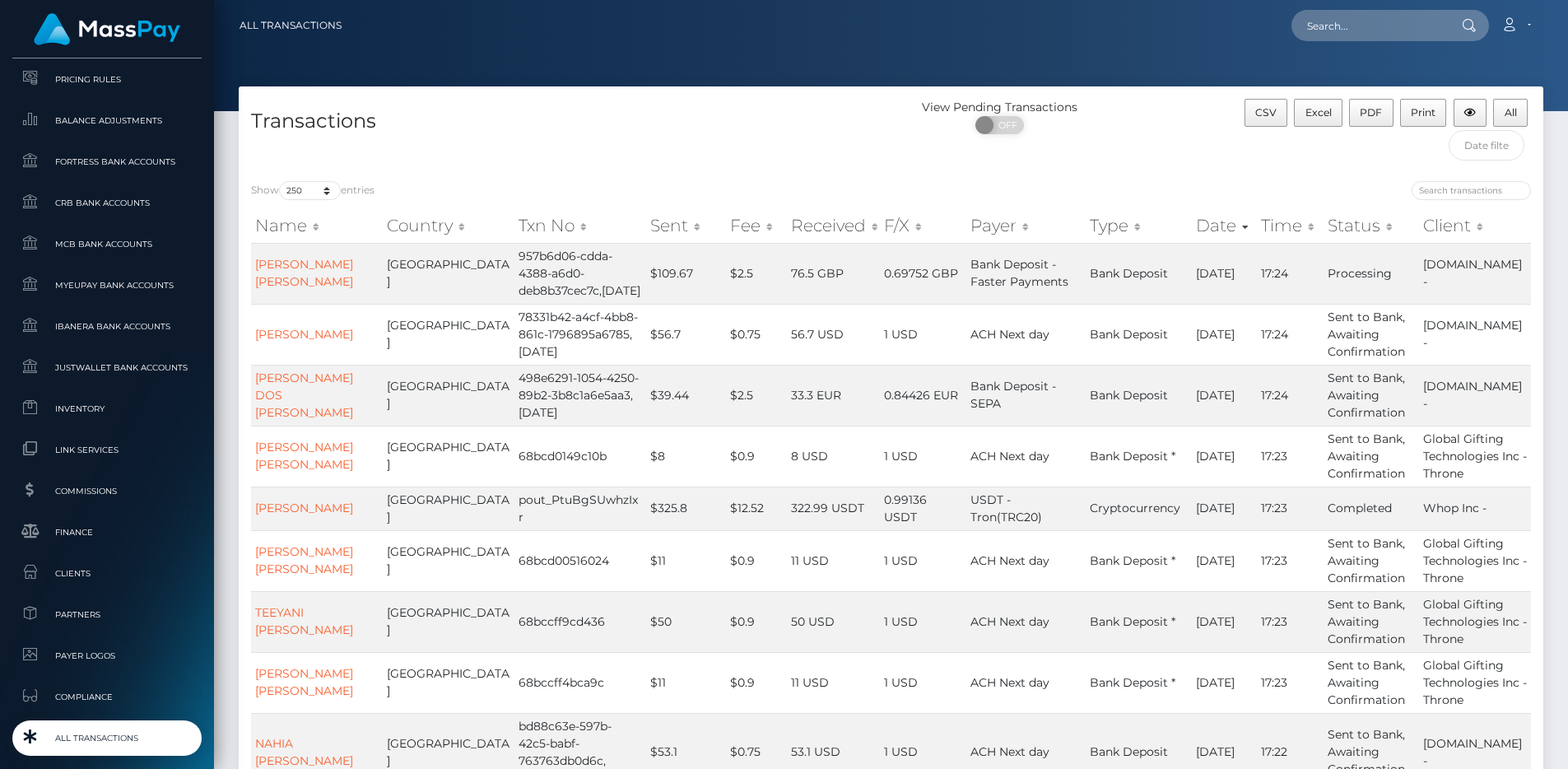
scroll to position [1007, 0]
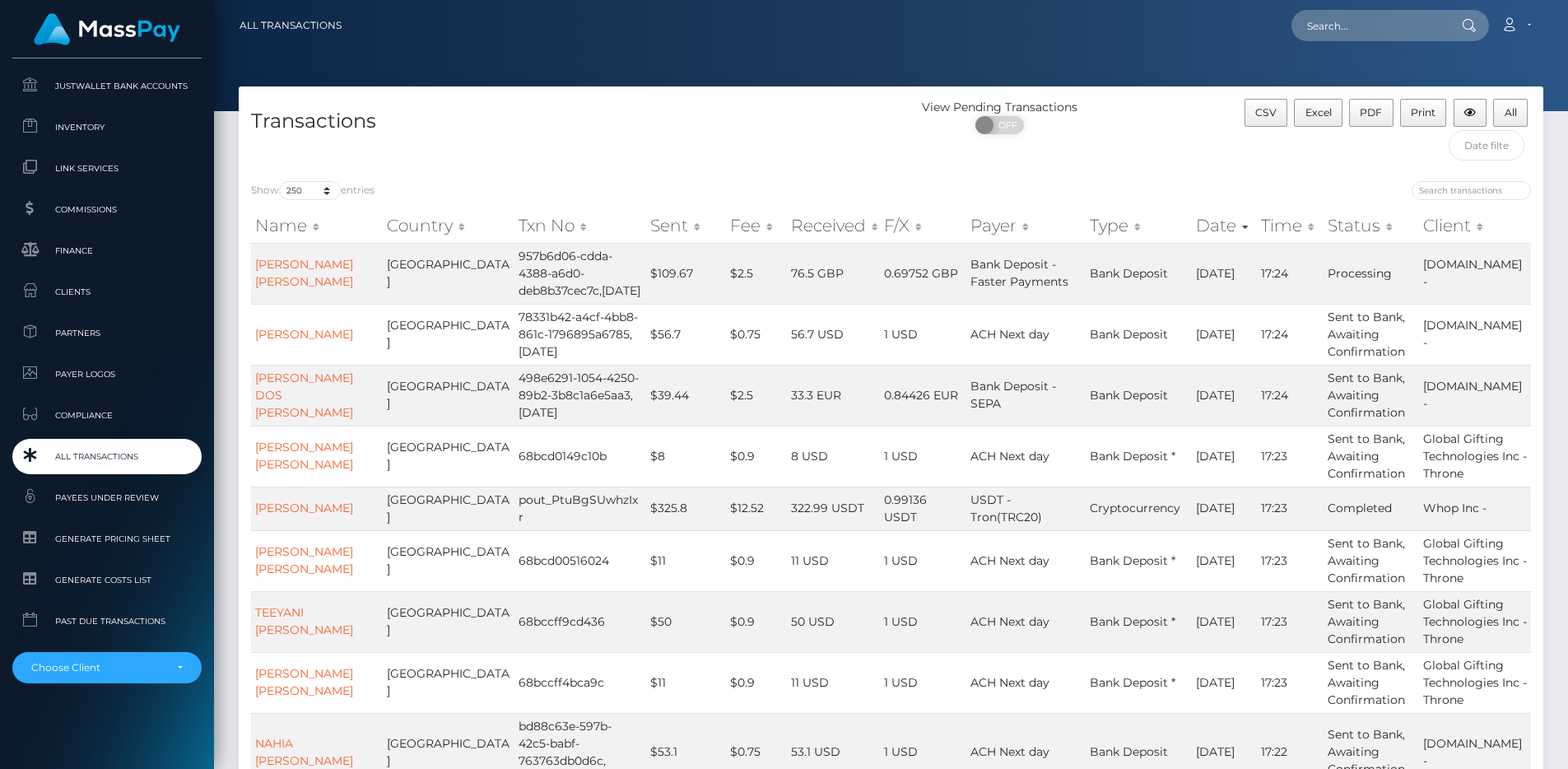
click at [118, 442] on link "All Transactions" at bounding box center [107, 457] width 189 height 35
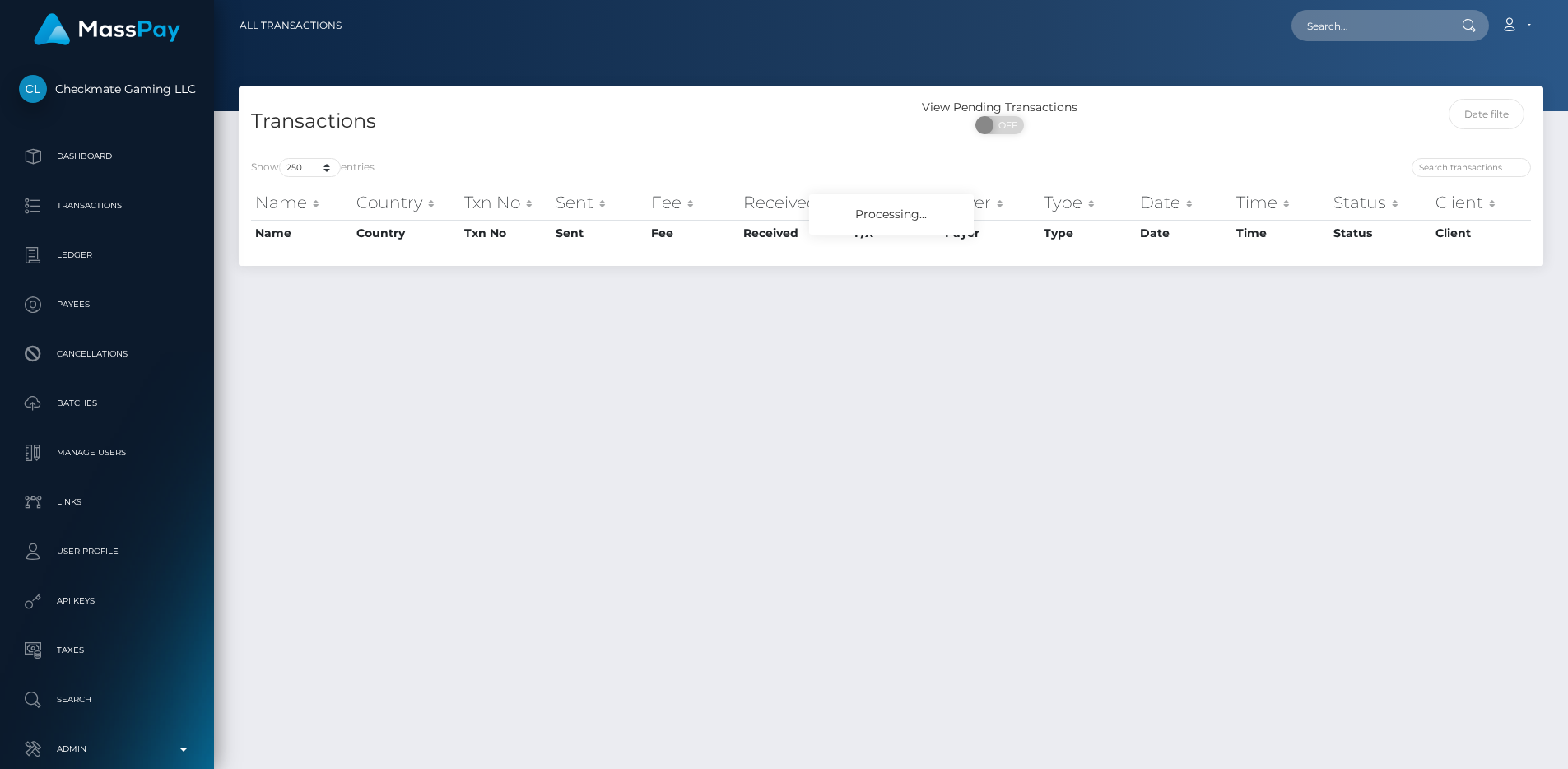
select select "250"
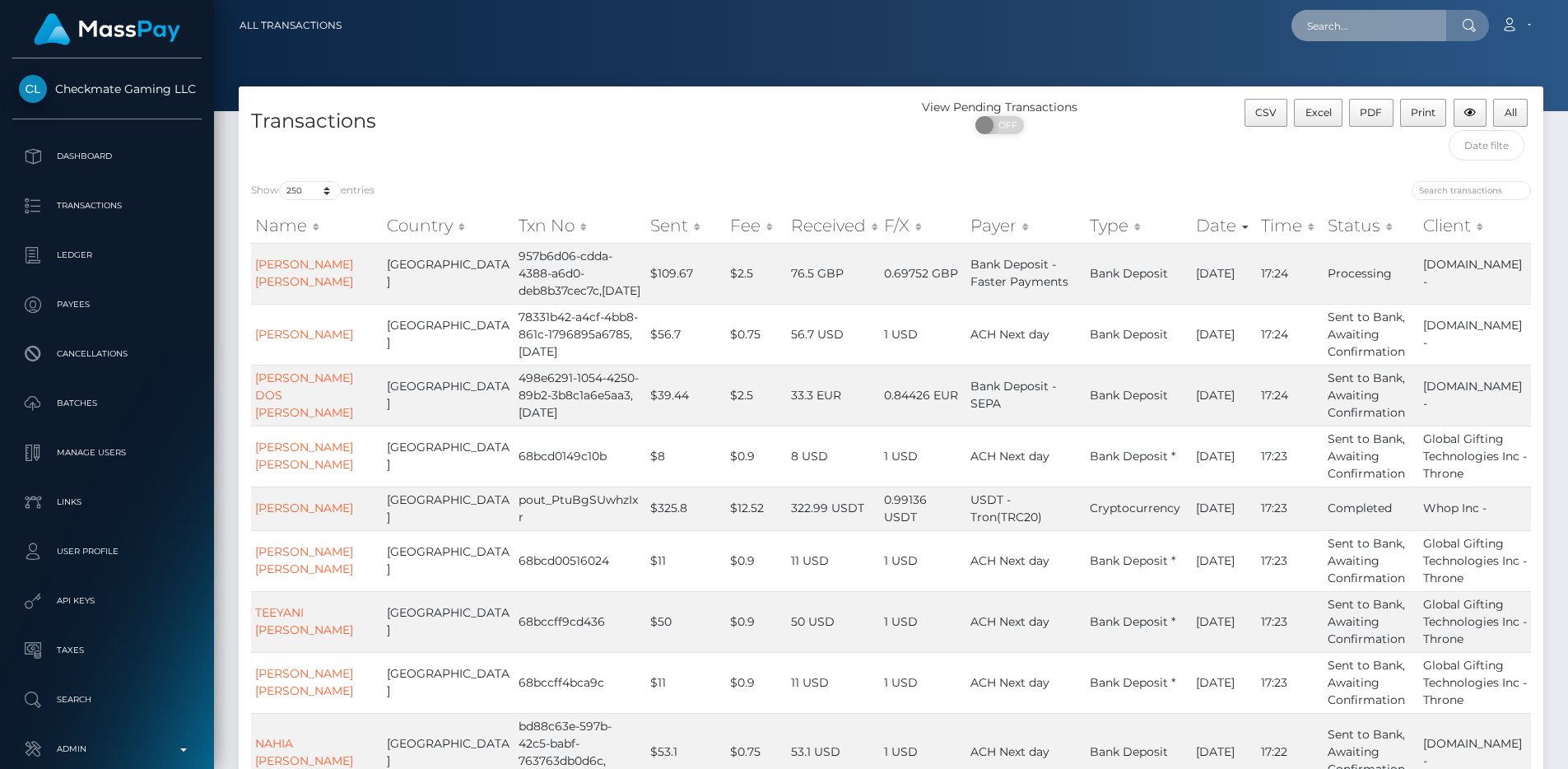
click at [1379, 25] on input "text" at bounding box center [1370, 26] width 155 height 31
paste input "a5fb74e7-681f-11f0-a026-06178c1a380f"
type input "a5fb74e7-681f-11f0-a026-06178c1a380f"
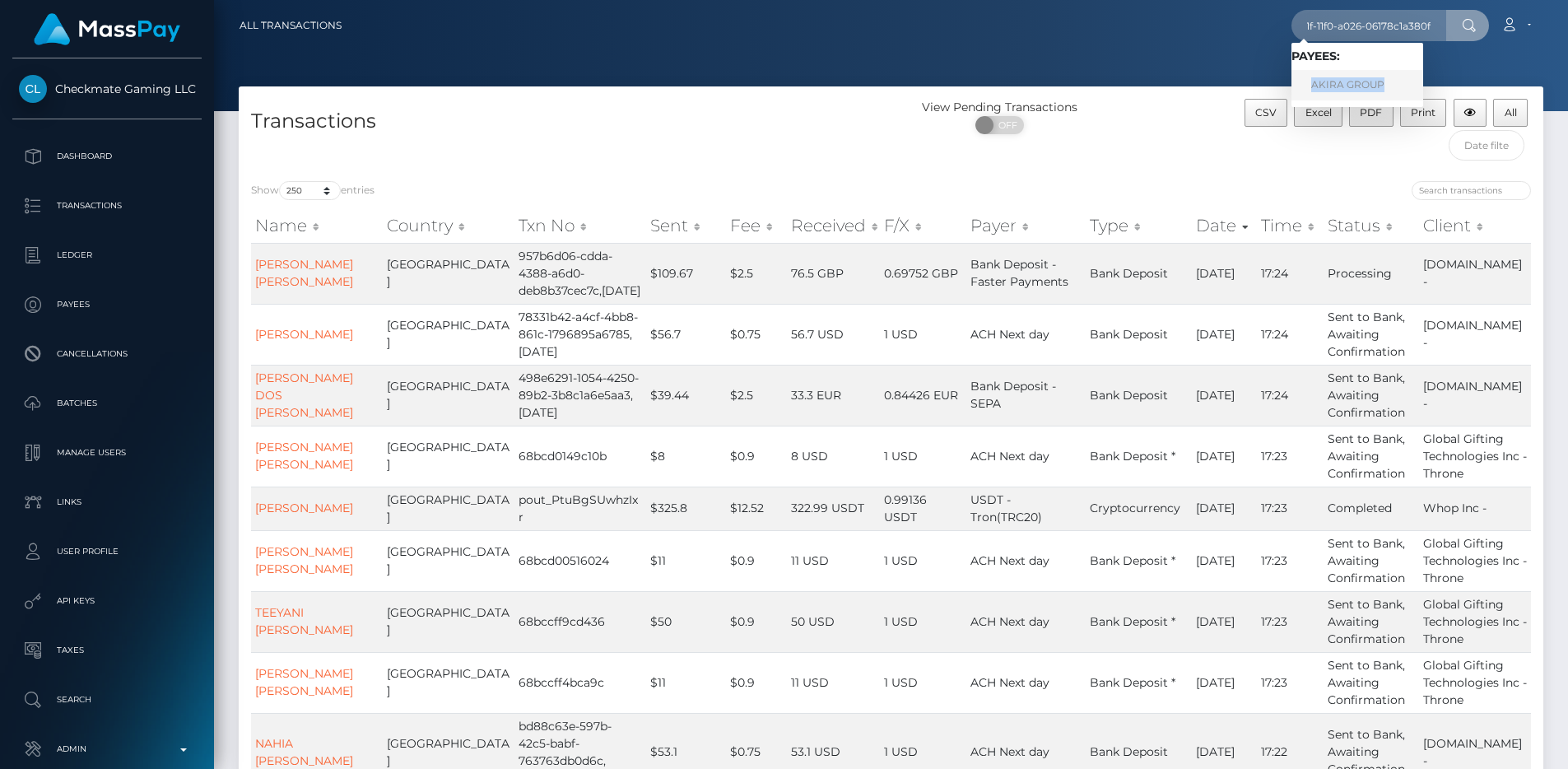
scroll to position [0, 0]
click at [1210, 66] on div at bounding box center [891, 55] width 1354 height 111
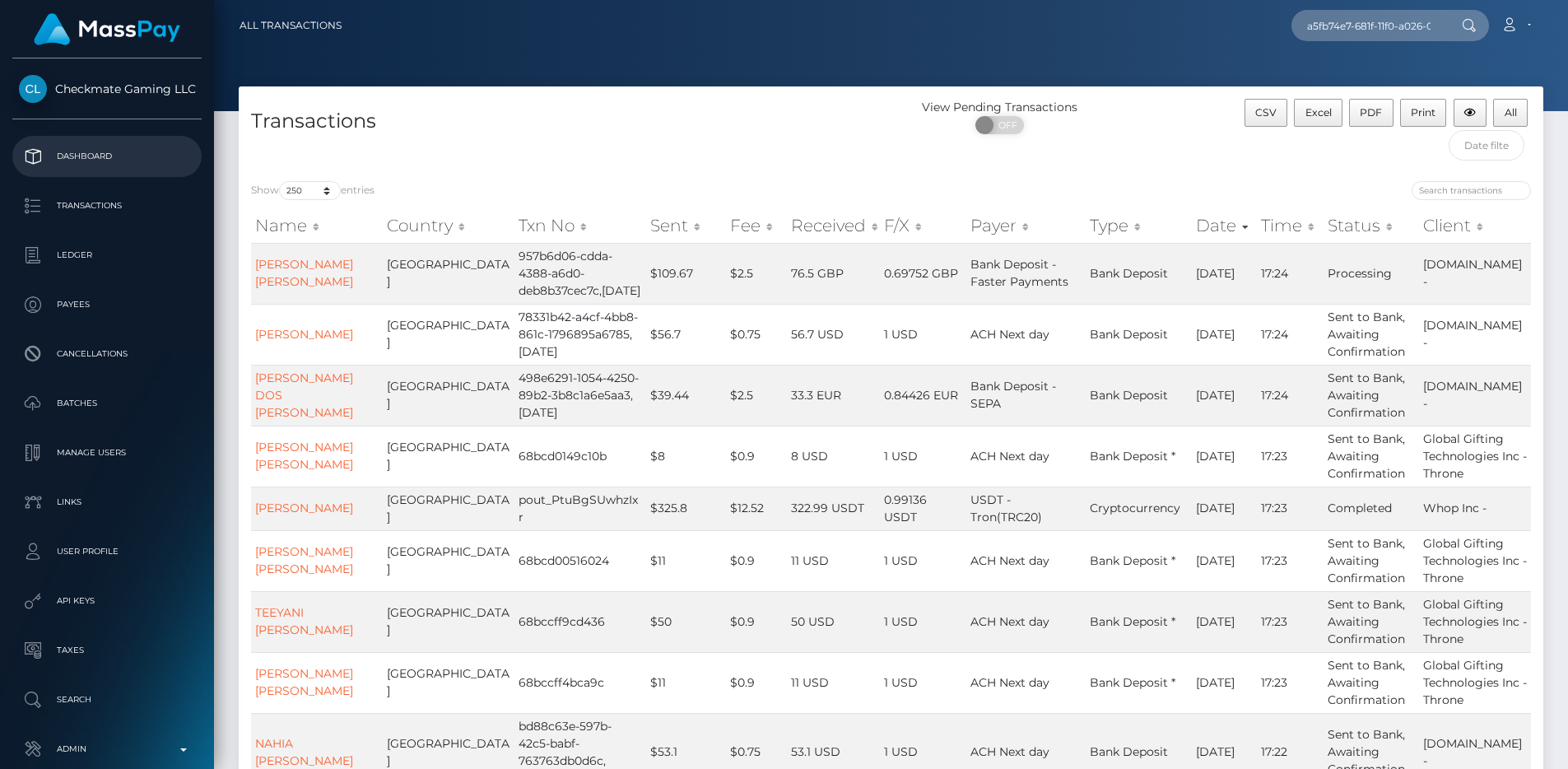
click at [93, 161] on p "Dashboard" at bounding box center [106, 156] width 176 height 25
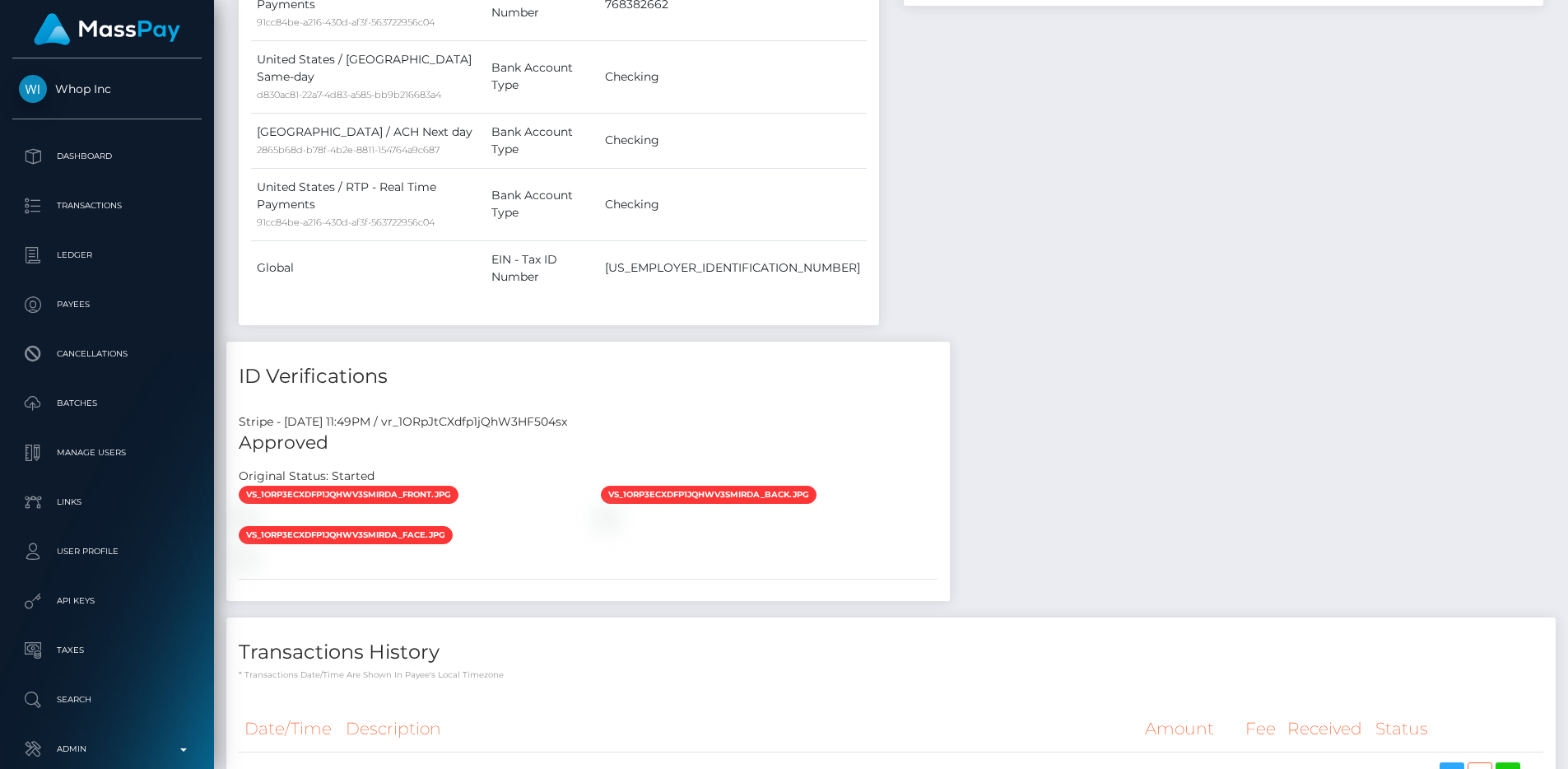
scroll to position [197, 419]
click at [527, 413] on div "Stripe - [DATE] 11:49PM / vr_1ORpJtCXdfp1jQhW3HF504sx" at bounding box center [588, 422] width 724 height 18
click at [527, 413] on div "Stripe - July 23, 2025 11:49PM / vr_1ORpJtCXdfp1jQhW3HF504sx" at bounding box center [588, 422] width 724 height 18
copy div "vr_1ORpJtCXdfp1jQhW3HF504sx"
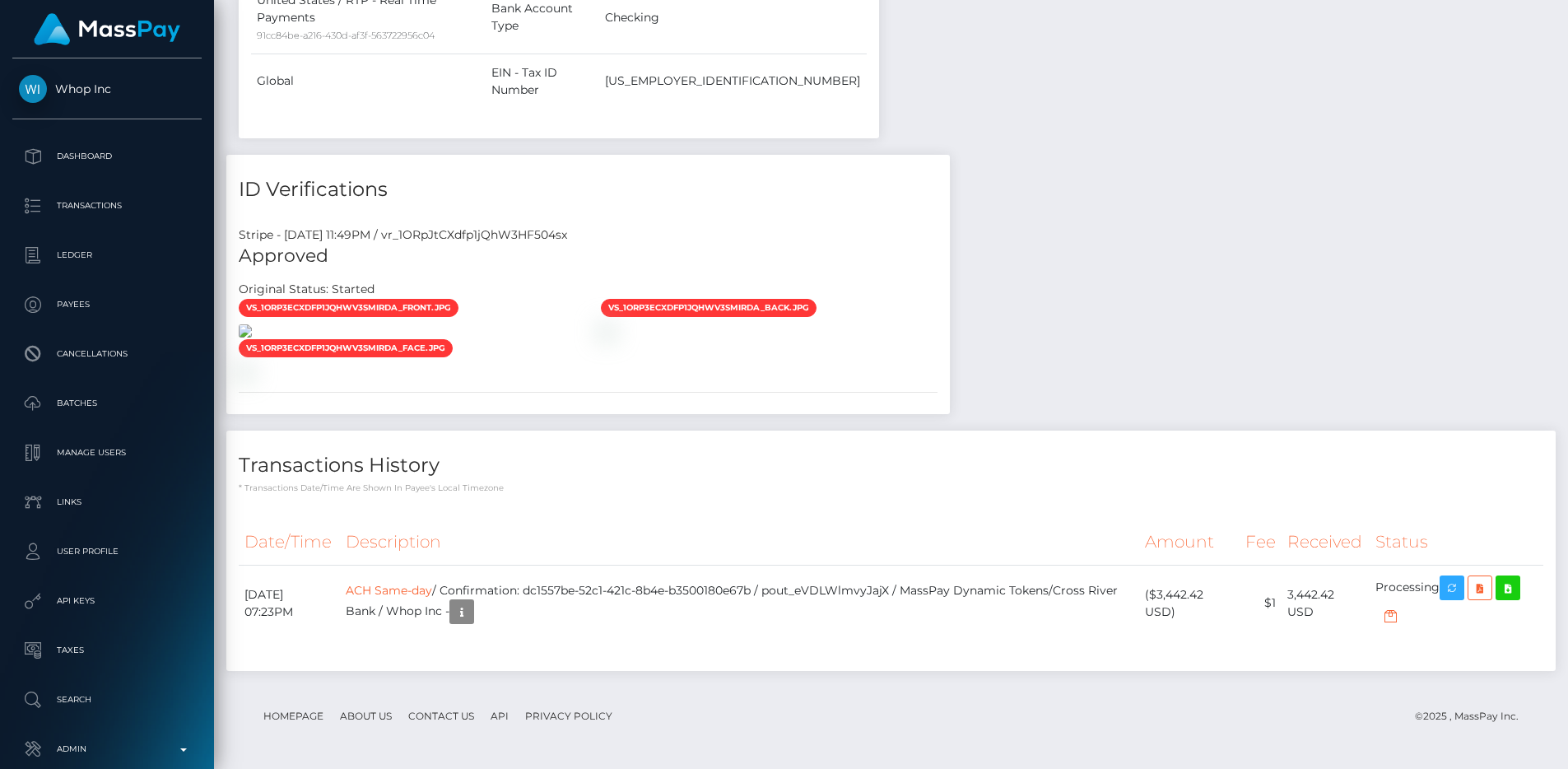
scroll to position [197, 419]
click at [936, 379] on div "vs_1ORp3ECXdfp1jQhWV3SmirDA_front.jpg vs_1ORp3ECXdfp1jQhWV3SmirDA_back.jpg" at bounding box center [588, 339] width 724 height 81
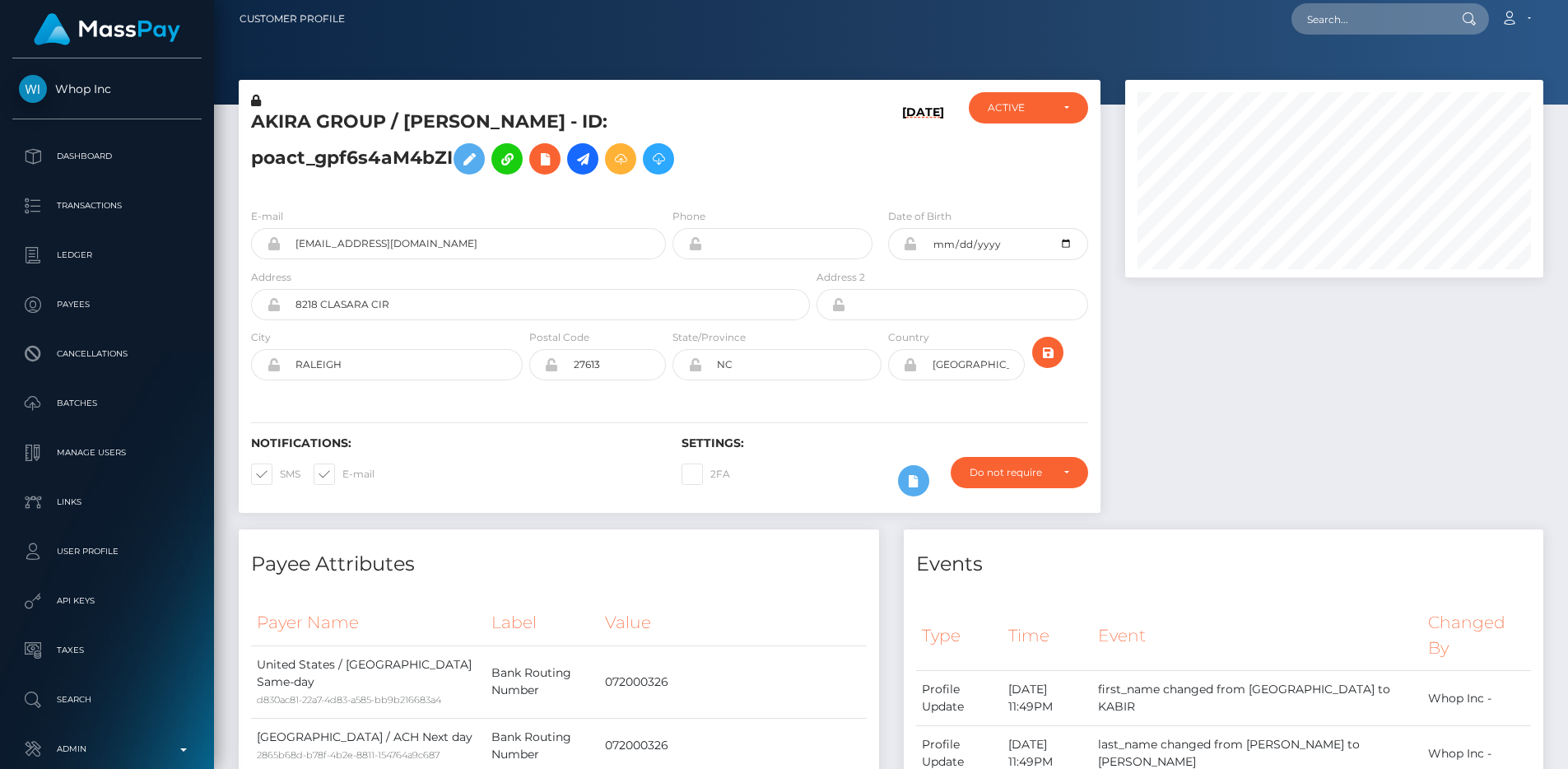
scroll to position [0, 0]
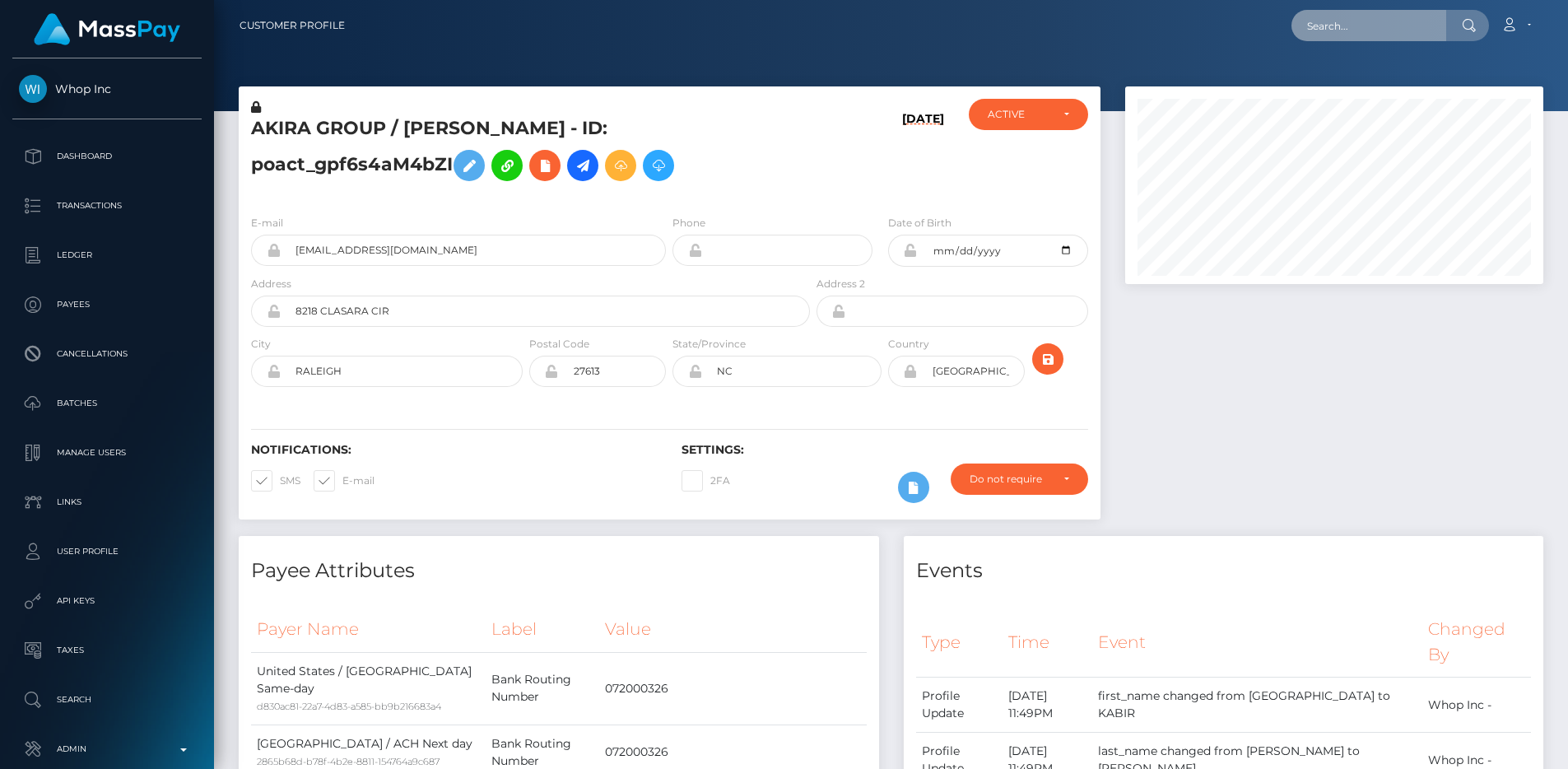
click at [1373, 23] on input "text" at bounding box center [1370, 26] width 155 height 31
paste input "14ed89d4-6844-11f0-a026-06178c1a380f"
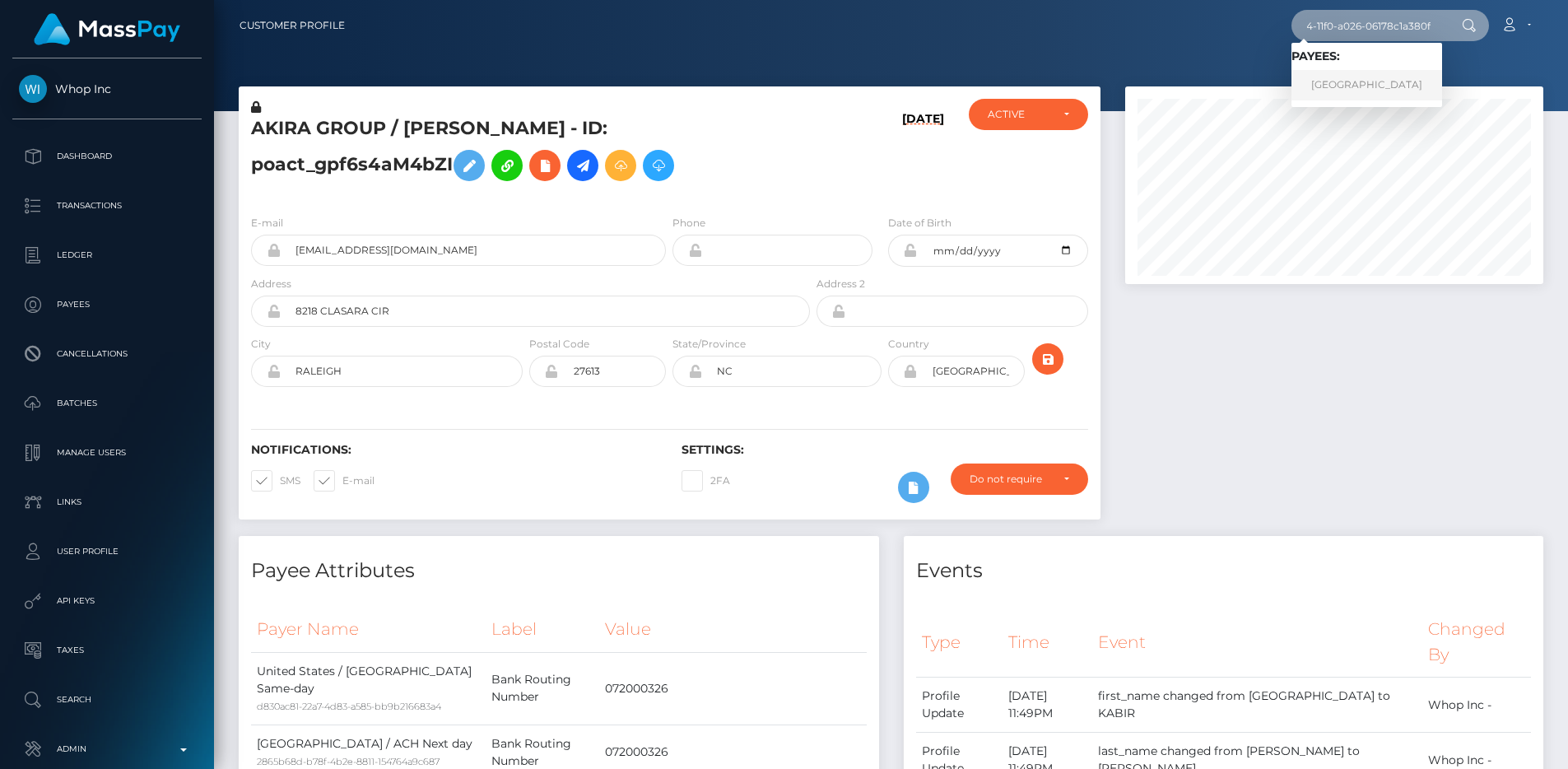
type input "14ed89d4-6844-11f0-a026-06178c1a380f"
click at [1381, 80] on link "Ecom University" at bounding box center [1367, 84] width 150 height 30
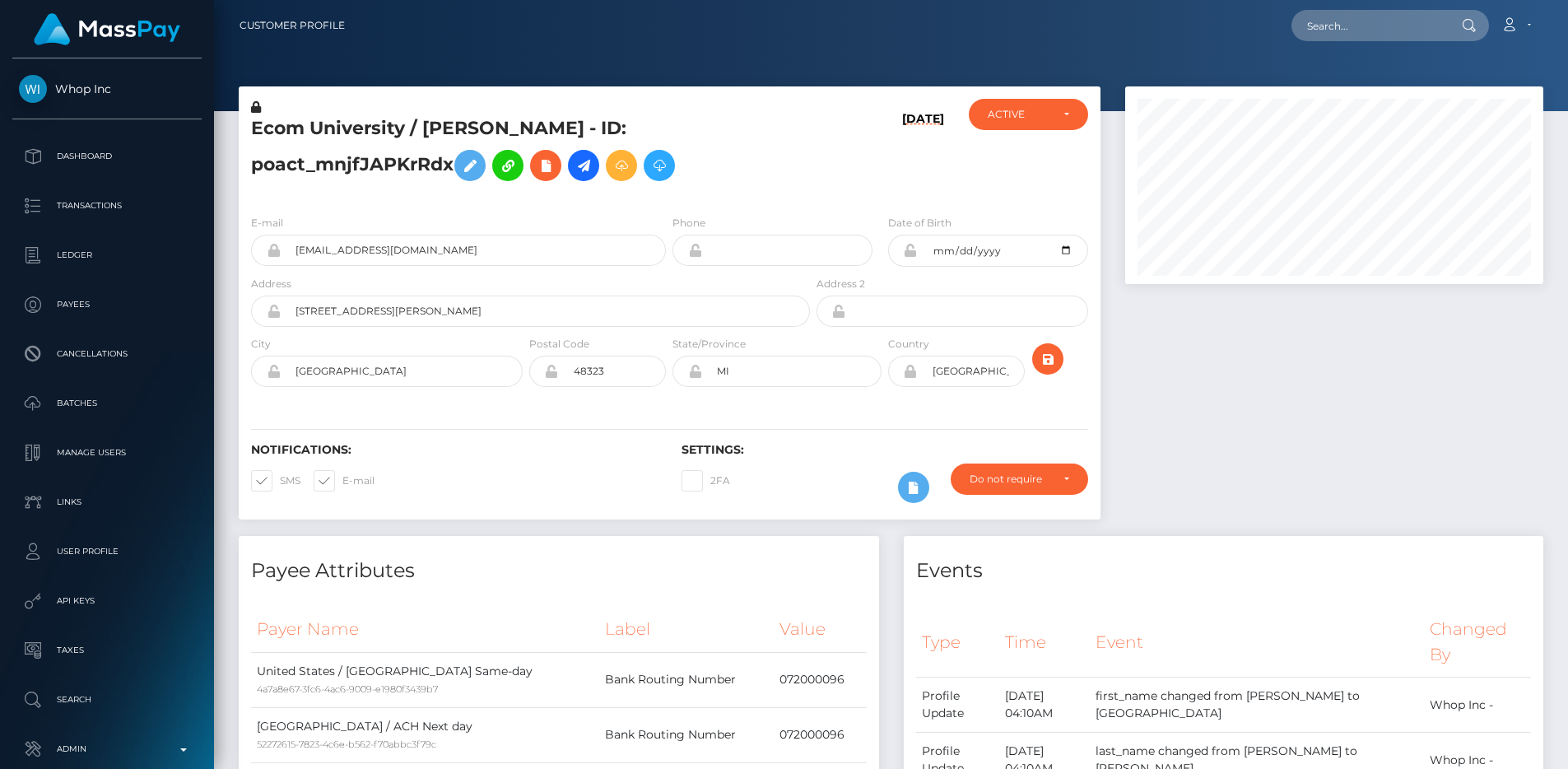
scroll to position [1023, 0]
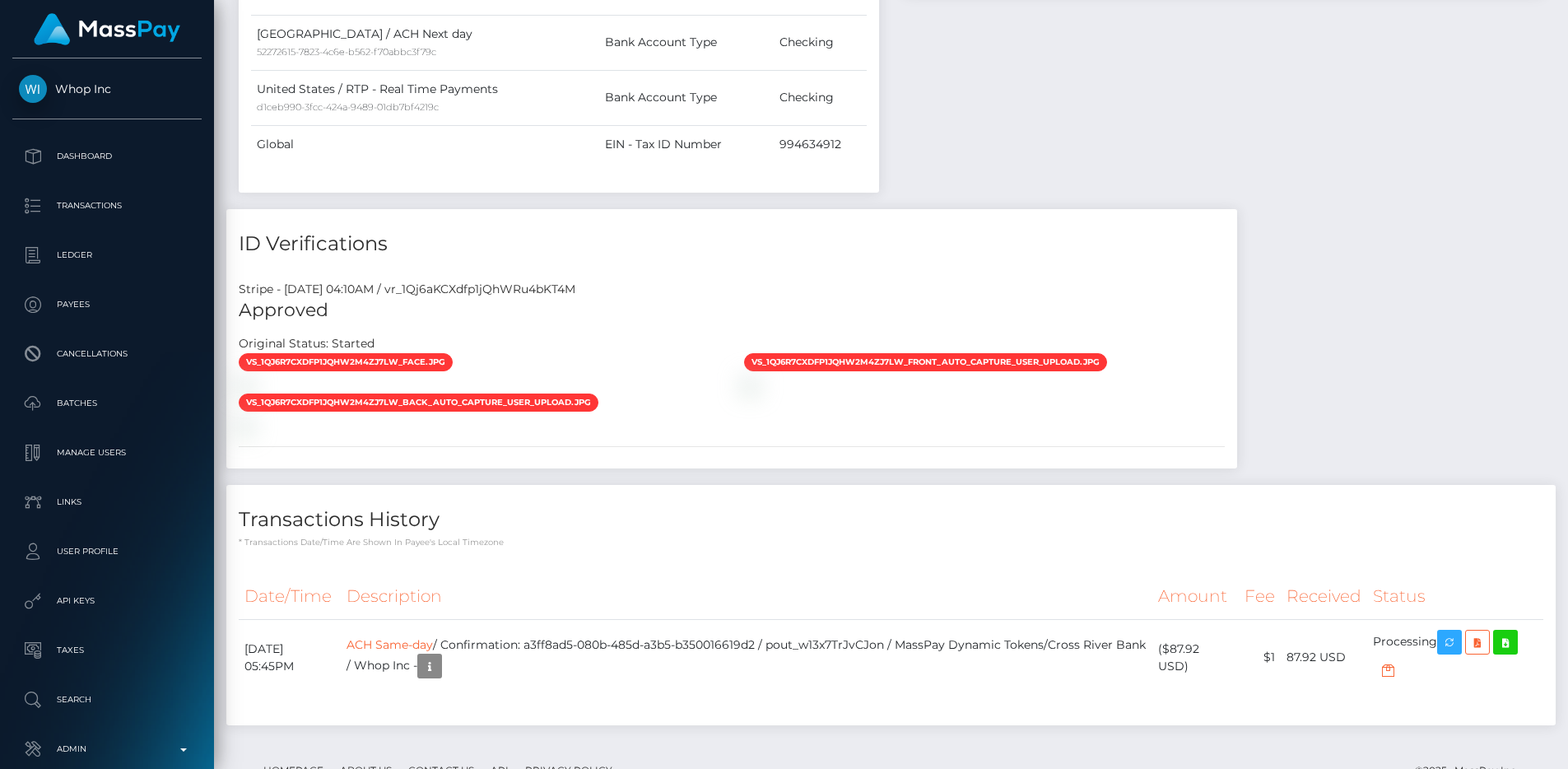
click at [575, 284] on div "Stripe - [DATE] 04:10AM / vr_1Qj6aKCXdfp1jQhWRu4bKT4M" at bounding box center [732, 290] width 1011 height 18
copy div "vr_1Qj6aKCXdfp1jQhWRu4bKT4M"
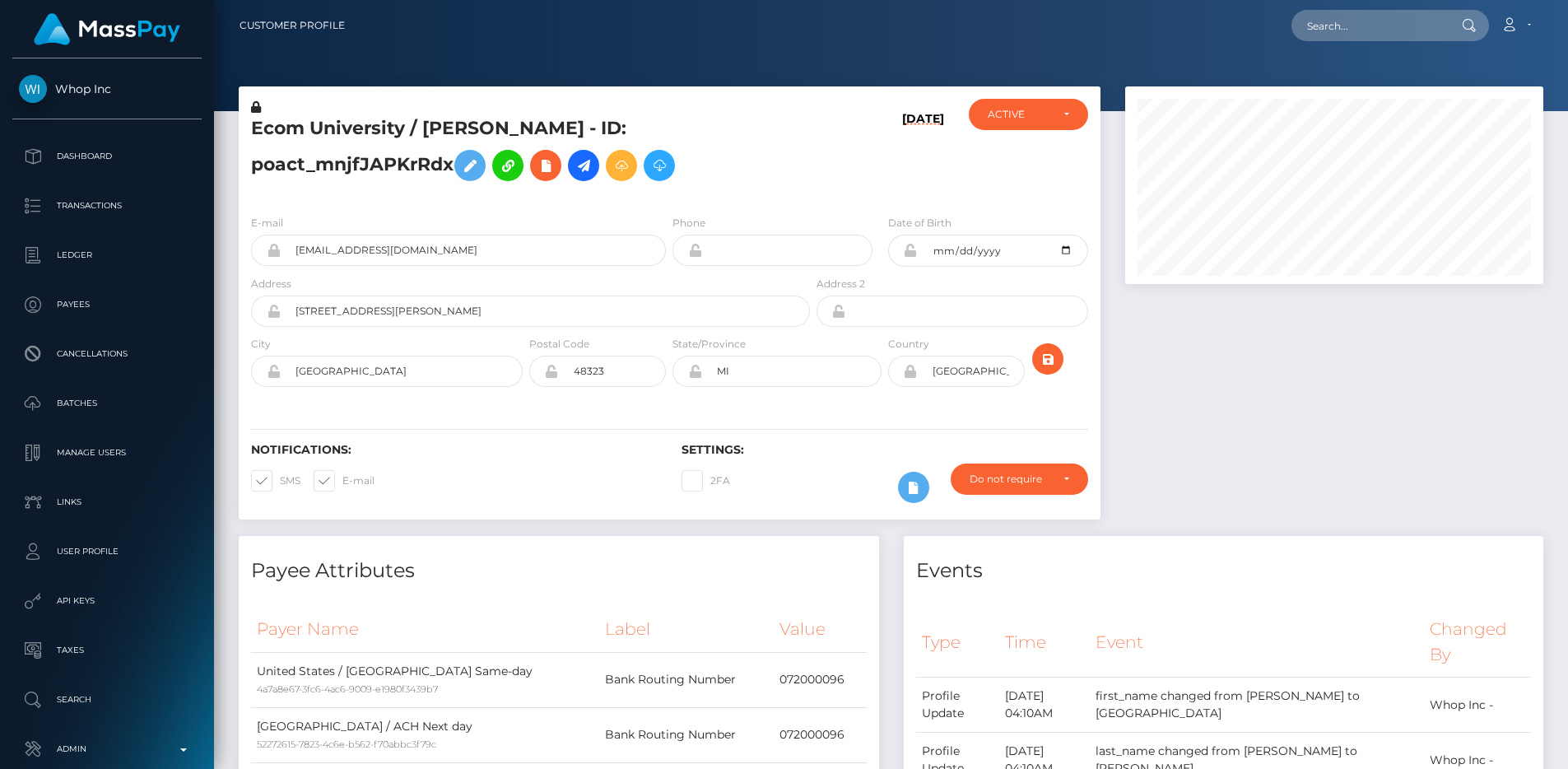
click at [1350, 5] on nav "Customer Profile Loading... Loading... Account" at bounding box center [891, 26] width 1354 height 51
click at [1348, 16] on input "text" at bounding box center [1370, 26] width 155 height 31
paste input "107a6177-6872-11f0-a026-06178c1a380f"
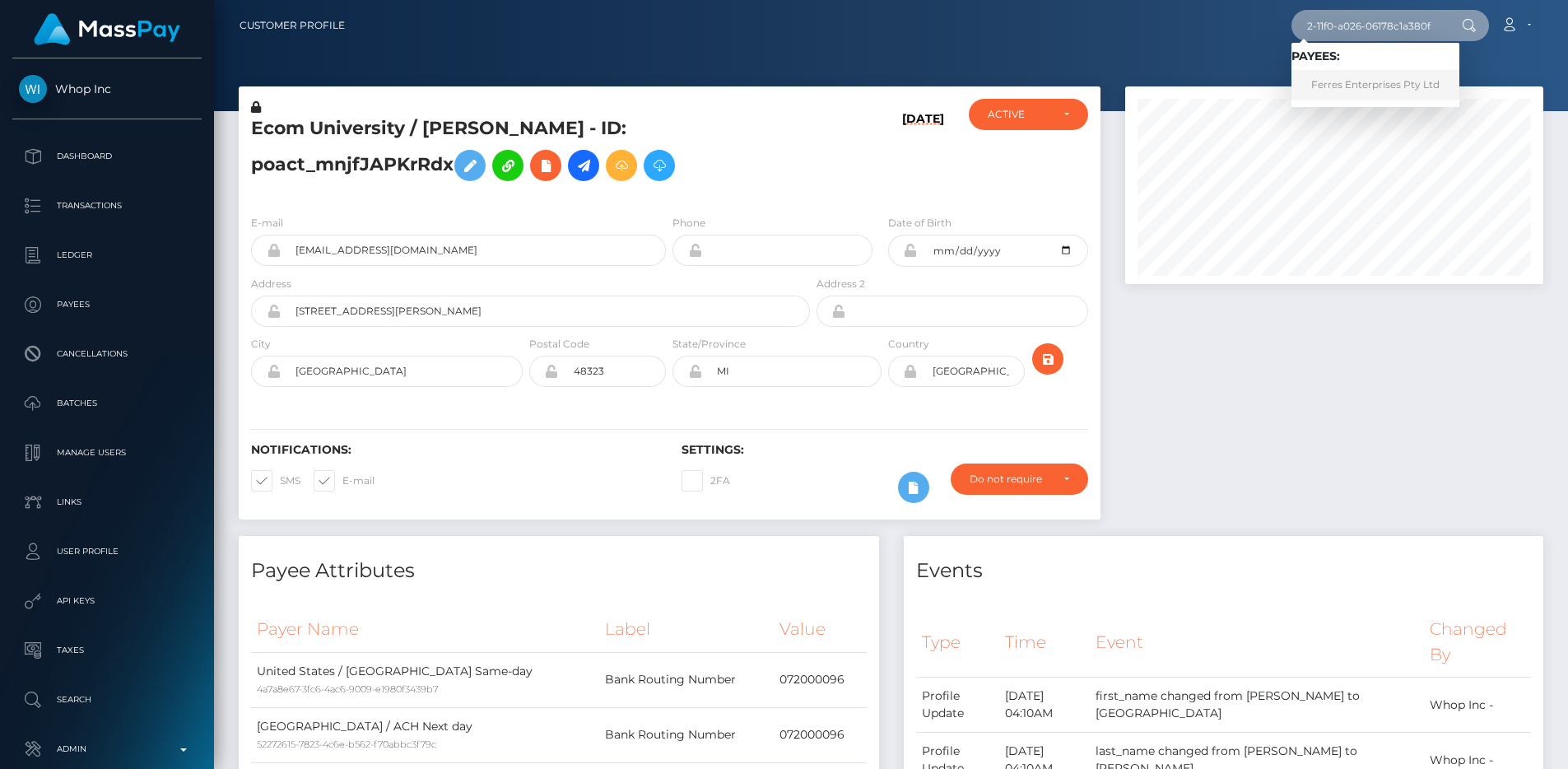
type input "107a6177-6872-11f0-a026-06178c1a380f"
click at [1379, 79] on link "Ferres Enterprises Pty Ltd" at bounding box center [1376, 84] width 168 height 30
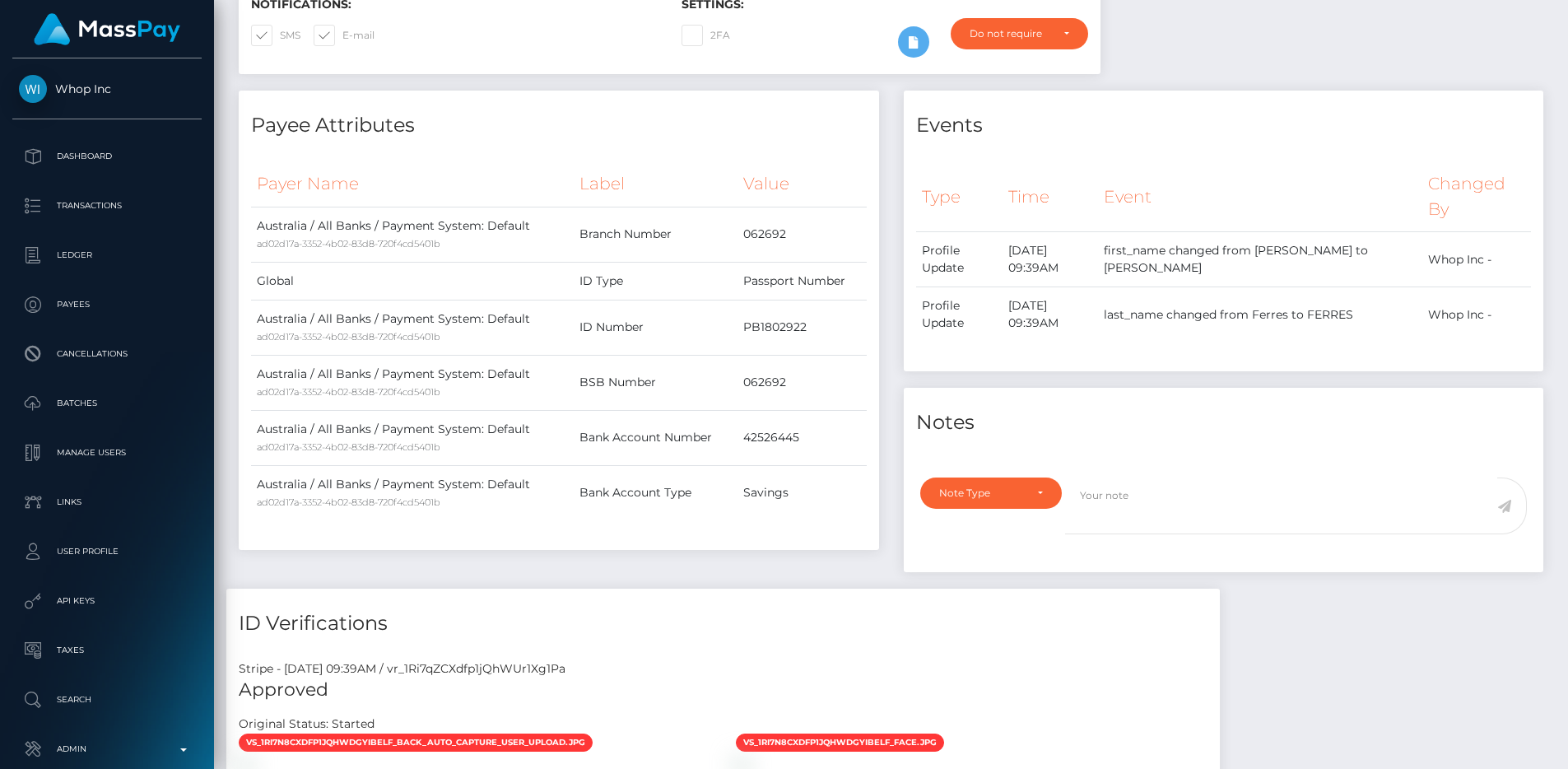
scroll to position [1022, 0]
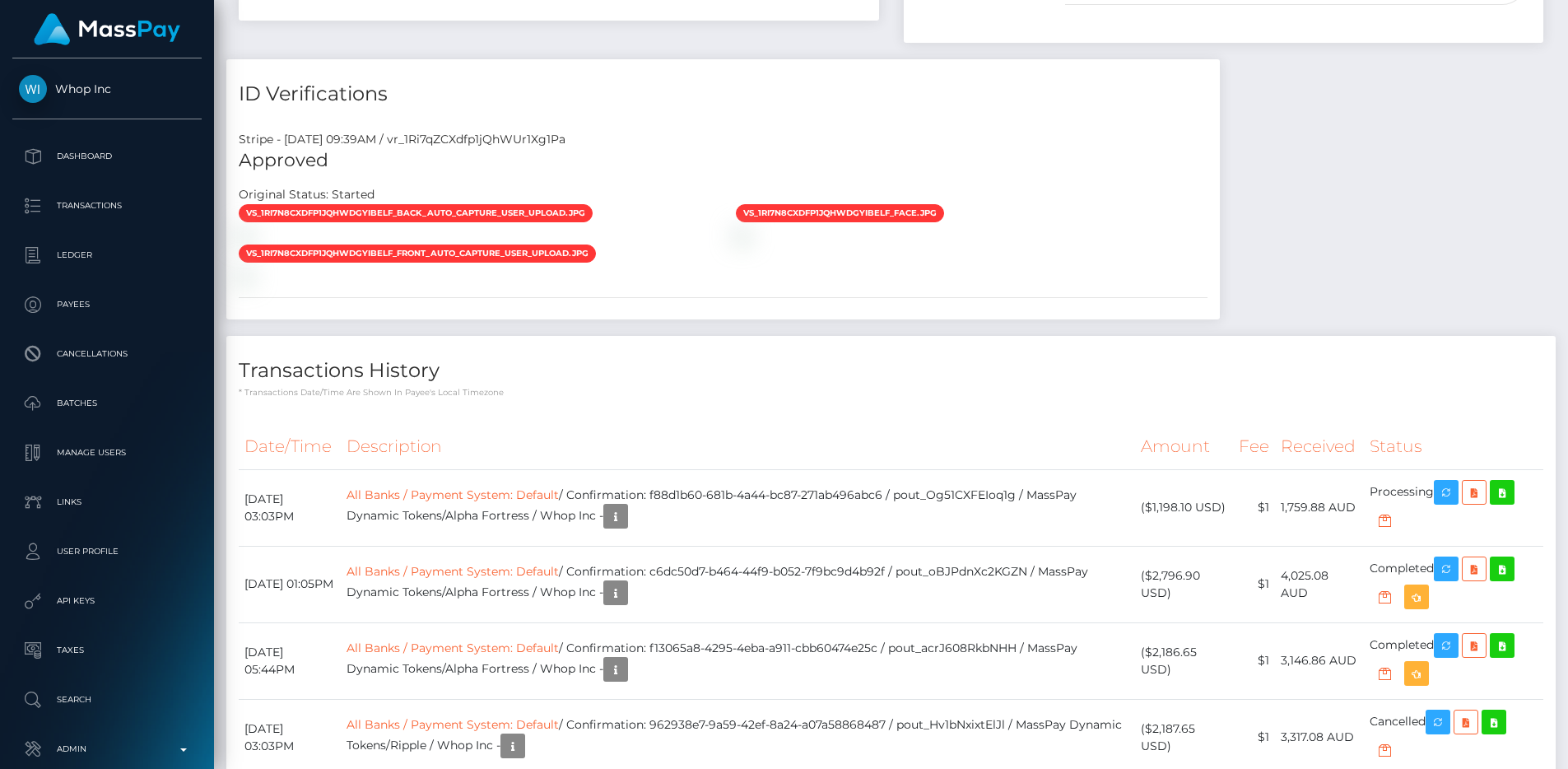
click at [559, 131] on div "Stripe - [DATE] 09:39AM / vr_1Ri7qZCXdfp1jQhWUr1Xg1Pa" at bounding box center [724, 139] width 994 height 18
copy div "vr_1Ri7qZCXdfp1jQhWUr1Xg1Pa"
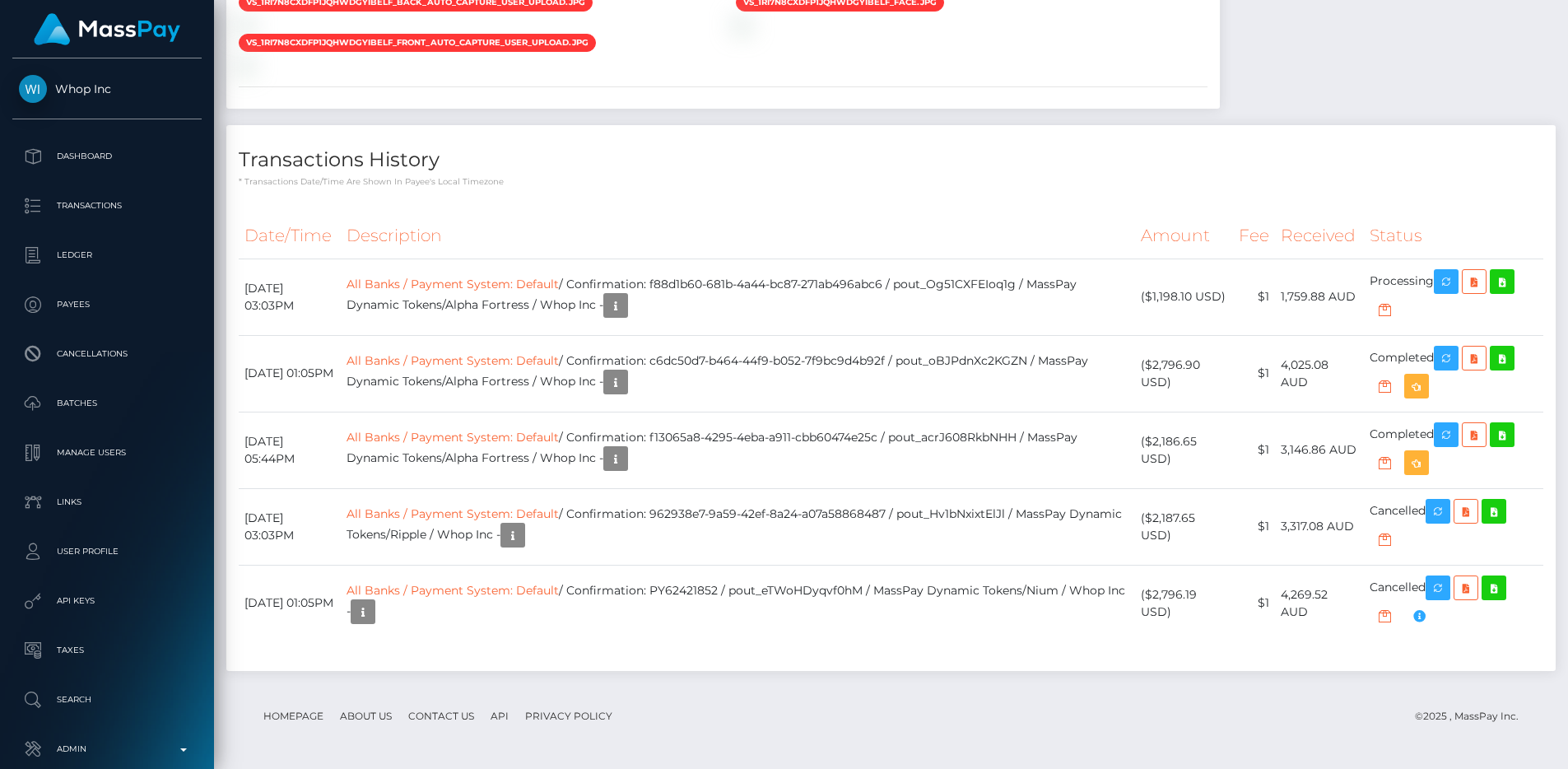
scroll to position [1705, 0]
click at [852, 182] on p "* Transactions date/time are shown in payee's local timezone" at bounding box center [891, 182] width 1305 height 13
click at [85, 190] on link "Transactions" at bounding box center [107, 206] width 189 height 41
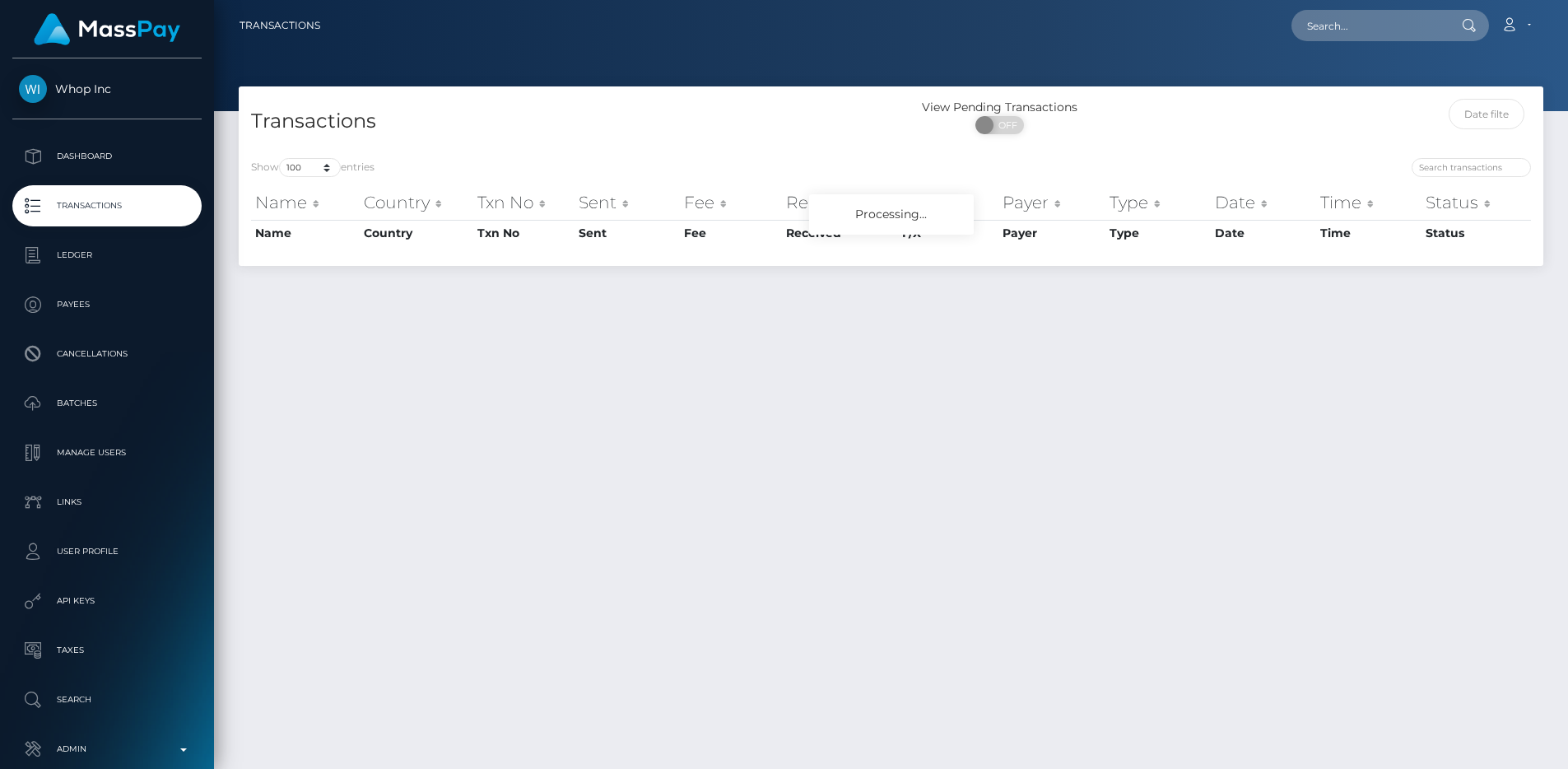
select select "100"
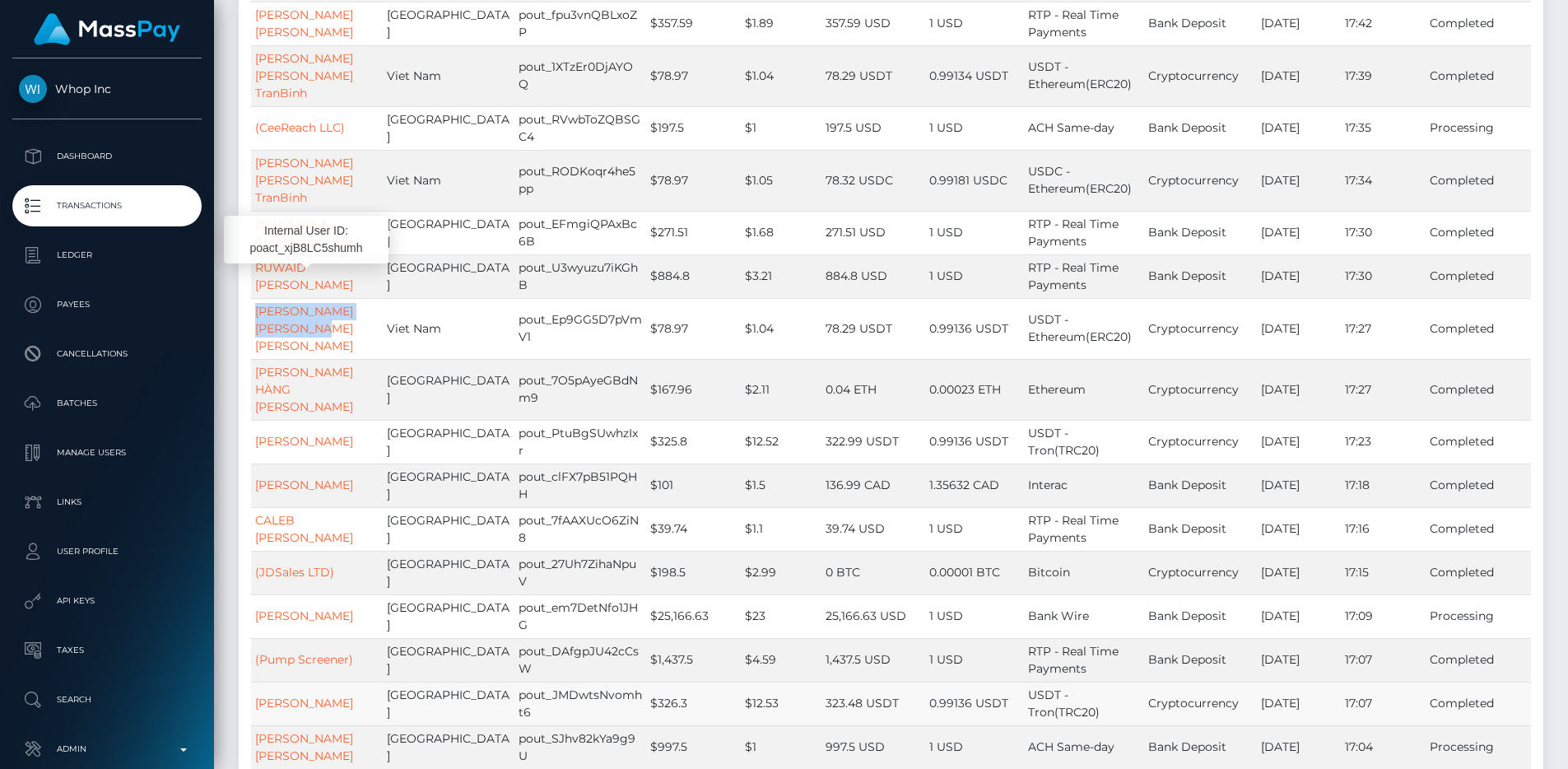
scroll to position [305, 0]
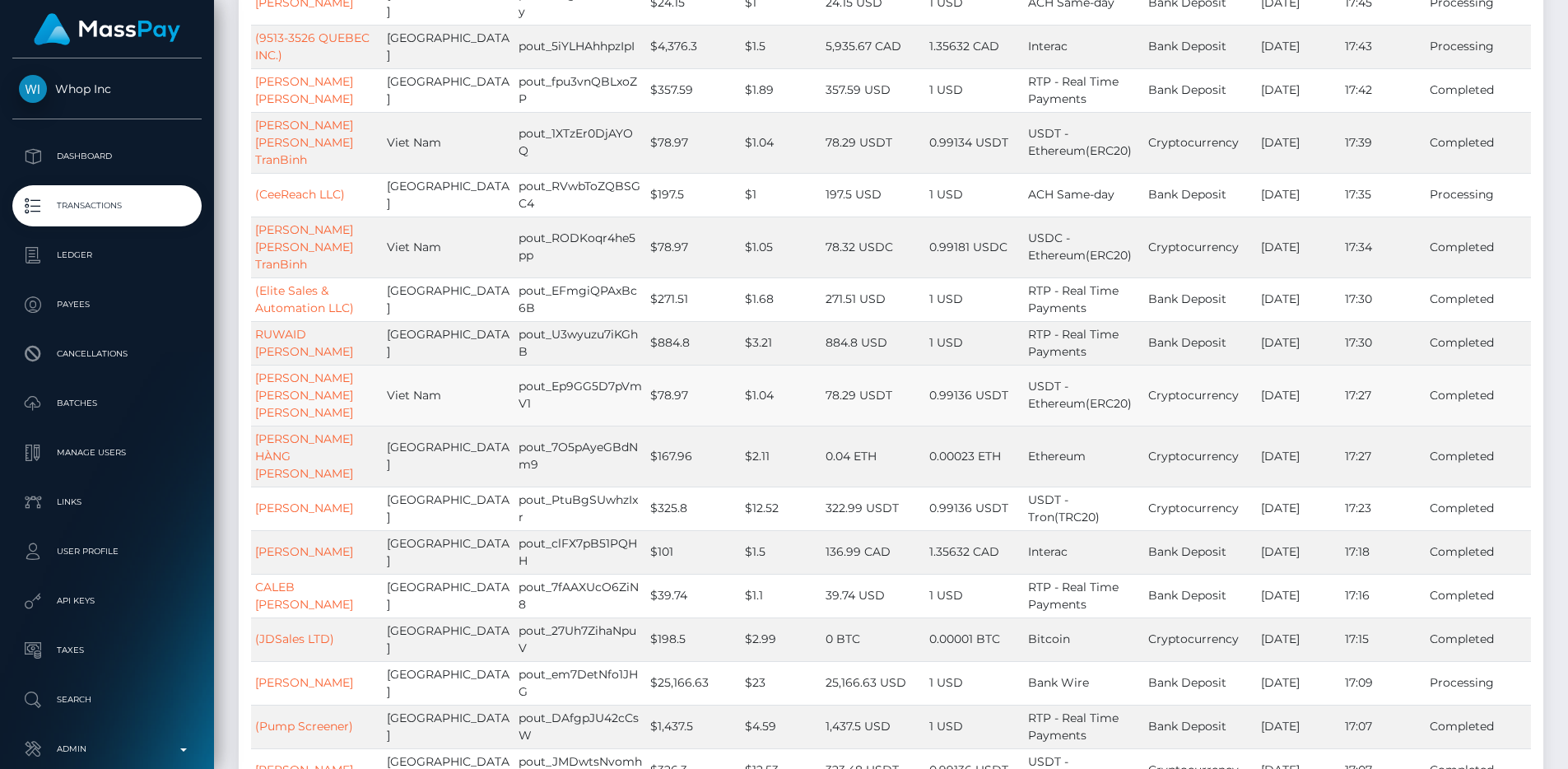
click at [458, 364] on td "Viet Nam" at bounding box center [449, 395] width 132 height 61
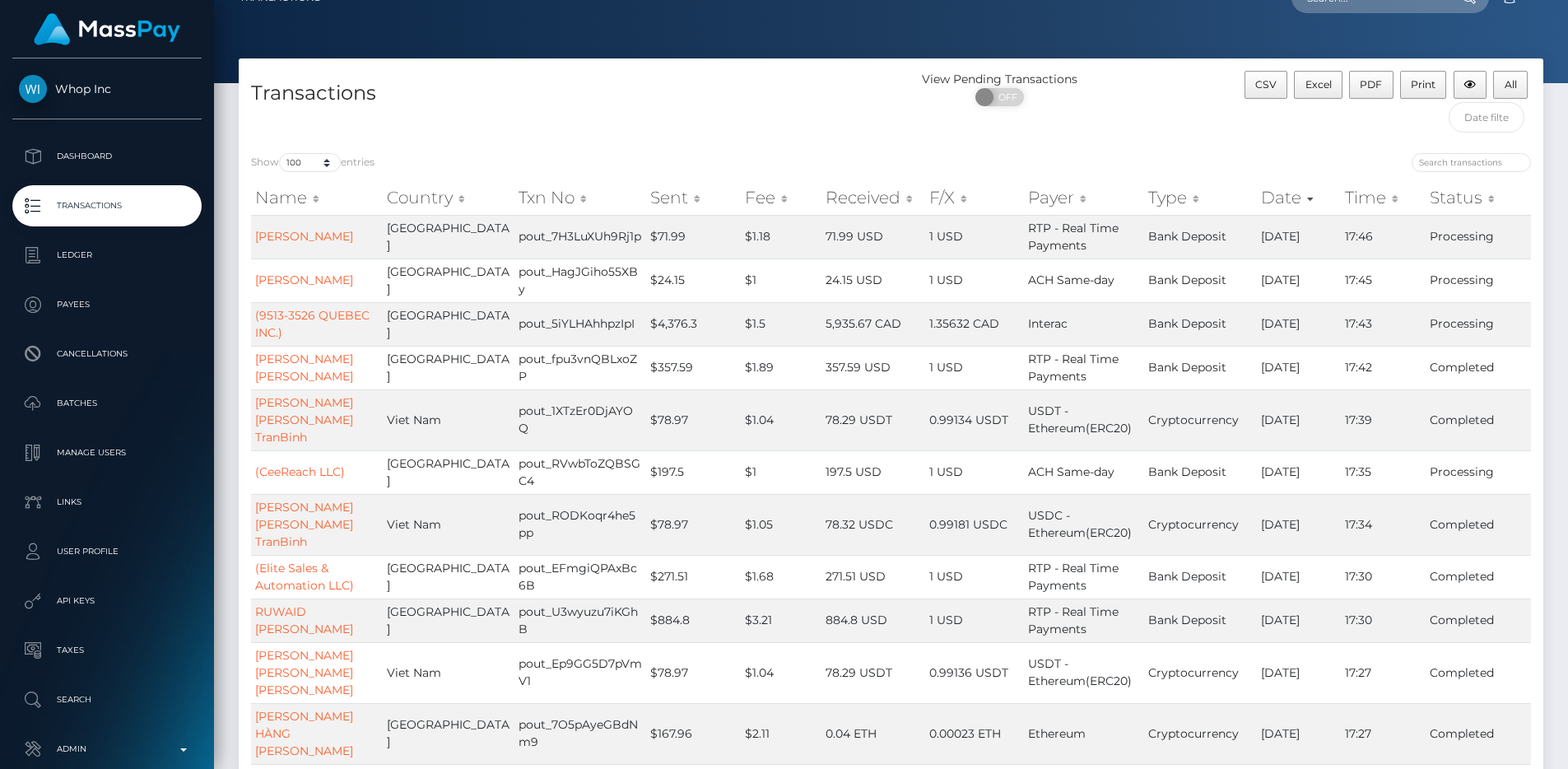
scroll to position [0, 0]
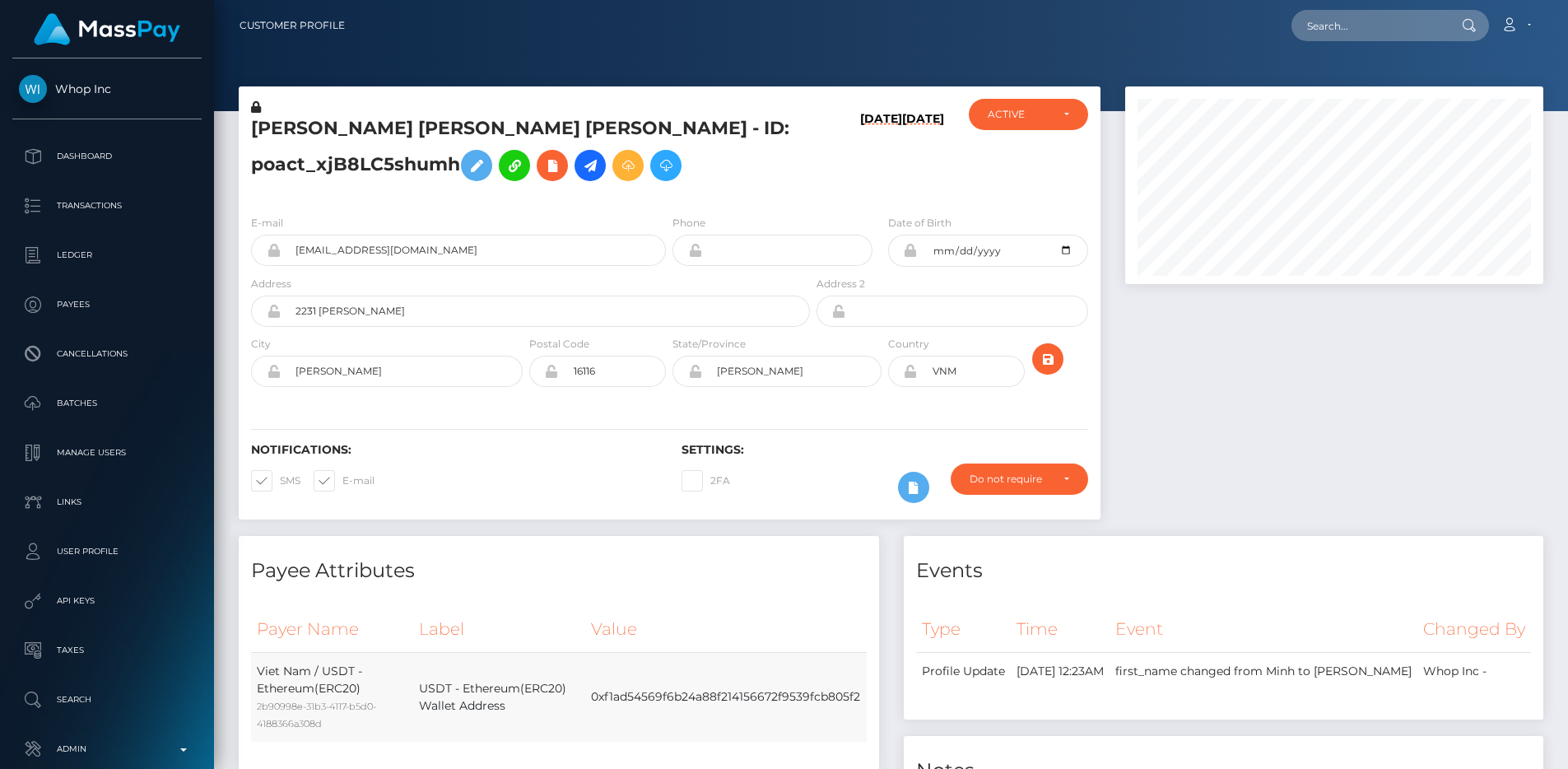
click at [752, 690] on td "0xf1ad54569f6b24a88f214156672f9539fcb805f2" at bounding box center [726, 696] width 281 height 89
copy td "0xf1ad54569f6b24a88f214156672f9539fcb805f2"
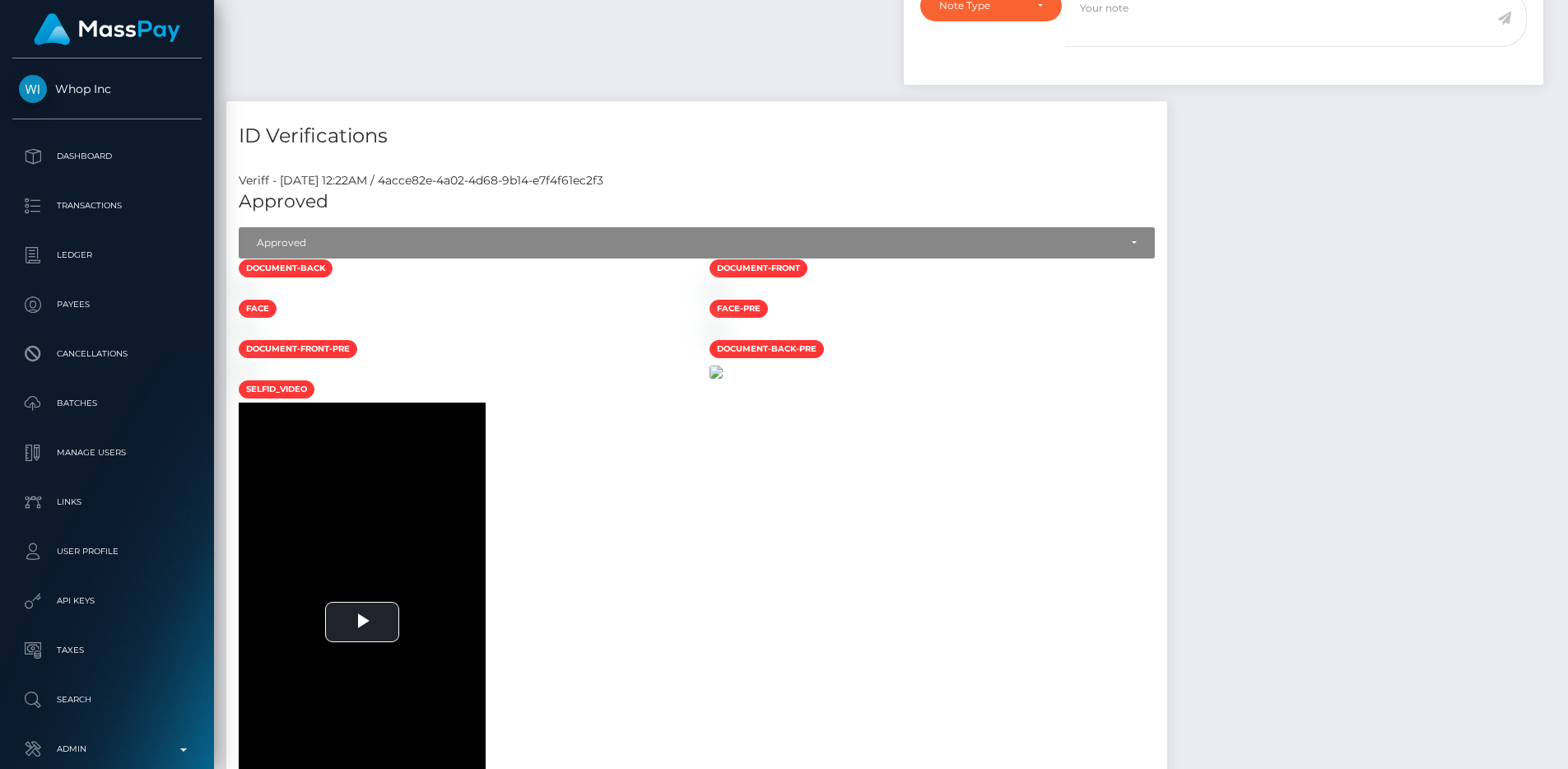
scroll to position [896, 0]
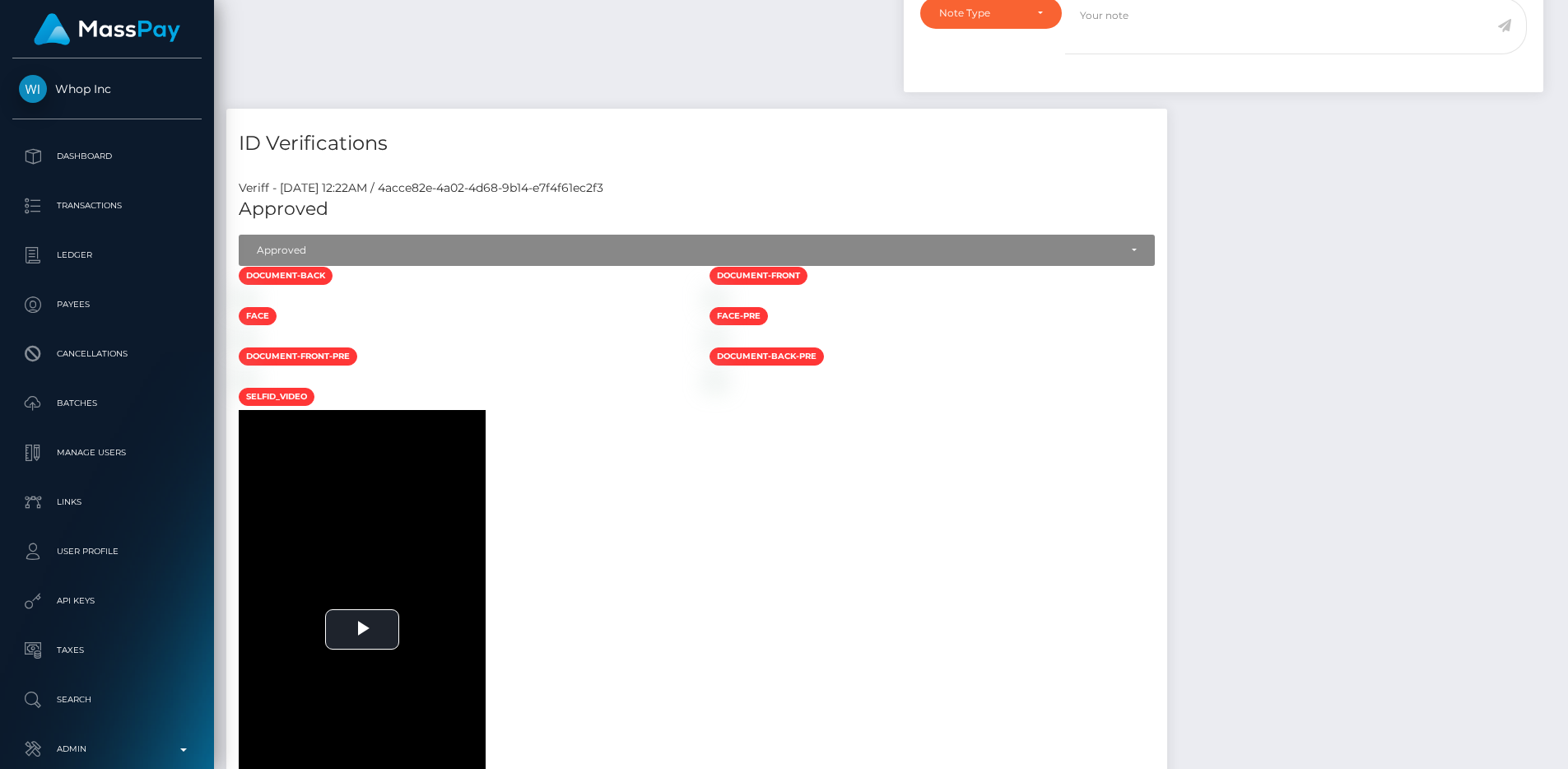
click at [627, 196] on div "Veriff - September 7, 2025 12:22AM / 4acce82e-4a02-4d68-9b14-e7f4f61ec2f3" at bounding box center [697, 189] width 941 height 18
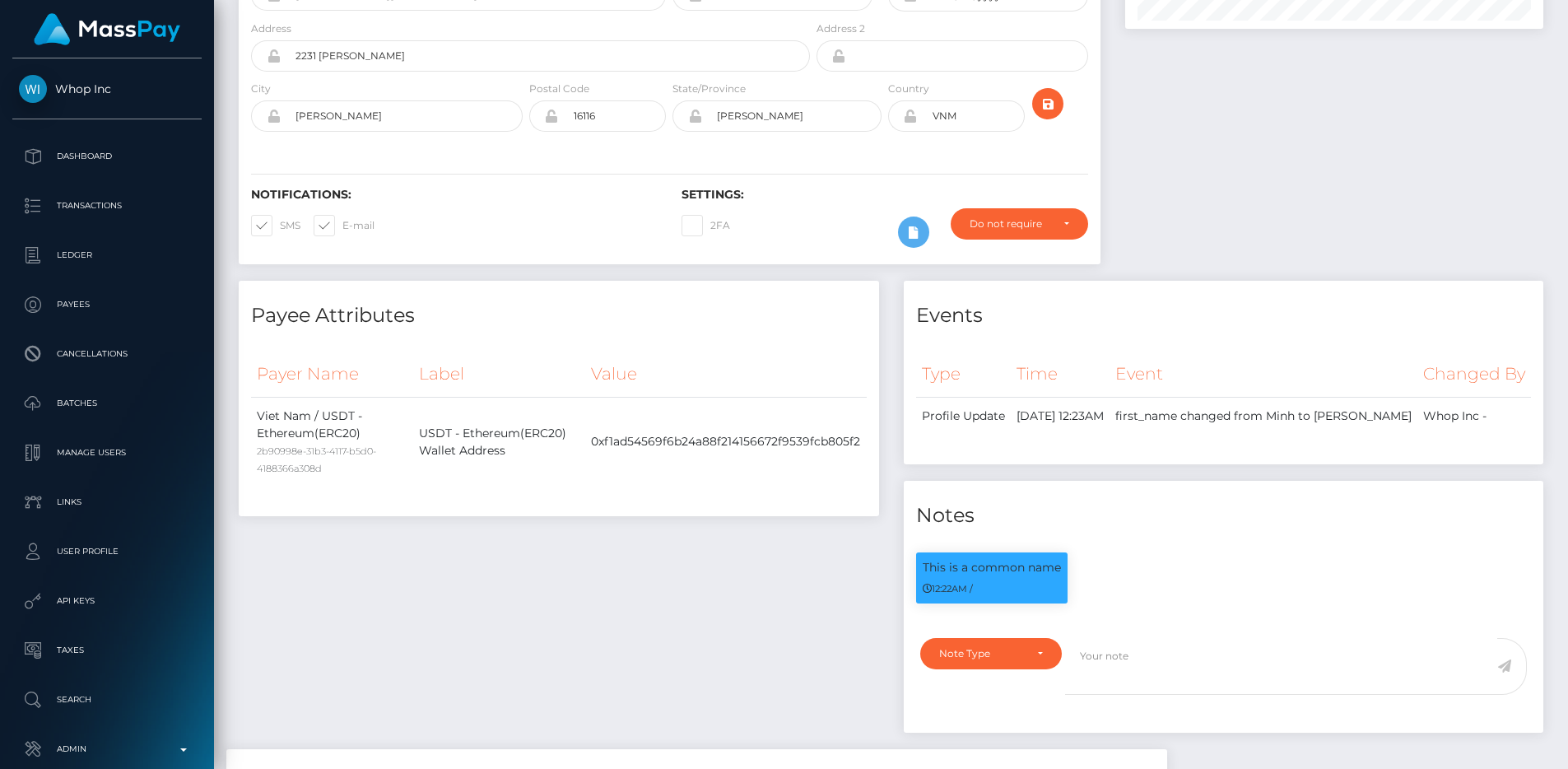
scroll to position [0, 0]
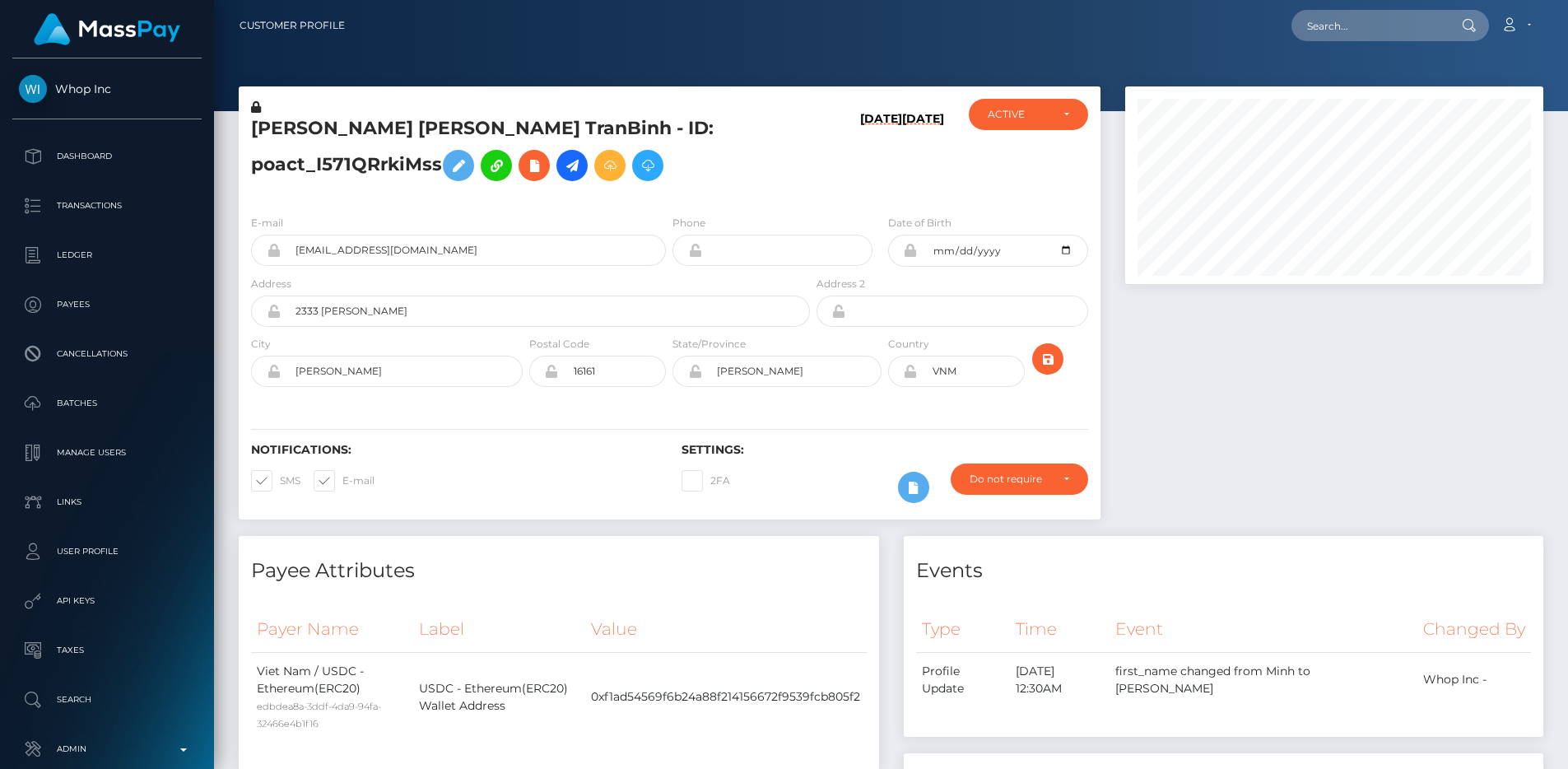
scroll to position [3, 0]
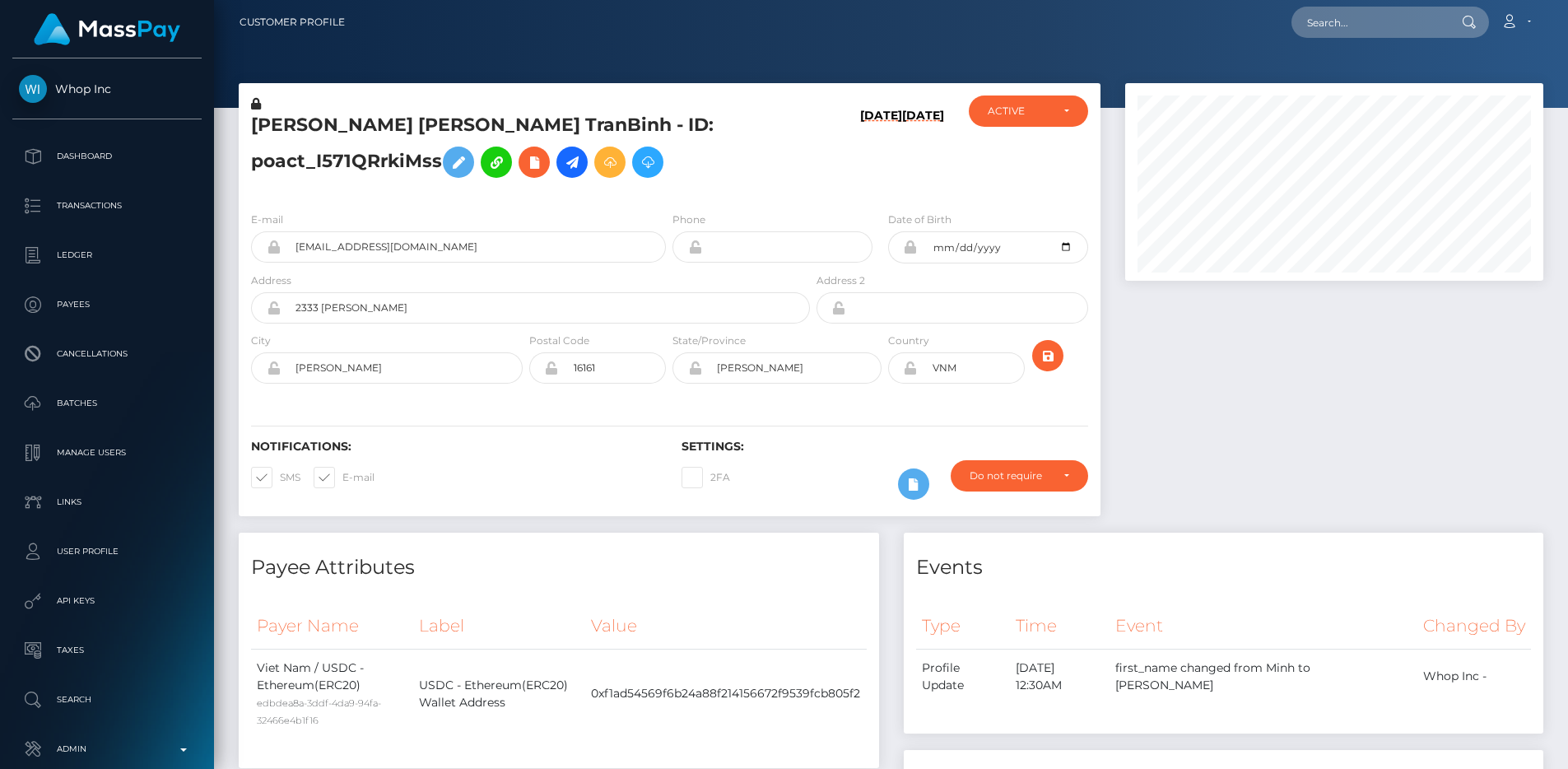
click at [932, 192] on h6 "09/06/25" at bounding box center [923, 150] width 42 height 83
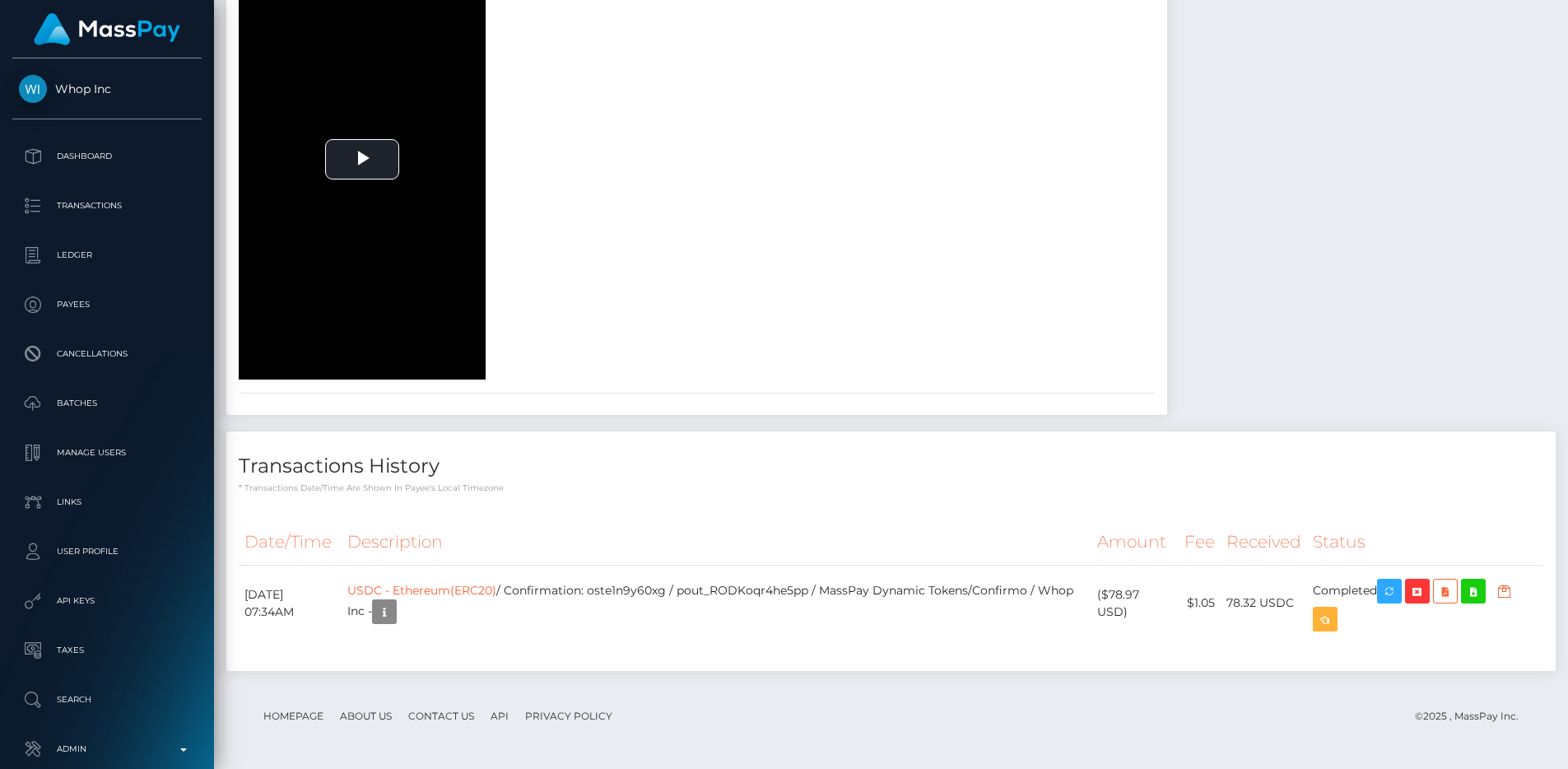
scroll to position [2543, 0]
click at [893, 228] on div "document-front-pre document-back /" at bounding box center [697, 87] width 941 height 583
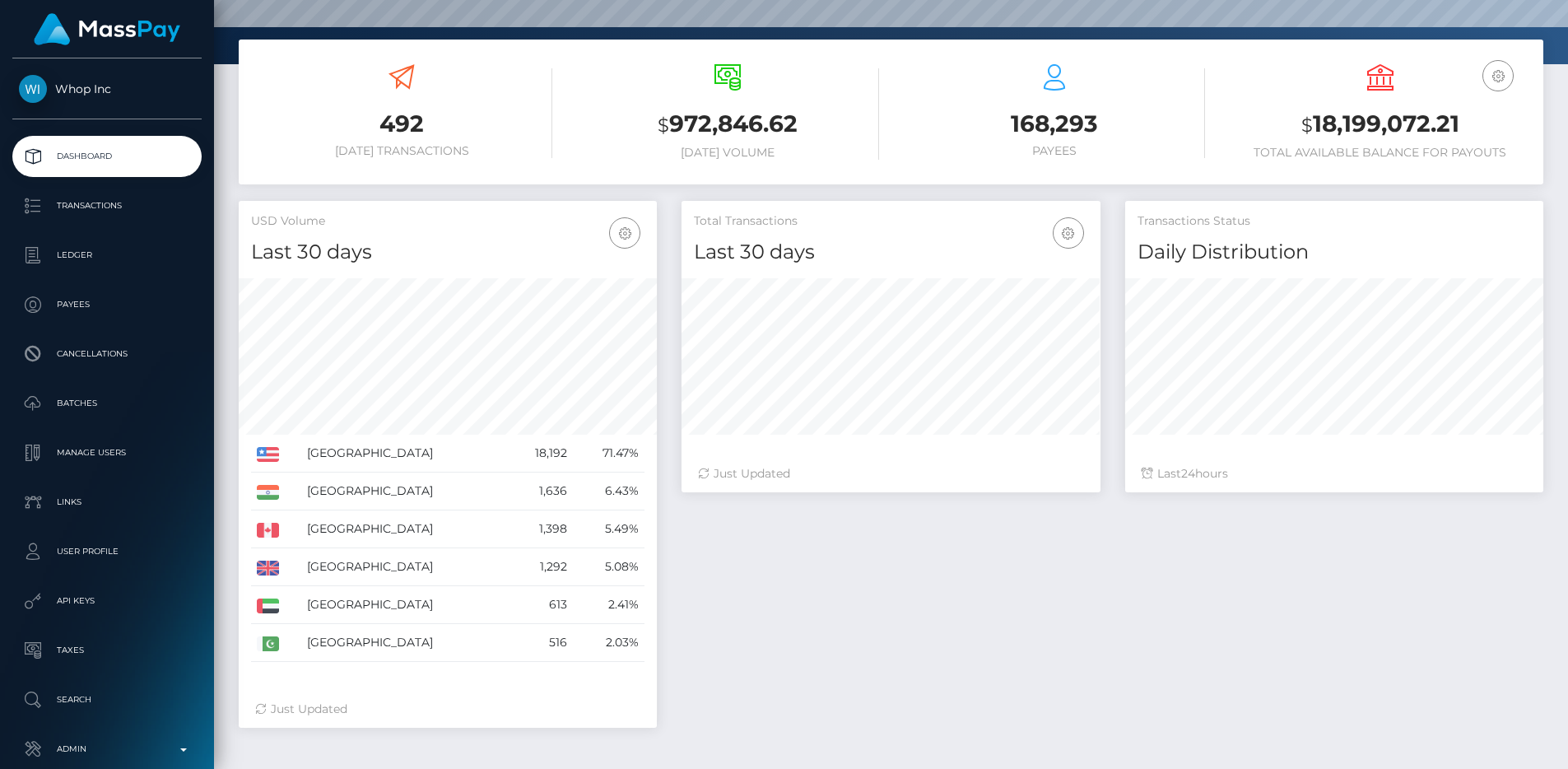
scroll to position [254, 0]
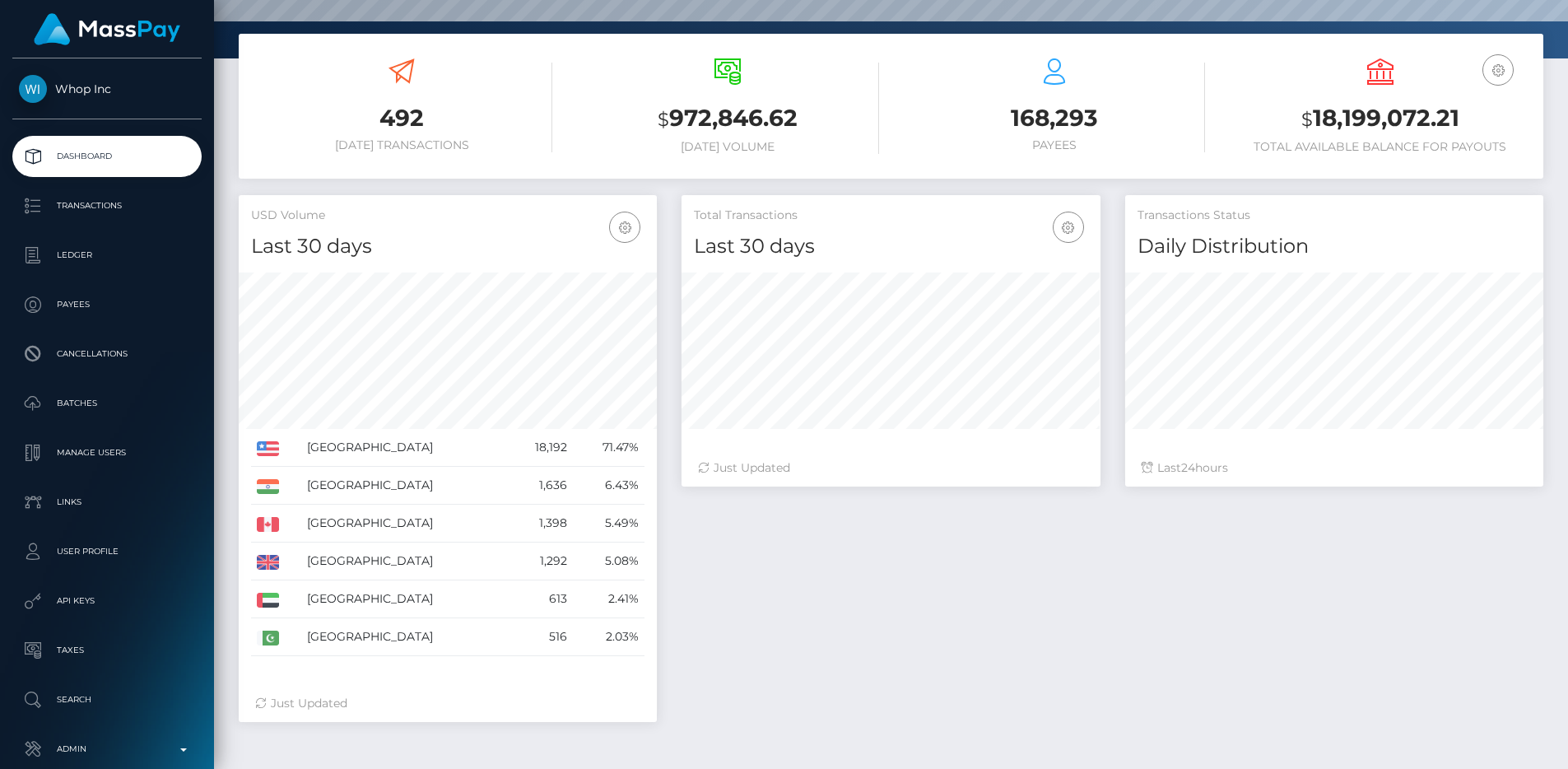
drag, startPoint x: 642, startPoint y: 635, endPoint x: 246, endPoint y: 443, distance: 440.1
click at [246, 443] on div "United States 18,192 71.47% India Canada" at bounding box center [448, 467] width 418 height 412
